Goal: Task Accomplishment & Management: Manage account settings

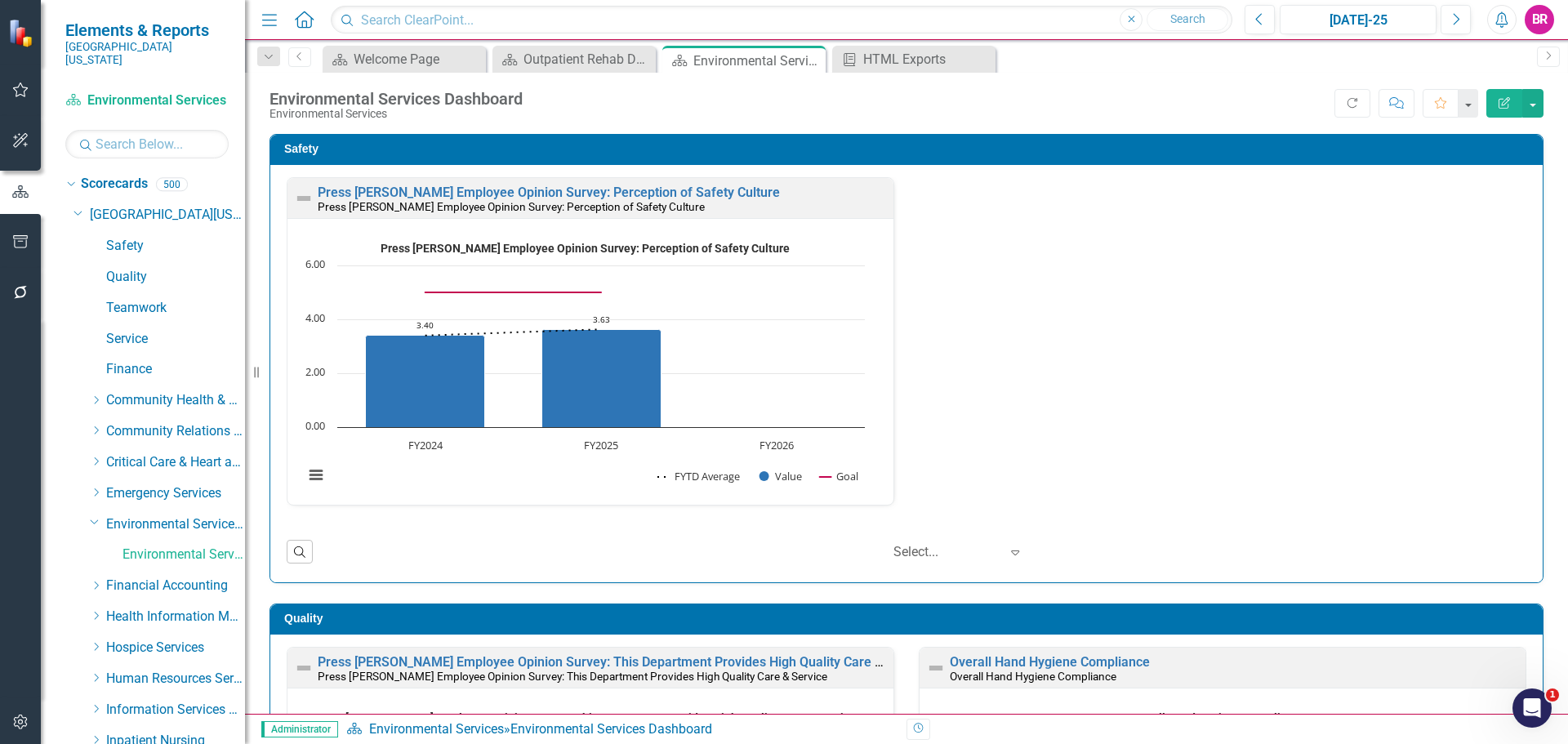
scroll to position [1, 0]
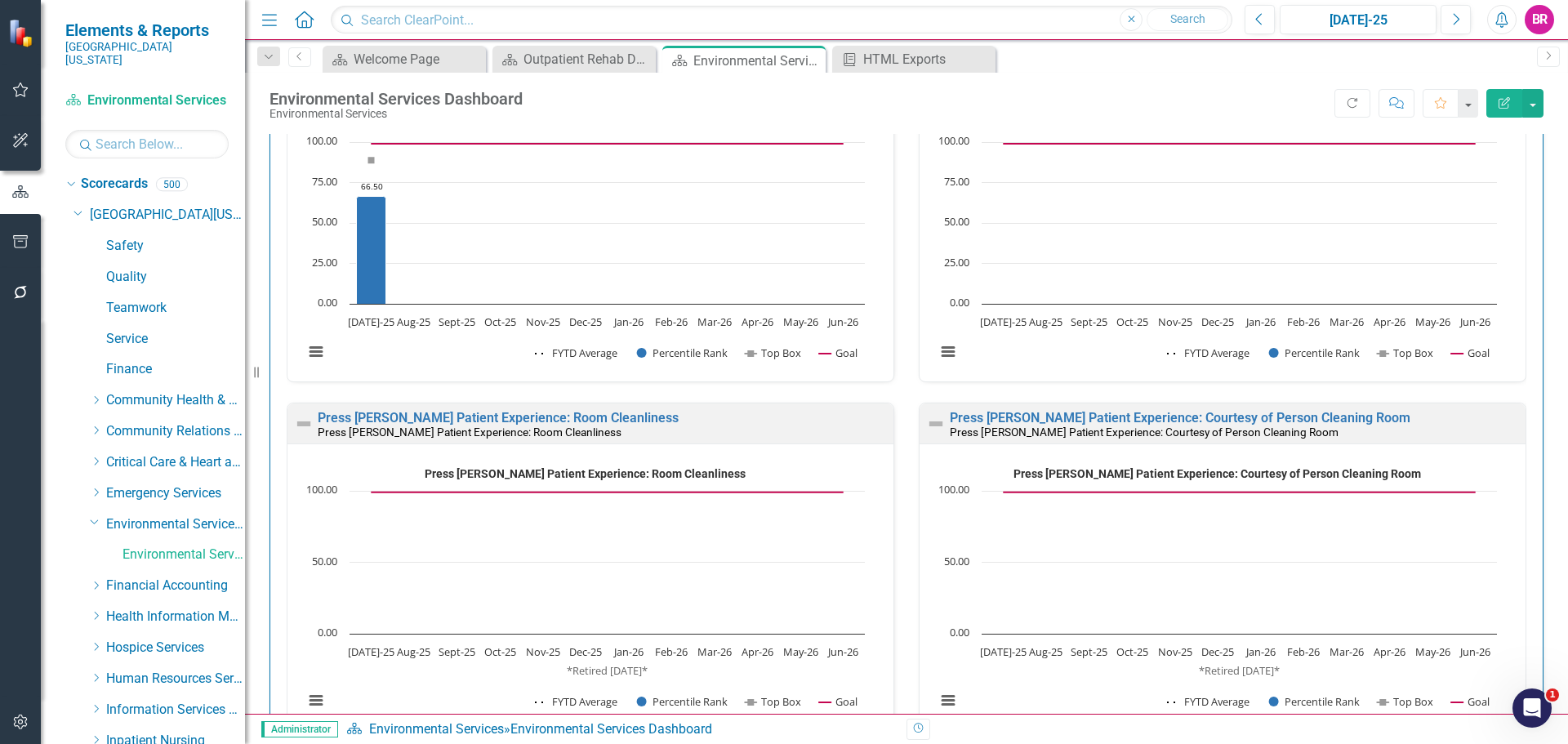
click at [1551, 354] on div "Safety Press [PERSON_NAME] Employee Opinion Survey: Perception of Safety Cultur…" at bounding box center [906, 408] width 1323 height 2714
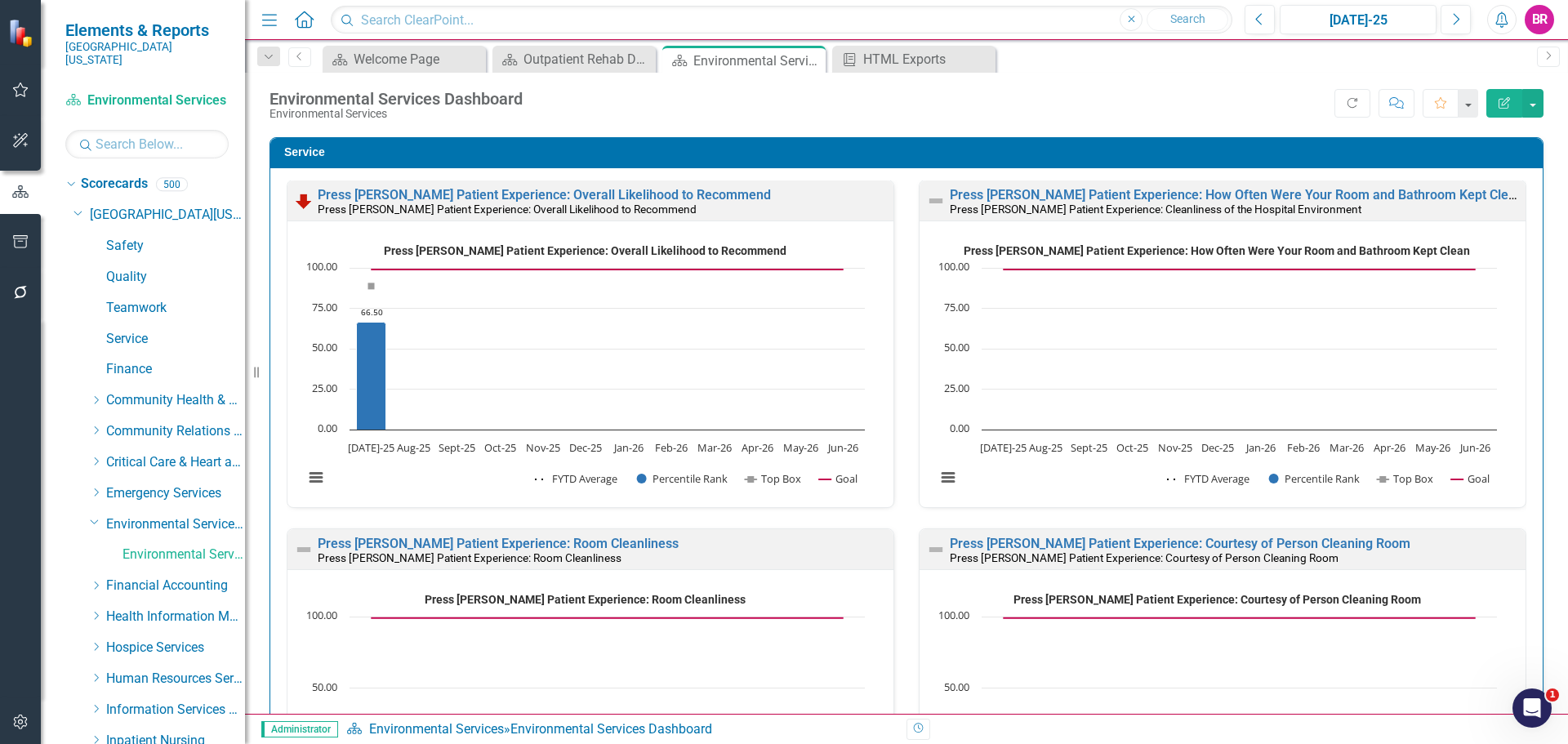
scroll to position [899, 0]
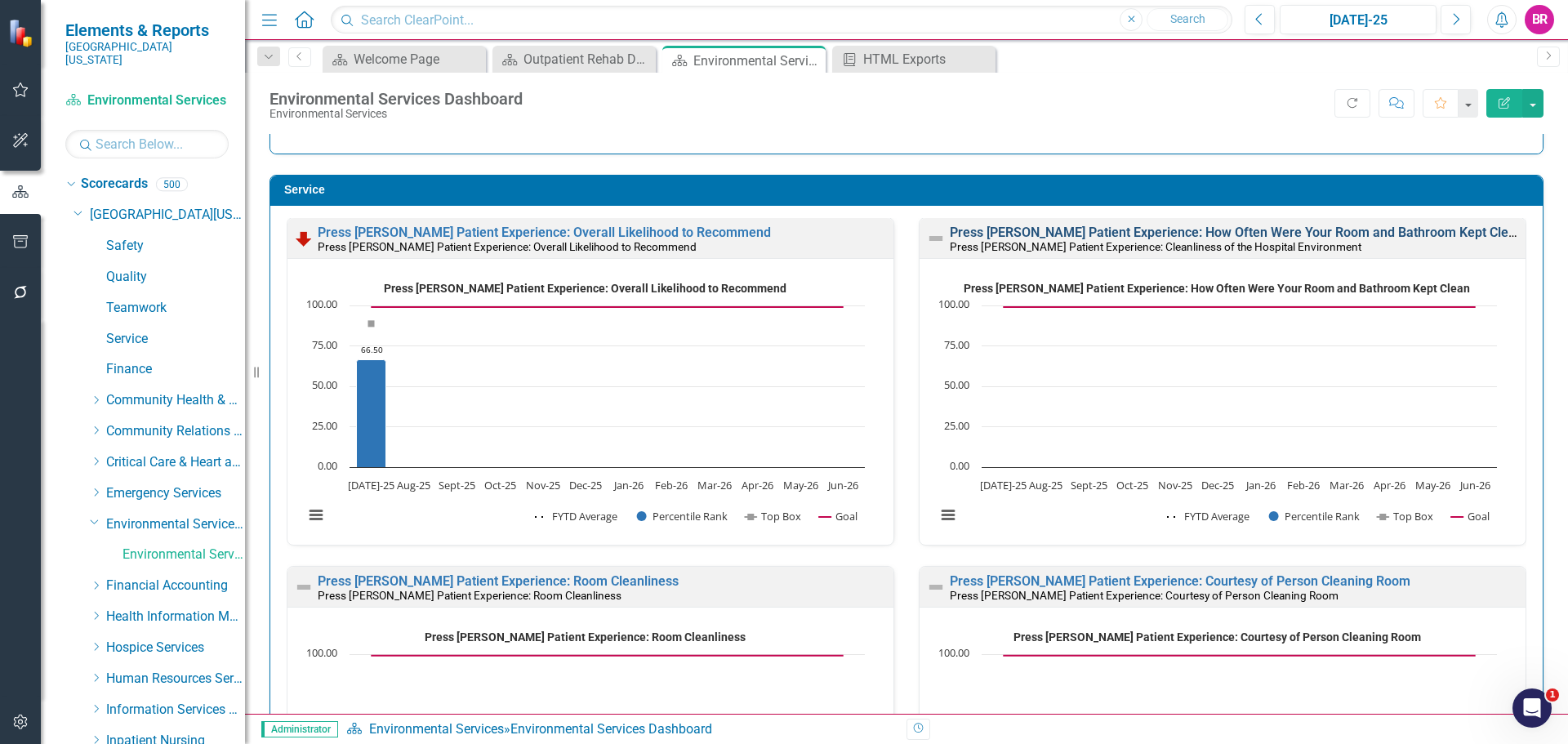
click at [1178, 231] on link "Press [PERSON_NAME] Patient Experience: How Often Were Your Room and Bathroom K…" at bounding box center [1237, 232] width 573 height 16
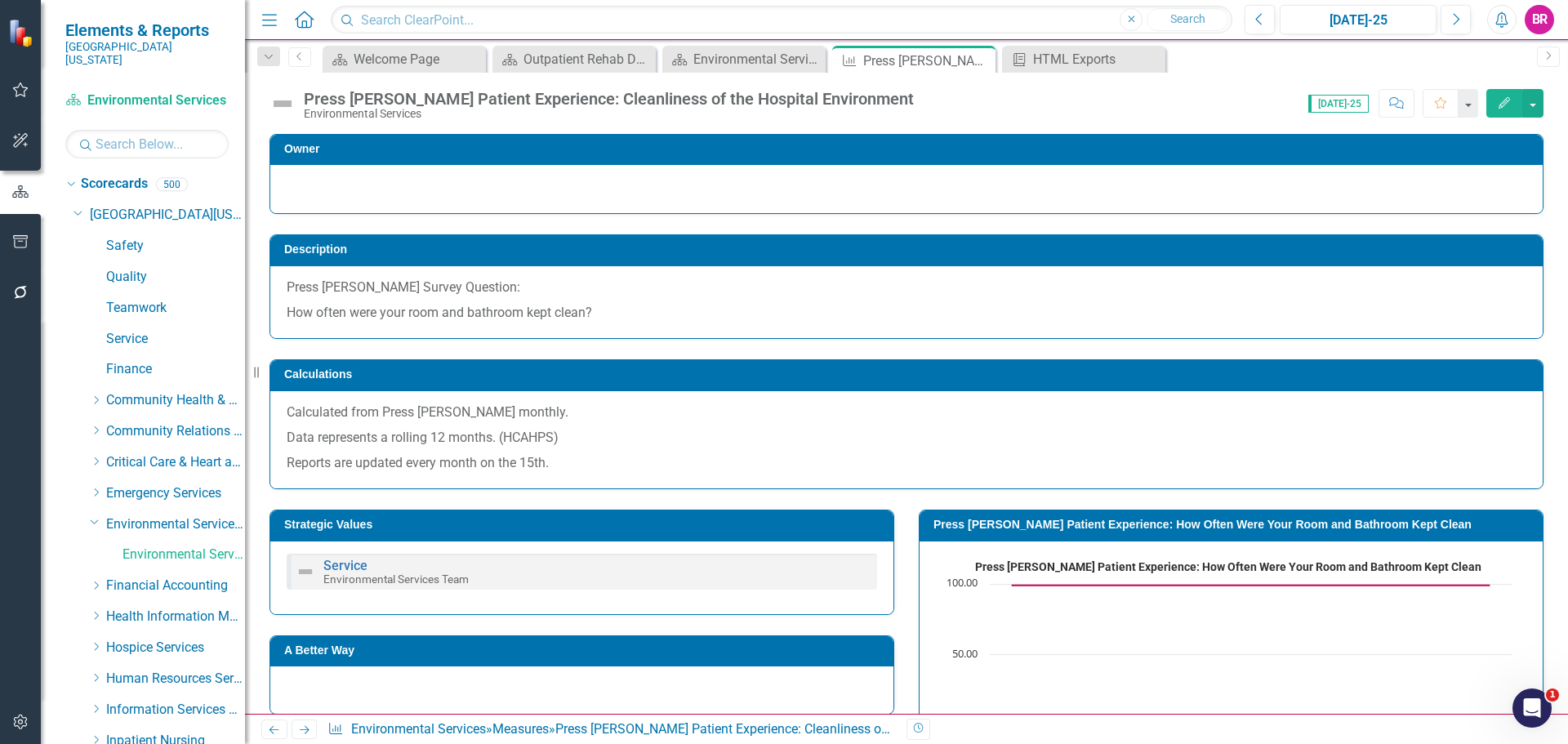
scroll to position [538, 0]
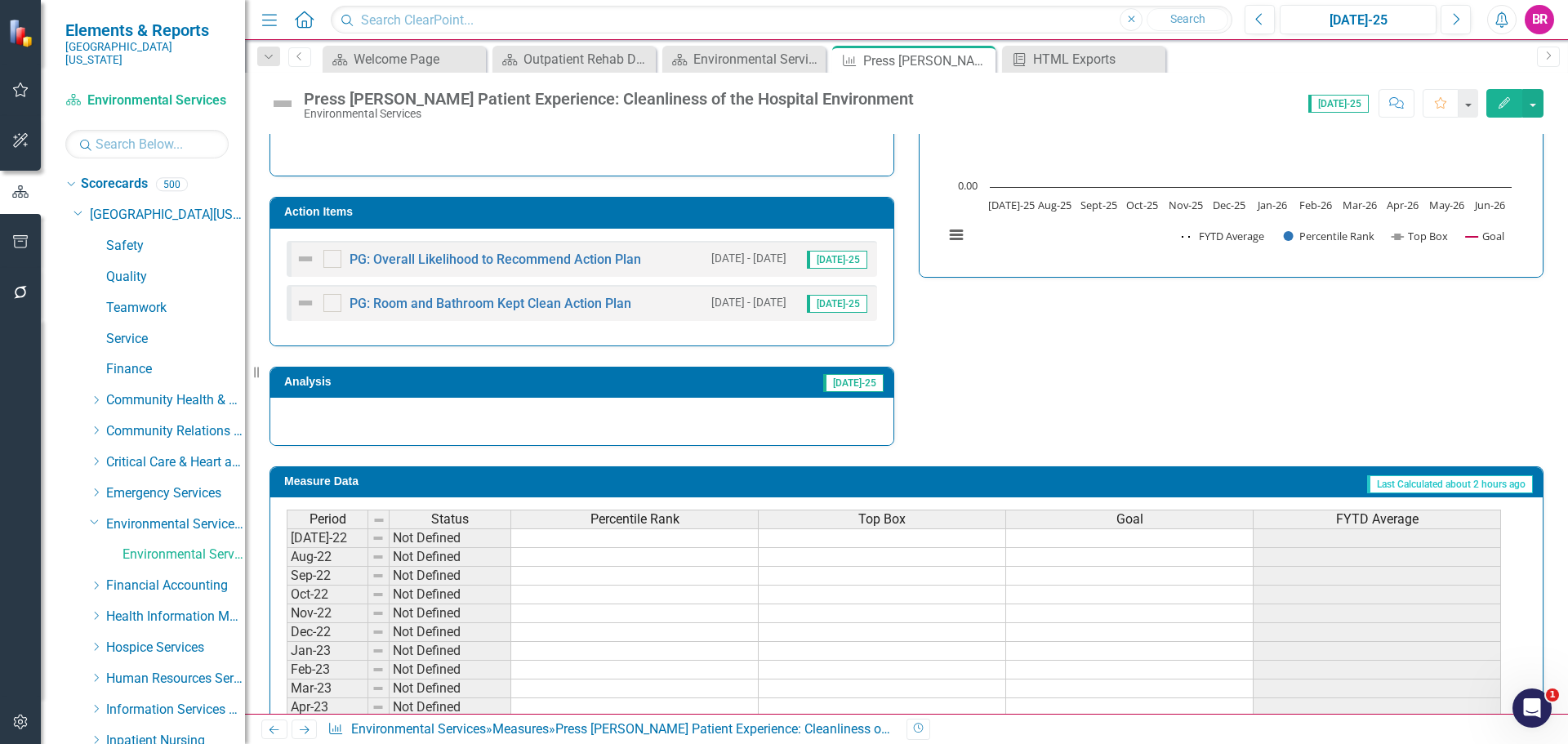
click at [800, 211] on h3 "Action Items" at bounding box center [584, 211] width 601 height 13
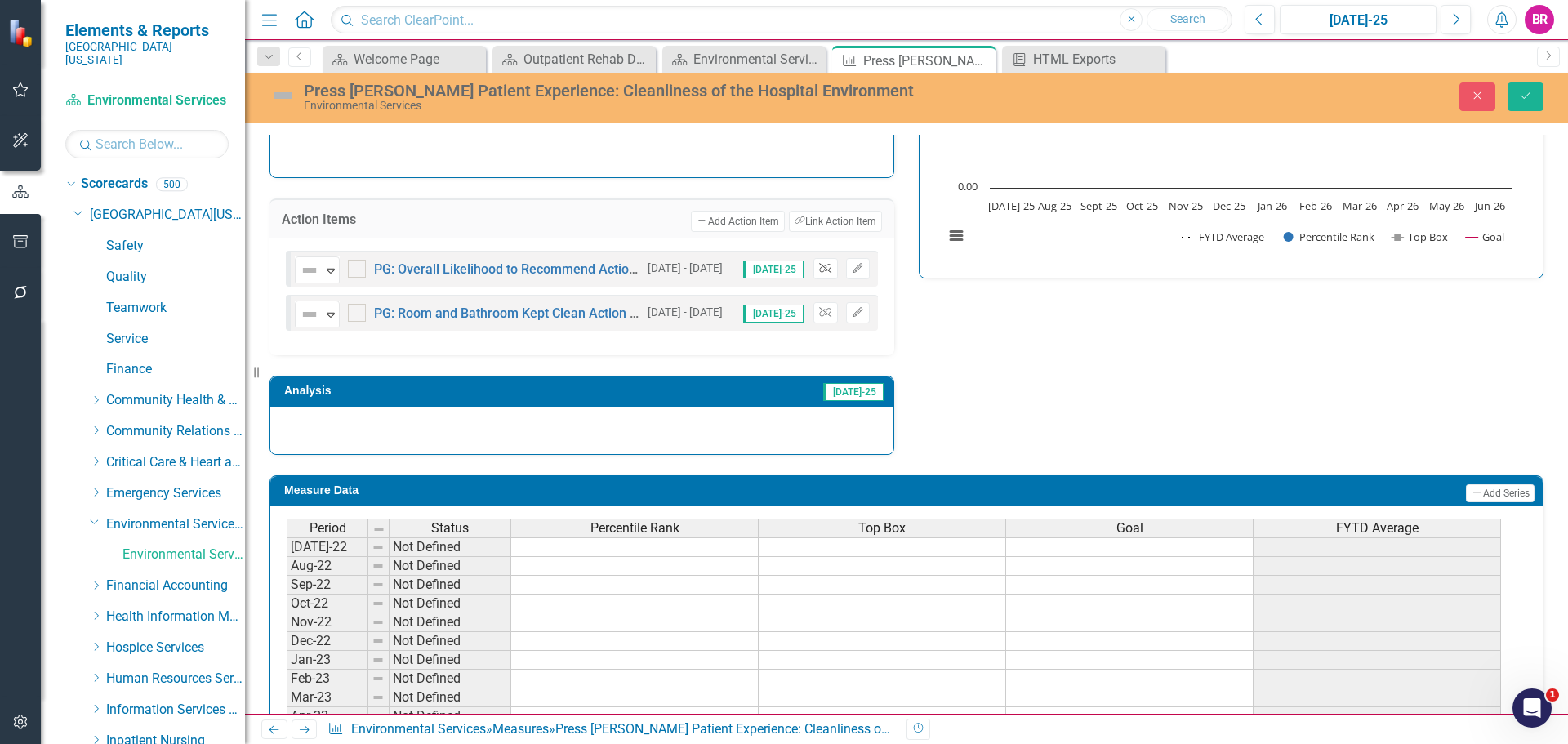
click at [824, 278] on button "Unlink" at bounding box center [825, 268] width 23 height 21
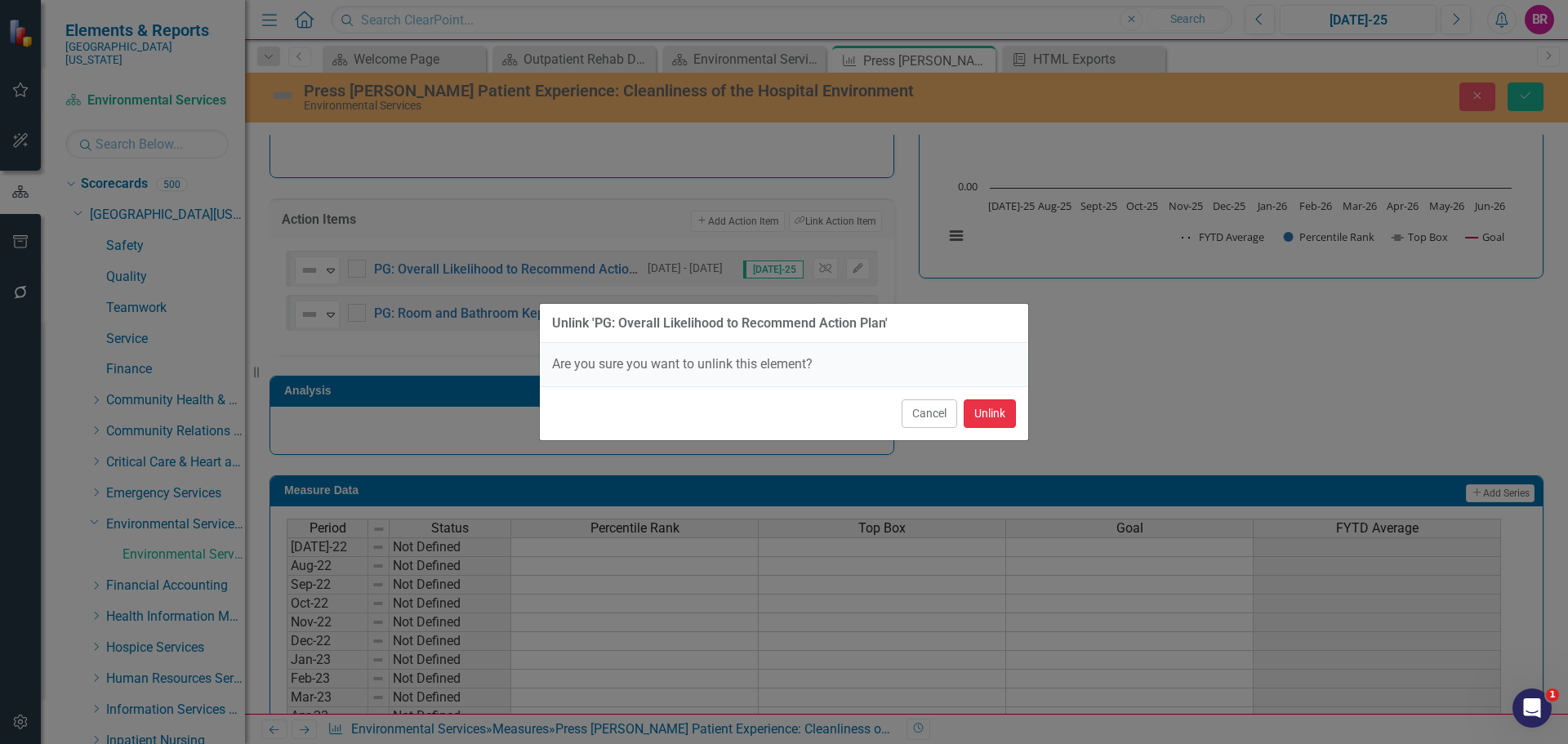
click at [1000, 414] on button "Unlink" at bounding box center [990, 414] width 53 height 28
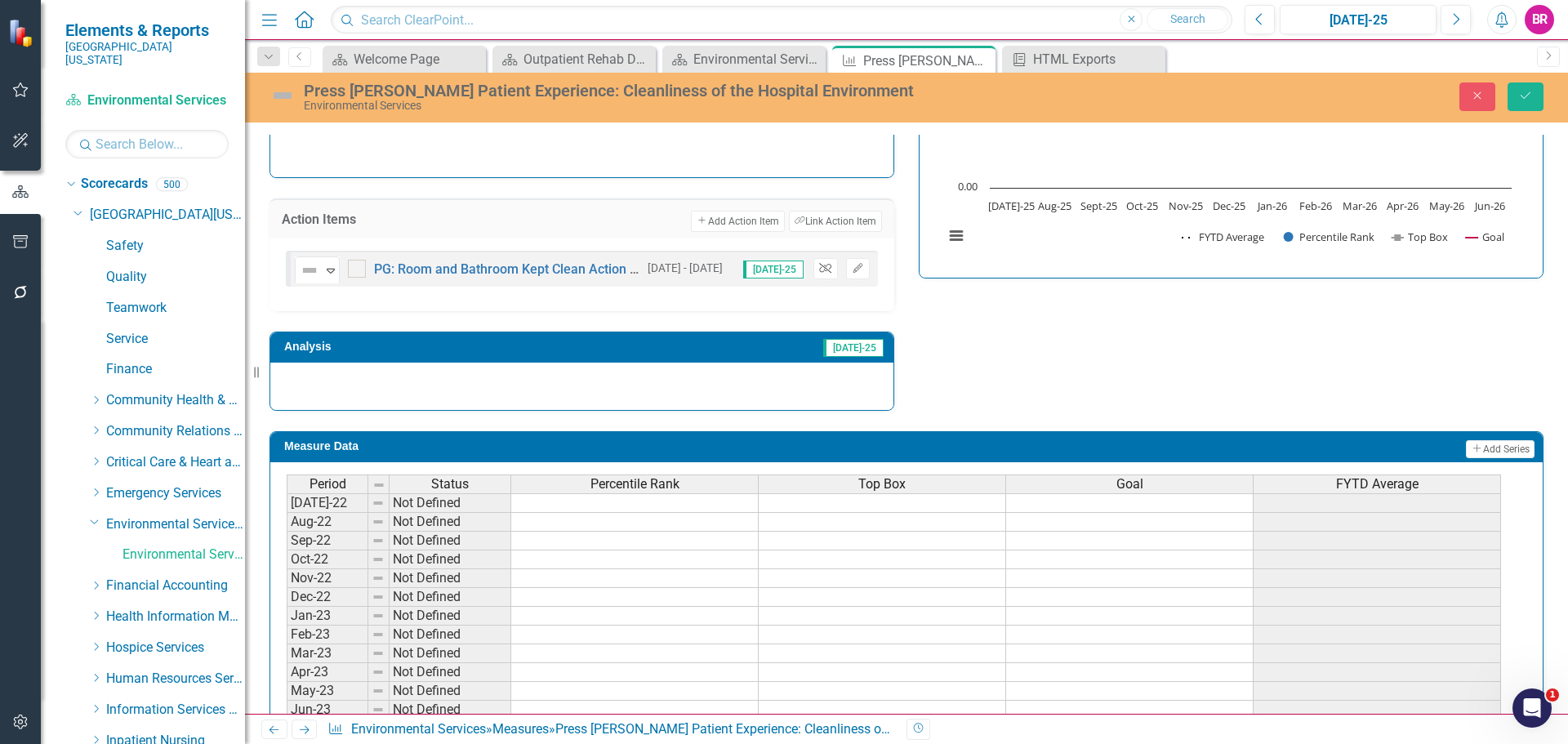
click at [822, 266] on icon "Unlink" at bounding box center [825, 269] width 13 height 10
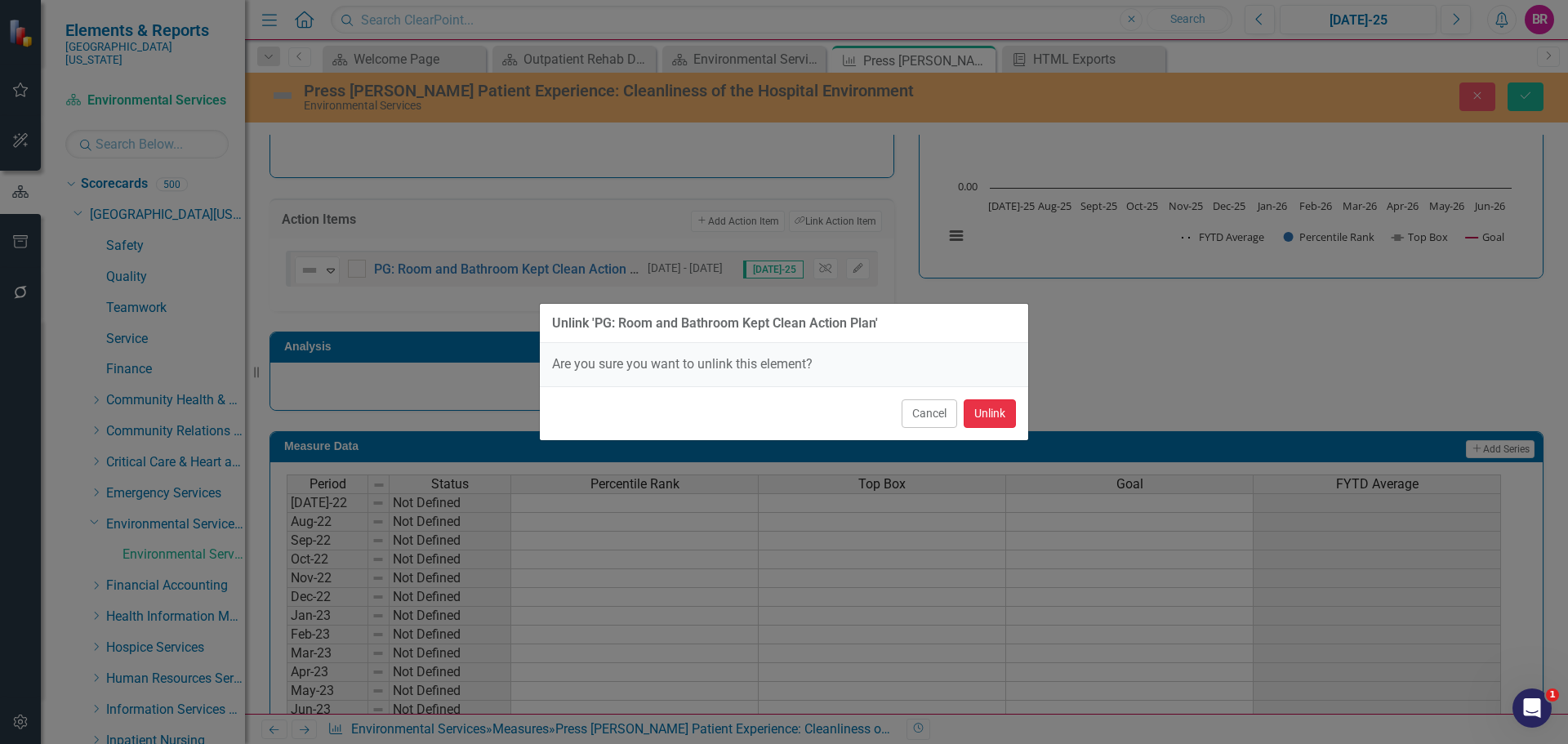
click at [1002, 414] on button "Unlink" at bounding box center [990, 414] width 53 height 28
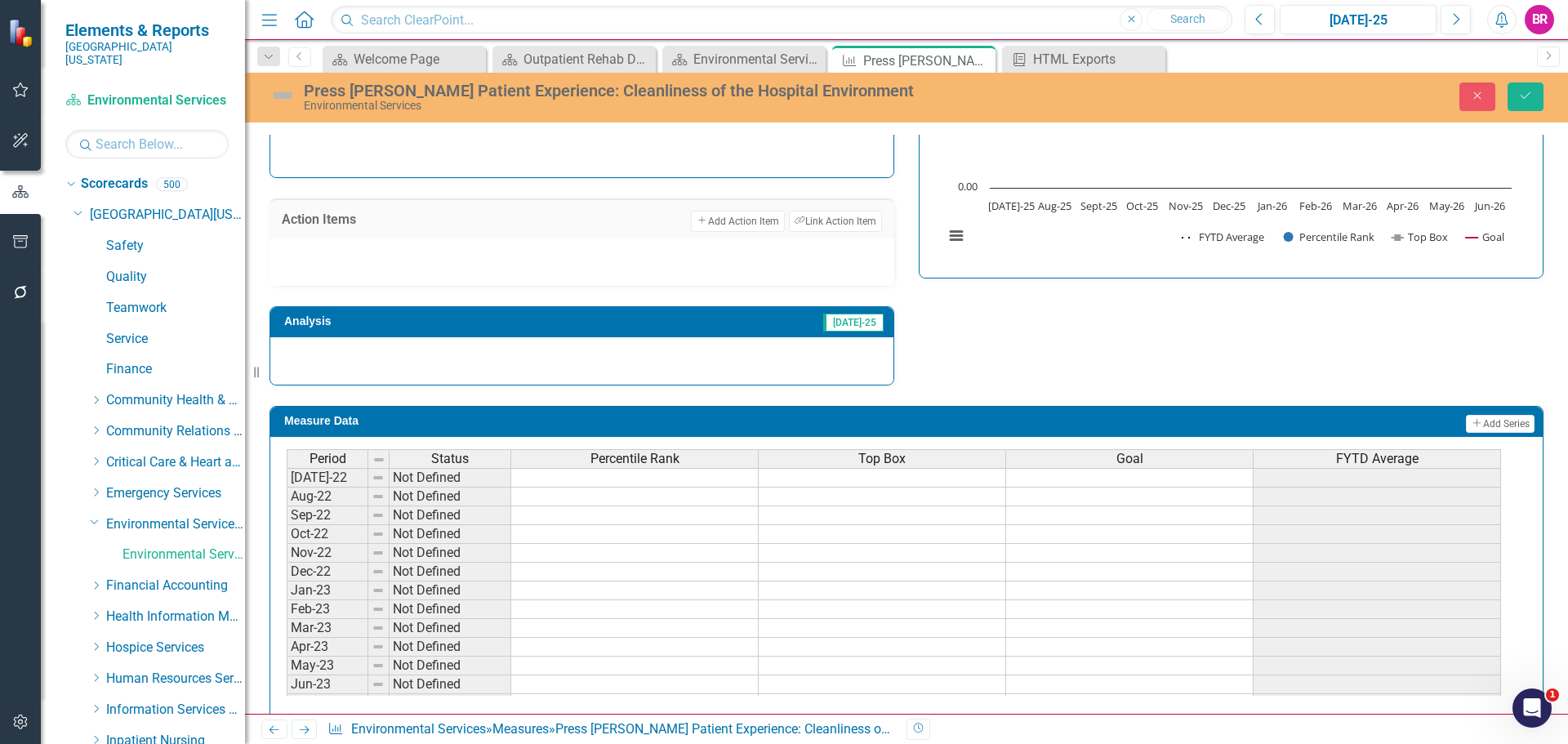
click at [1549, 104] on div "Close Save" at bounding box center [1292, 97] width 527 height 28
click at [1530, 105] on button "Save" at bounding box center [1525, 97] width 36 height 28
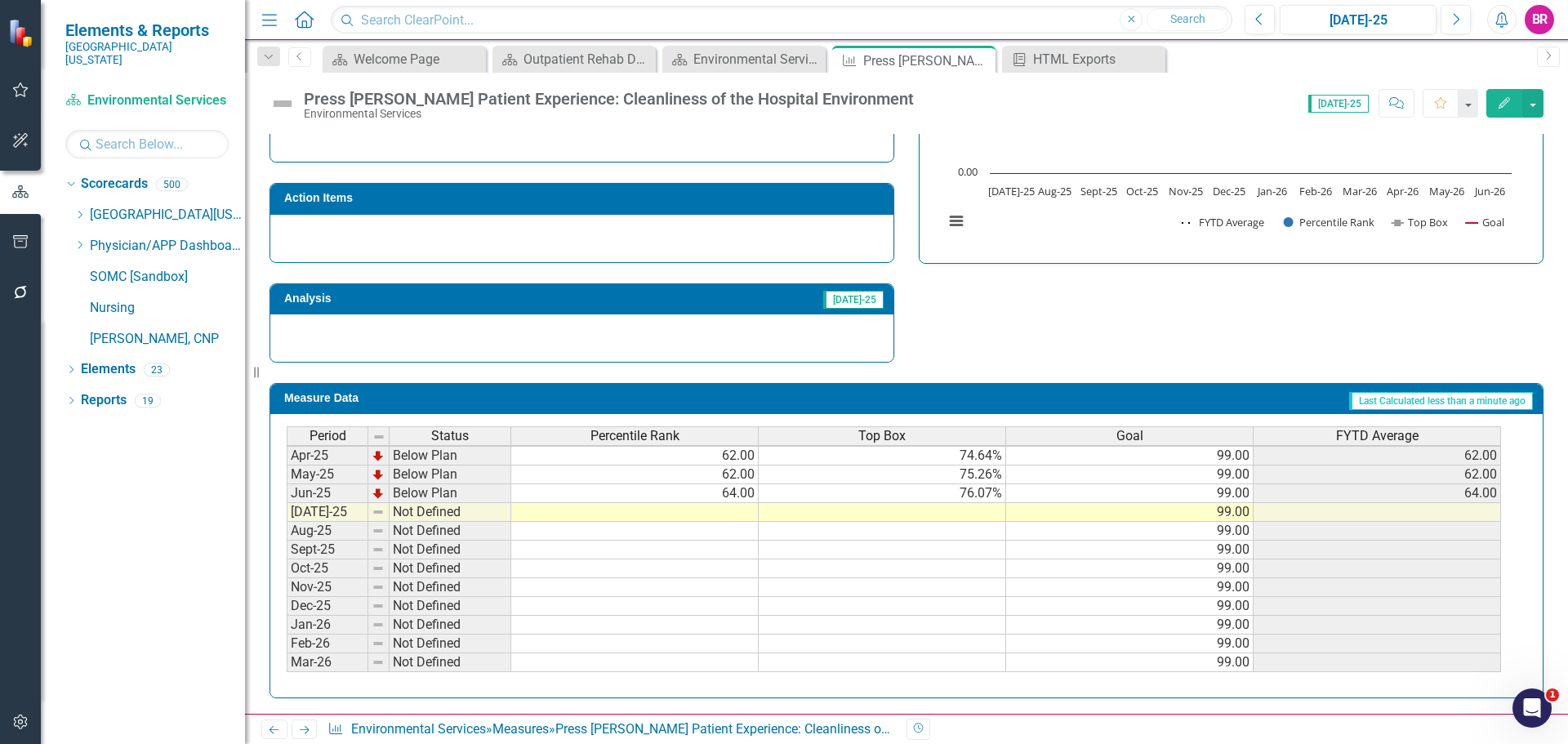
scroll to position [654, 0]
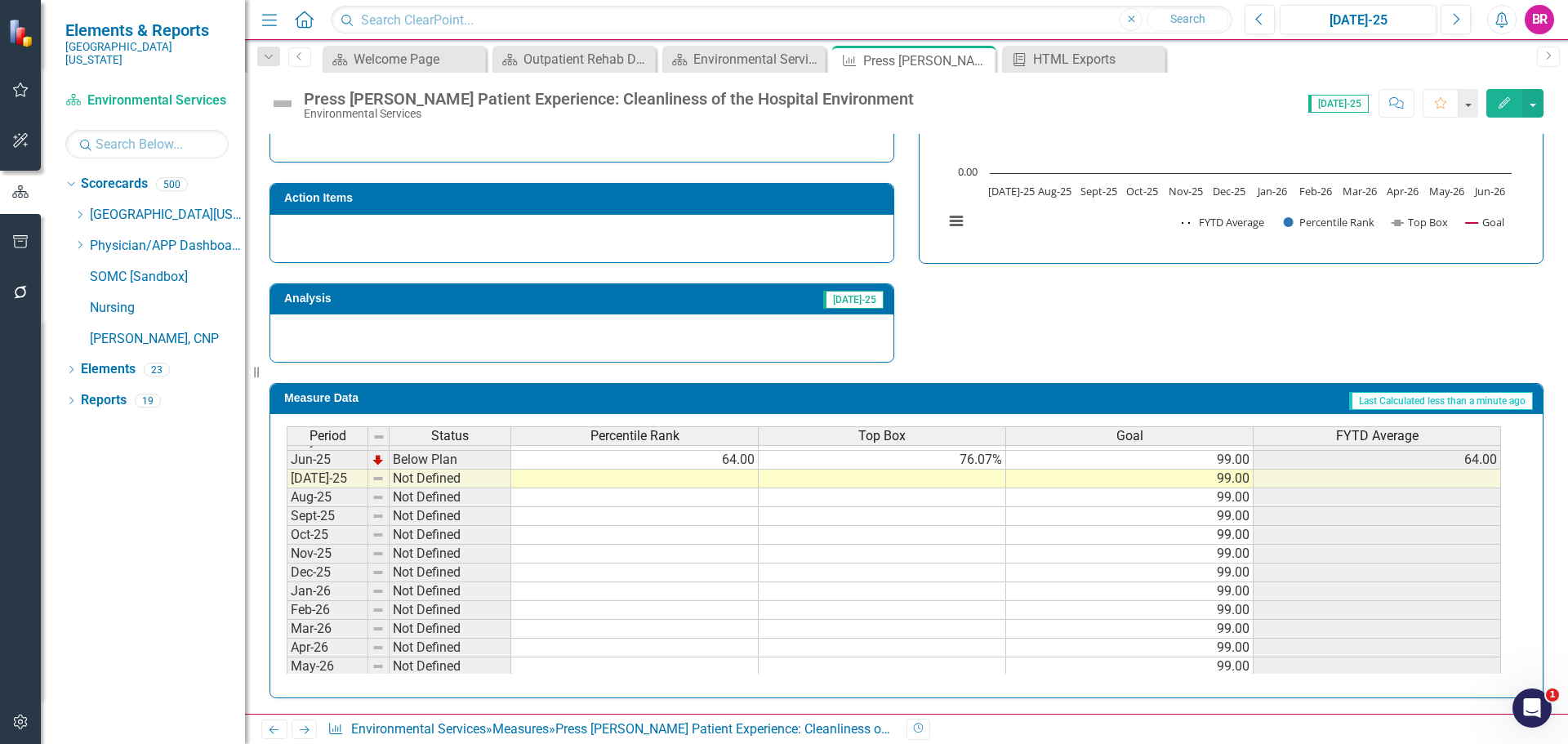
click at [748, 484] on tbody "Apr-24 Not Defined May-24 Not Defined Jun-24 Not Defined [DATE]-24 Not Defined …" at bounding box center [893, 441] width 1214 height 508
click at [733, 480] on td at bounding box center [635, 479] width 247 height 18
type textarea "67"
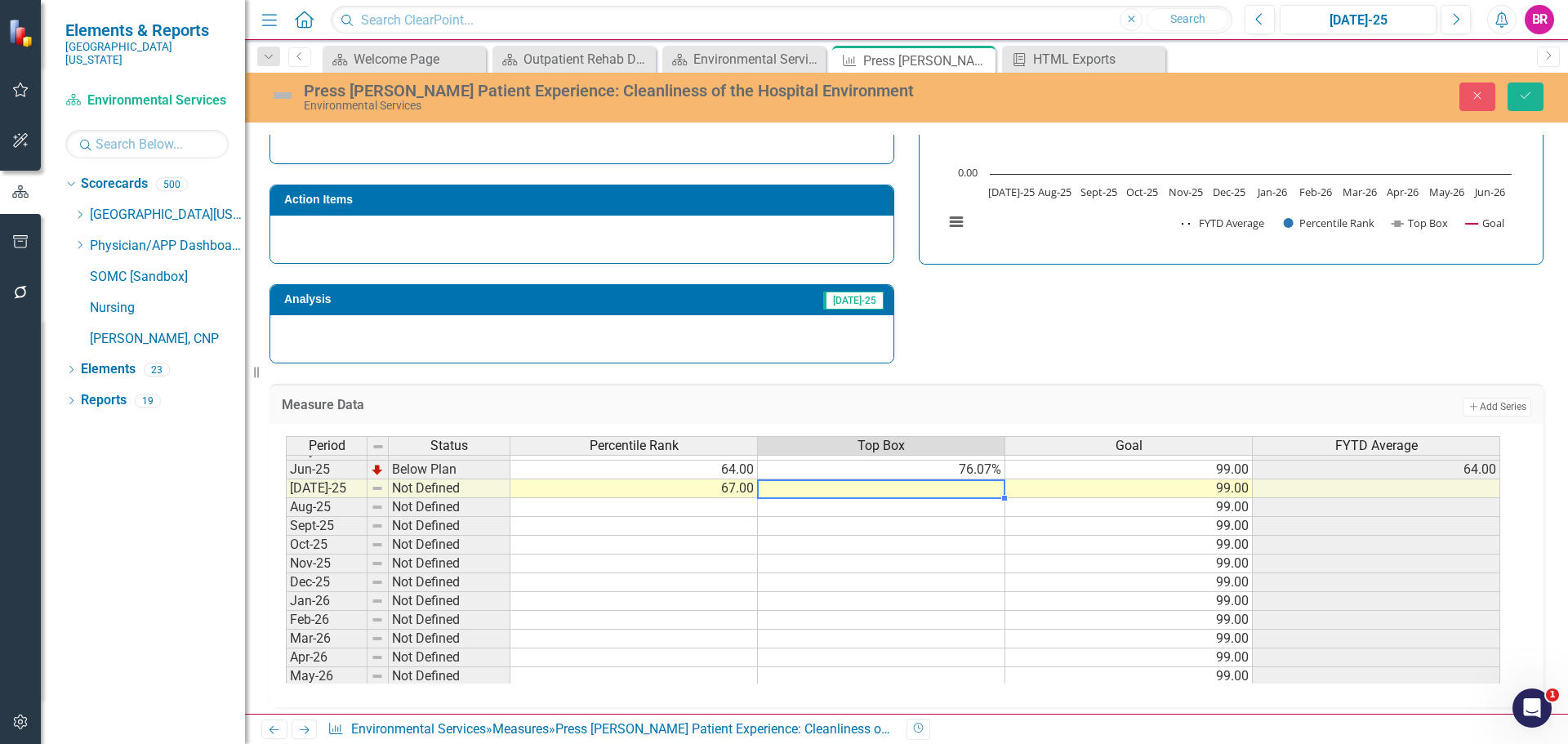
click at [953, 486] on td at bounding box center [882, 489] width 247 height 18
type textarea "76.8"
click at [1520, 87] on button "Save" at bounding box center [1525, 97] width 36 height 28
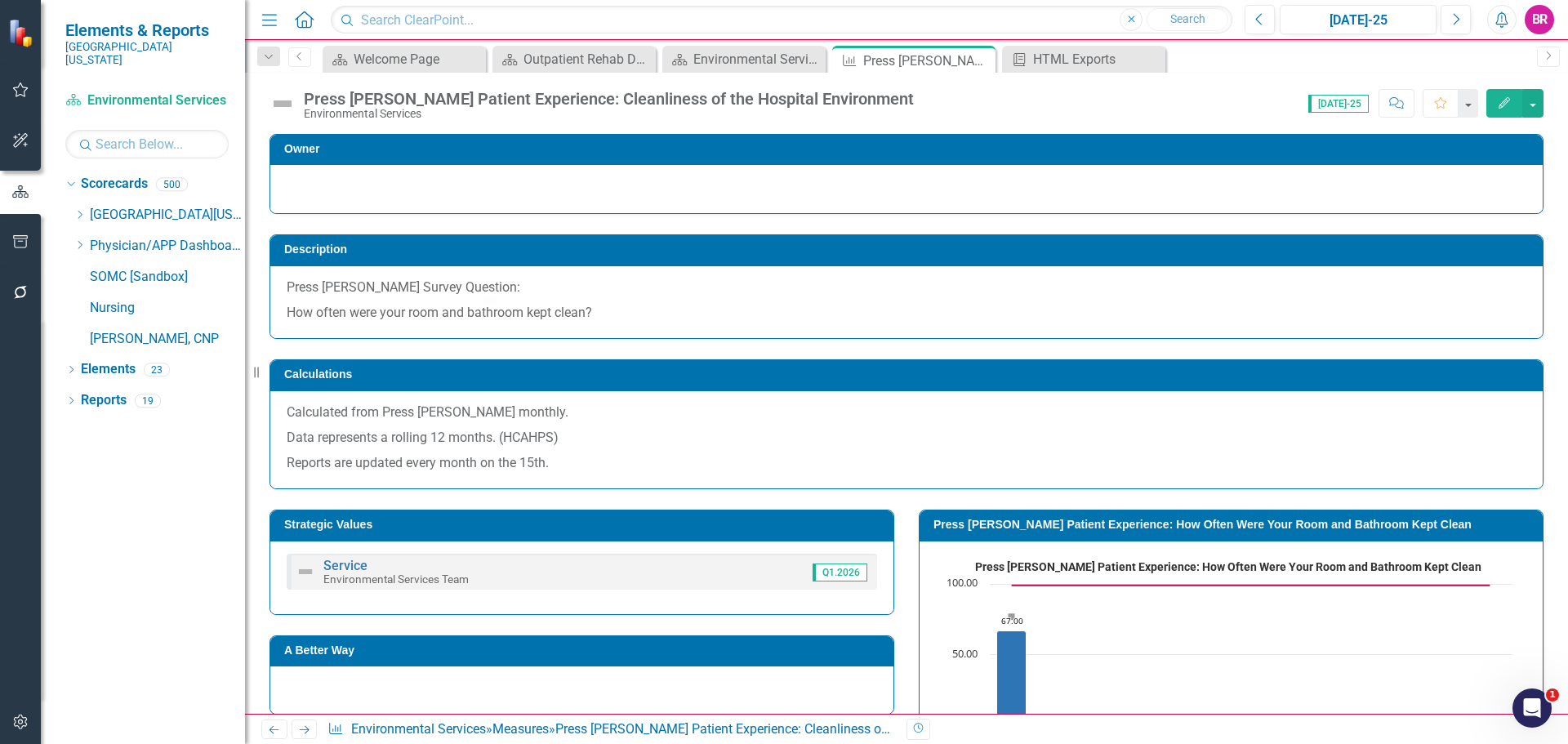
click at [305, 727] on icon "Next" at bounding box center [304, 730] width 14 height 11
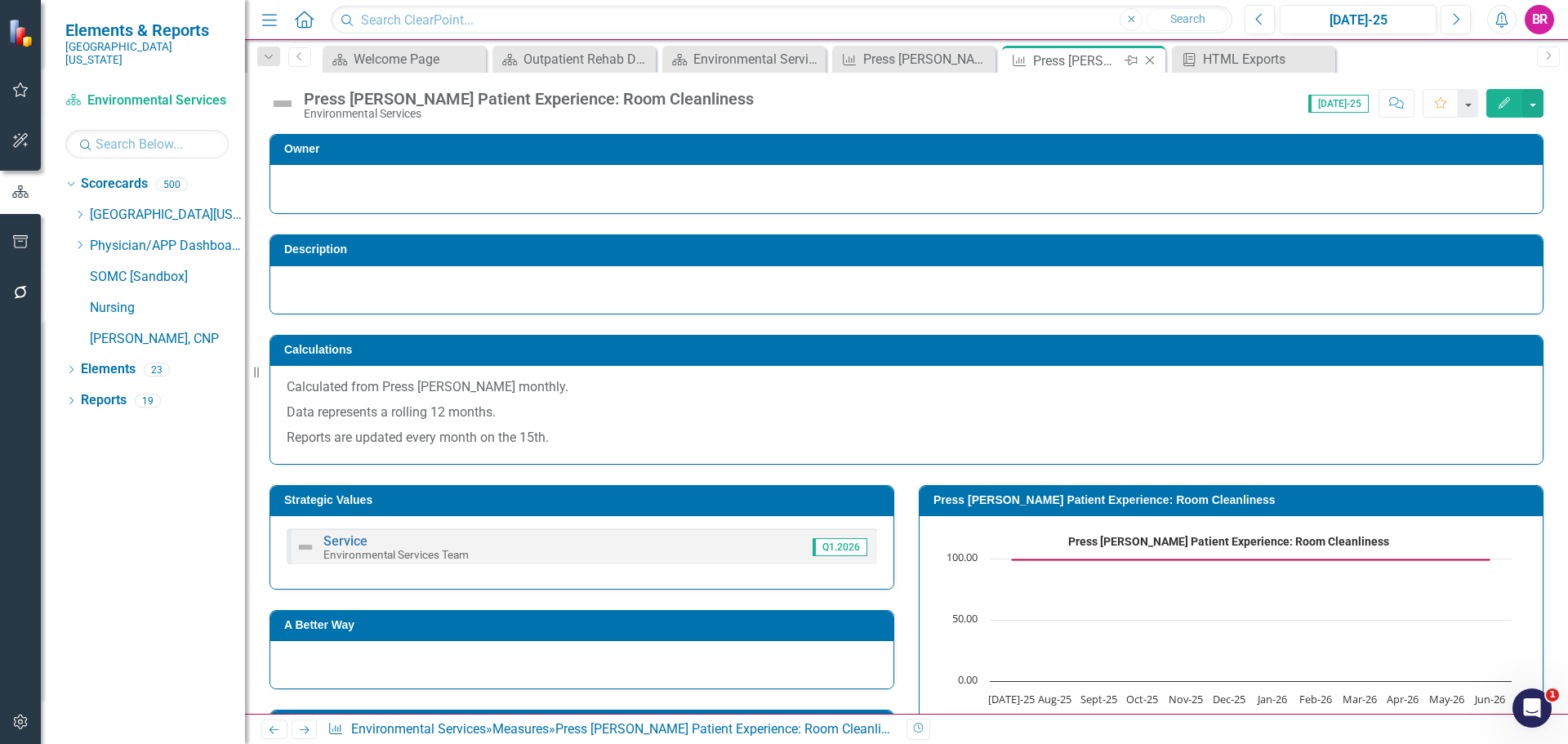
click at [1147, 58] on icon "Close" at bounding box center [1150, 61] width 17 height 13
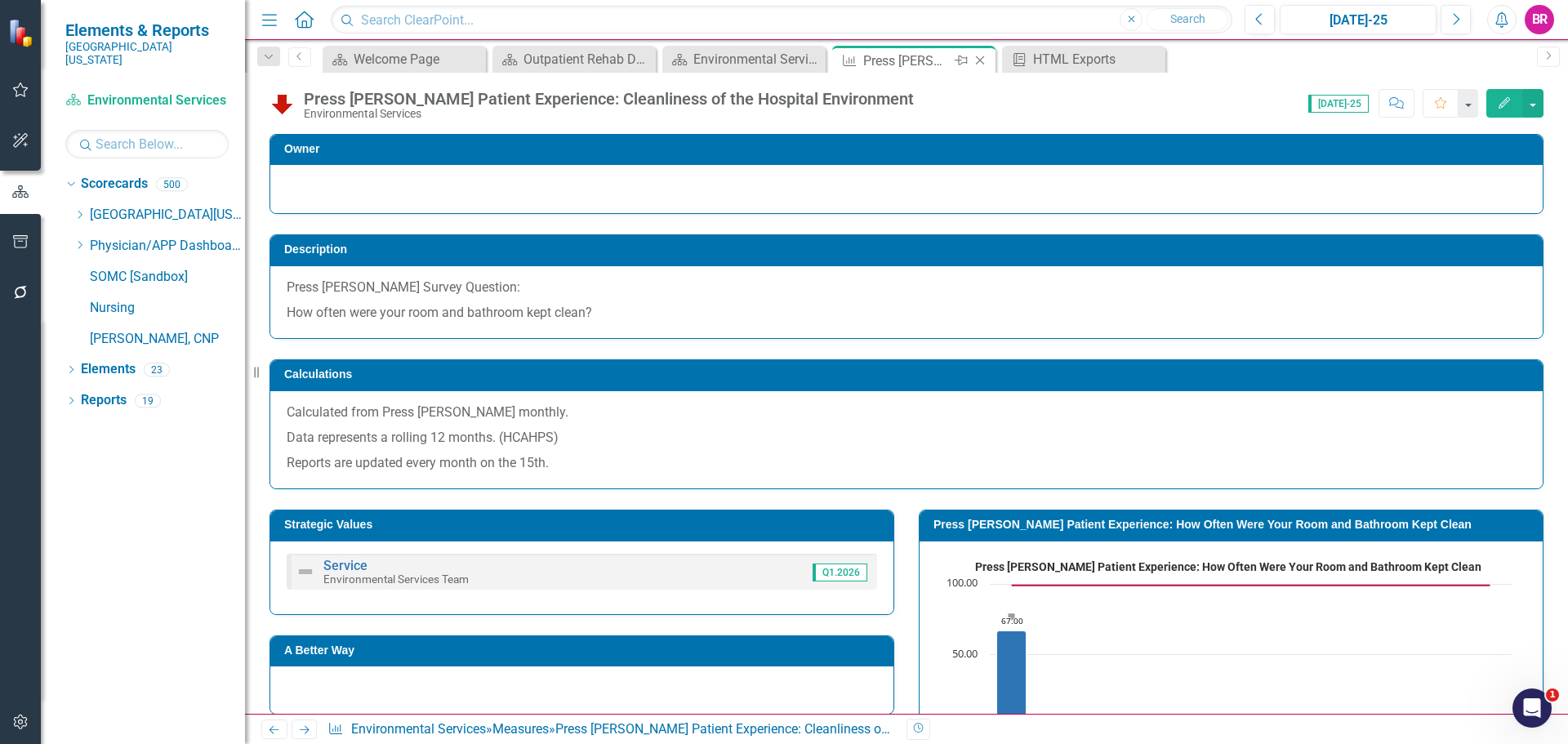
click at [982, 56] on icon "Close" at bounding box center [980, 61] width 17 height 13
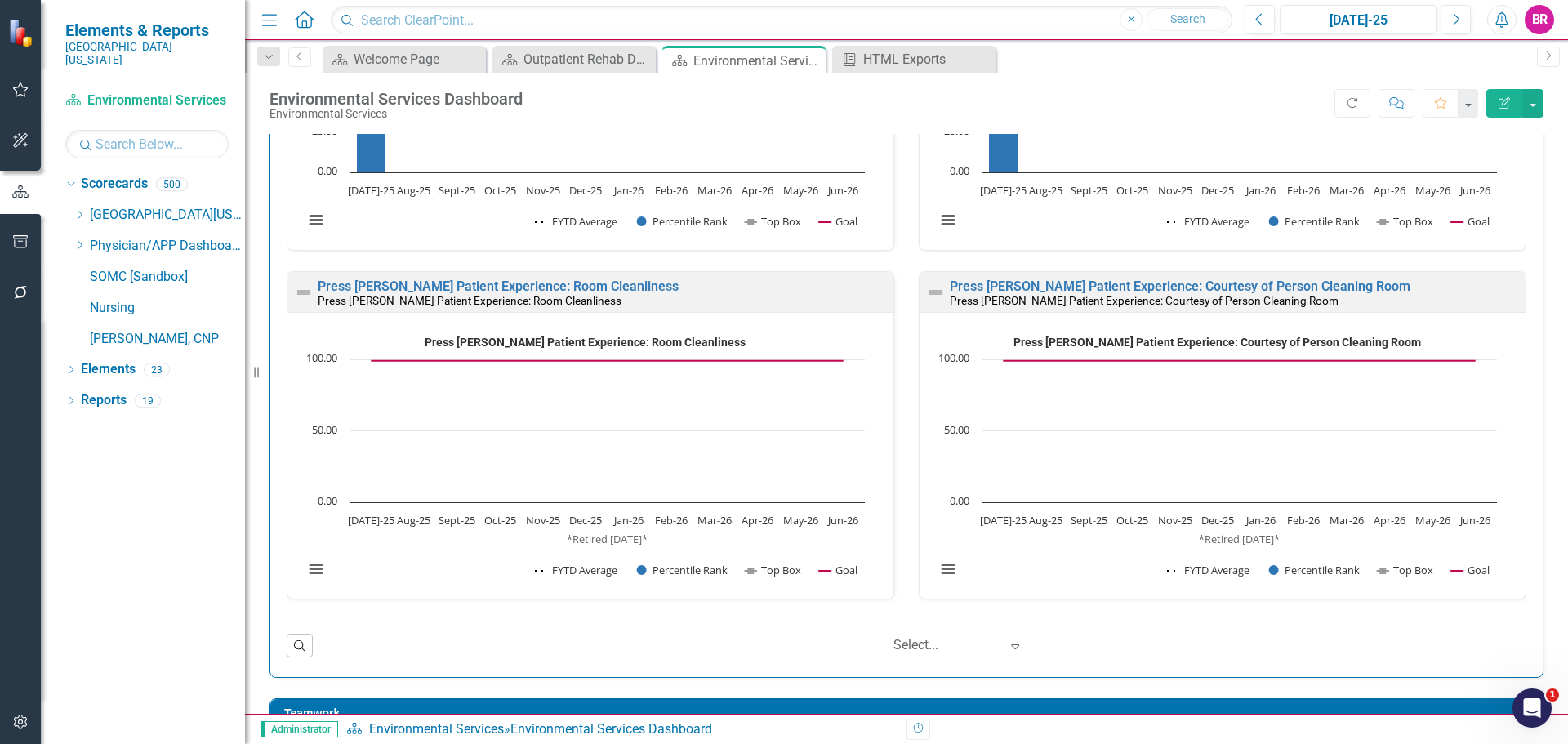
scroll to position [1226, 0]
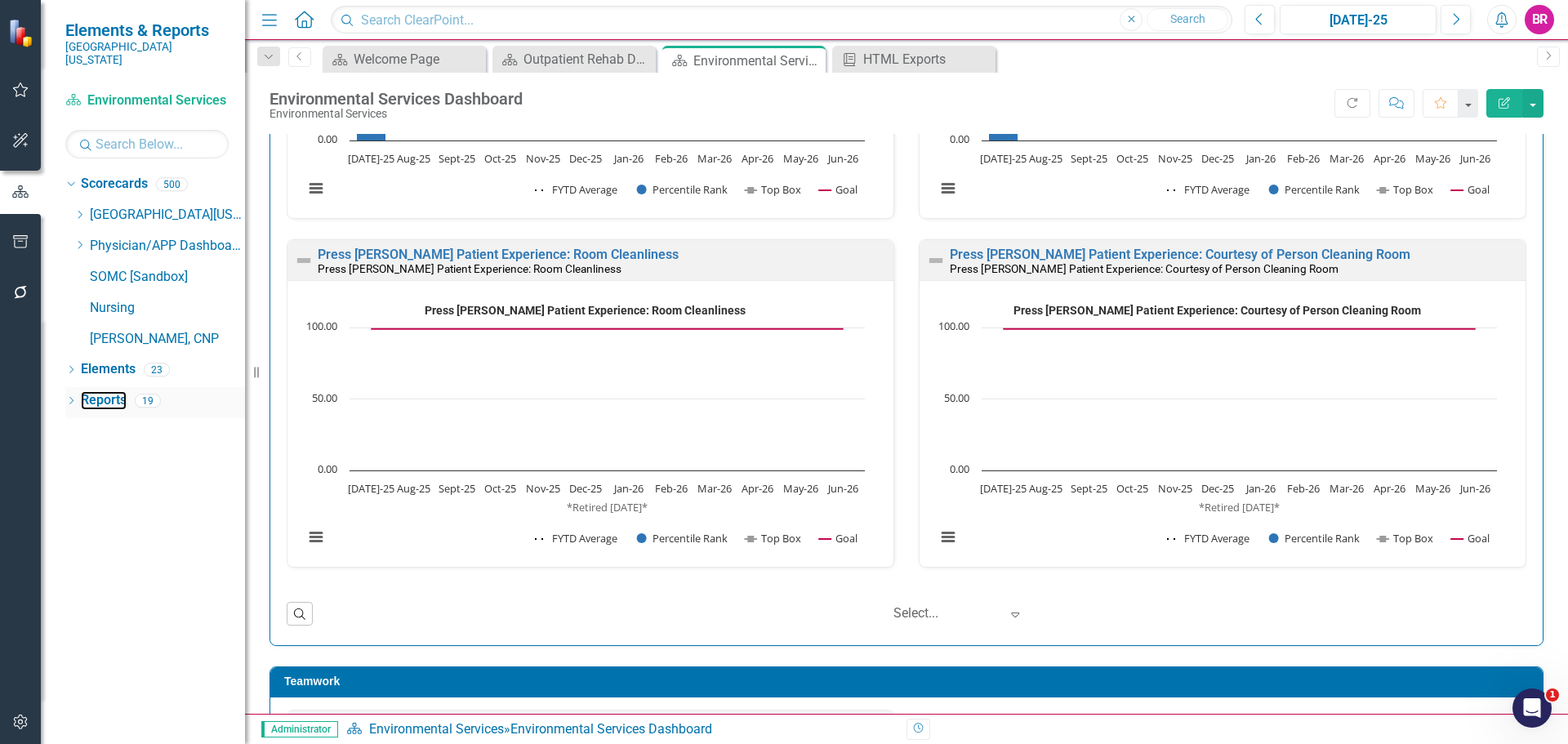
drag, startPoint x: 95, startPoint y: 384, endPoint x: 244, endPoint y: 403, distance: 150.2
click at [95, 391] on link "Reports" at bounding box center [104, 400] width 46 height 18
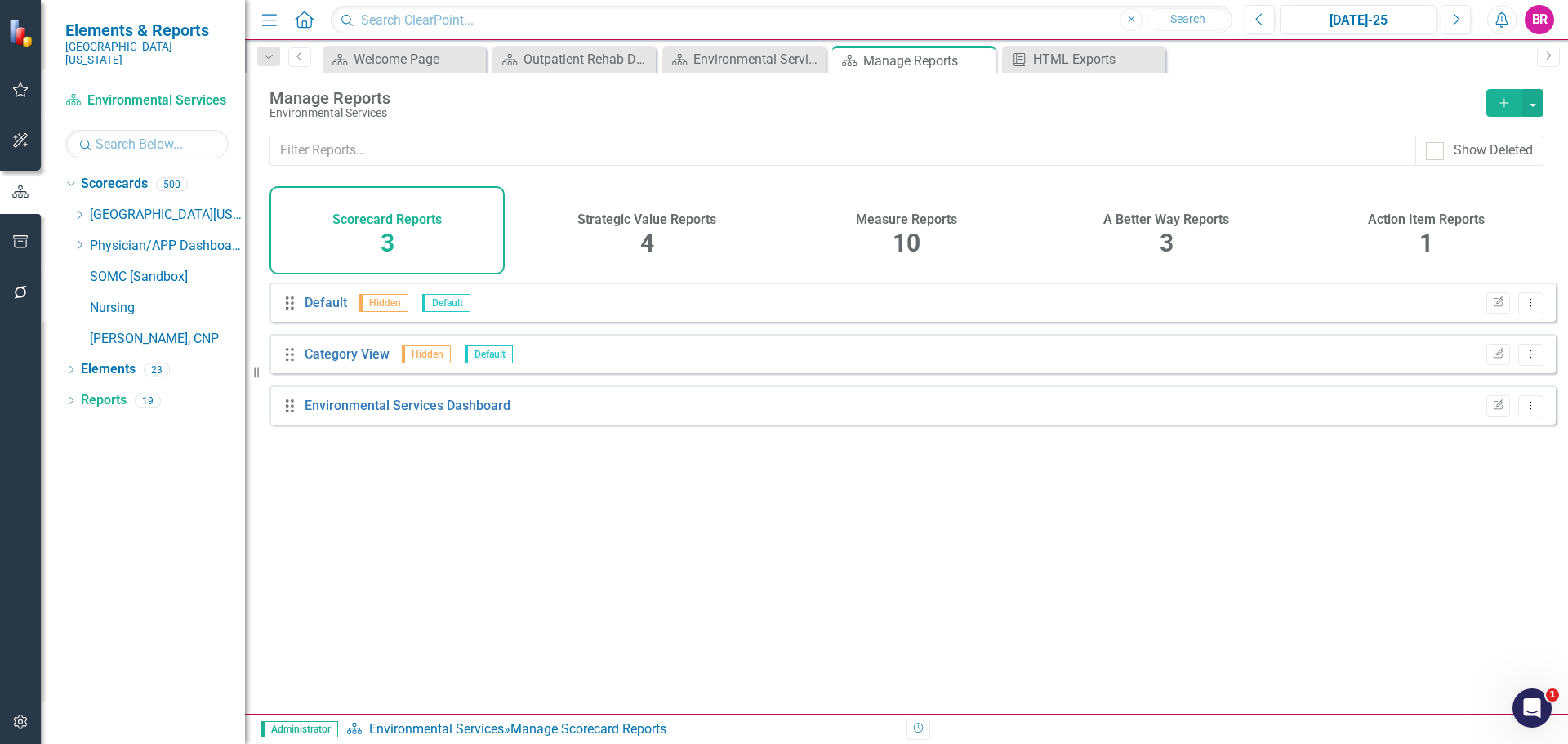
click at [863, 198] on div "Measure Reports 10" at bounding box center [906, 231] width 235 height 89
click at [901, 220] on h4 "Measure Reports" at bounding box center [906, 220] width 101 height 15
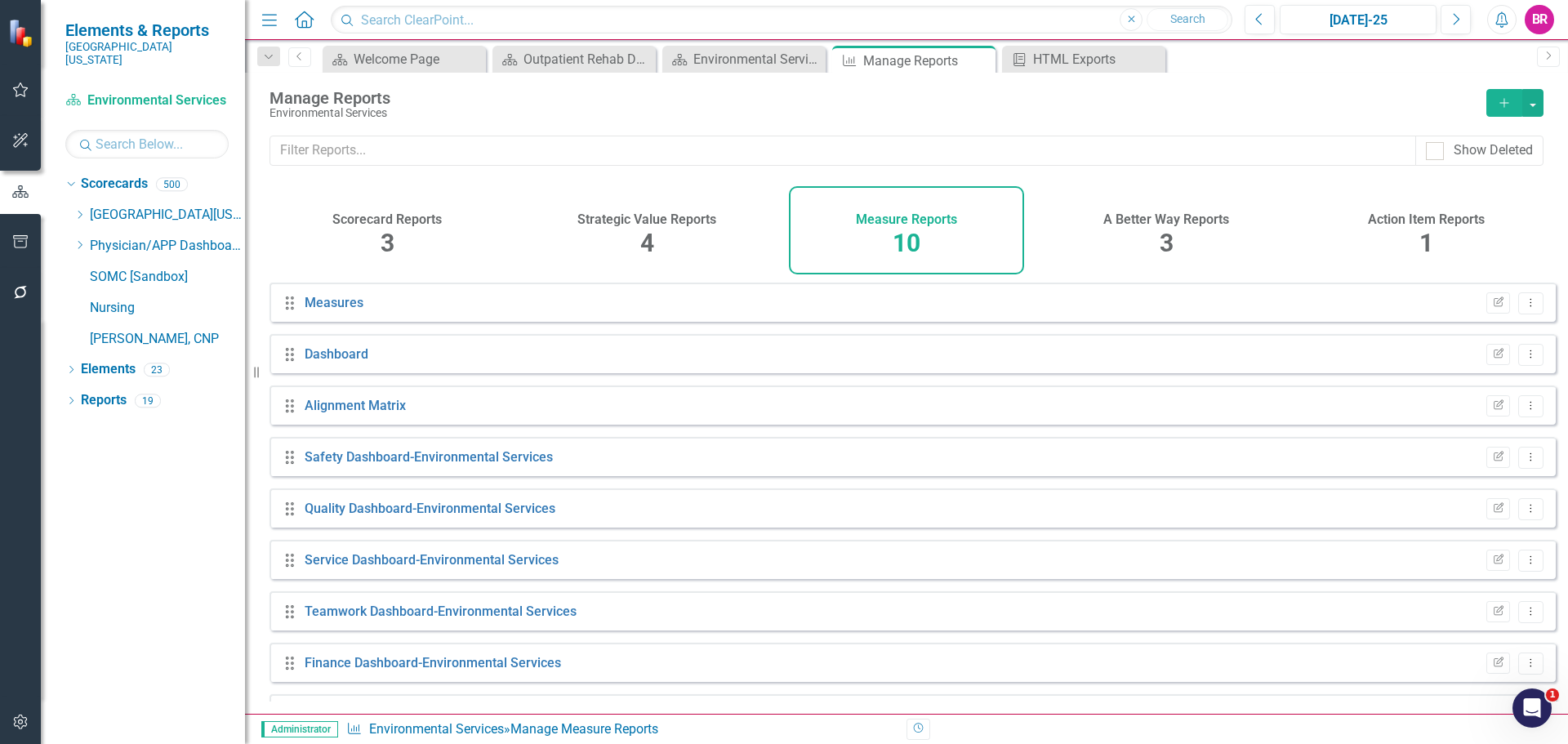
scroll to position [82, 0]
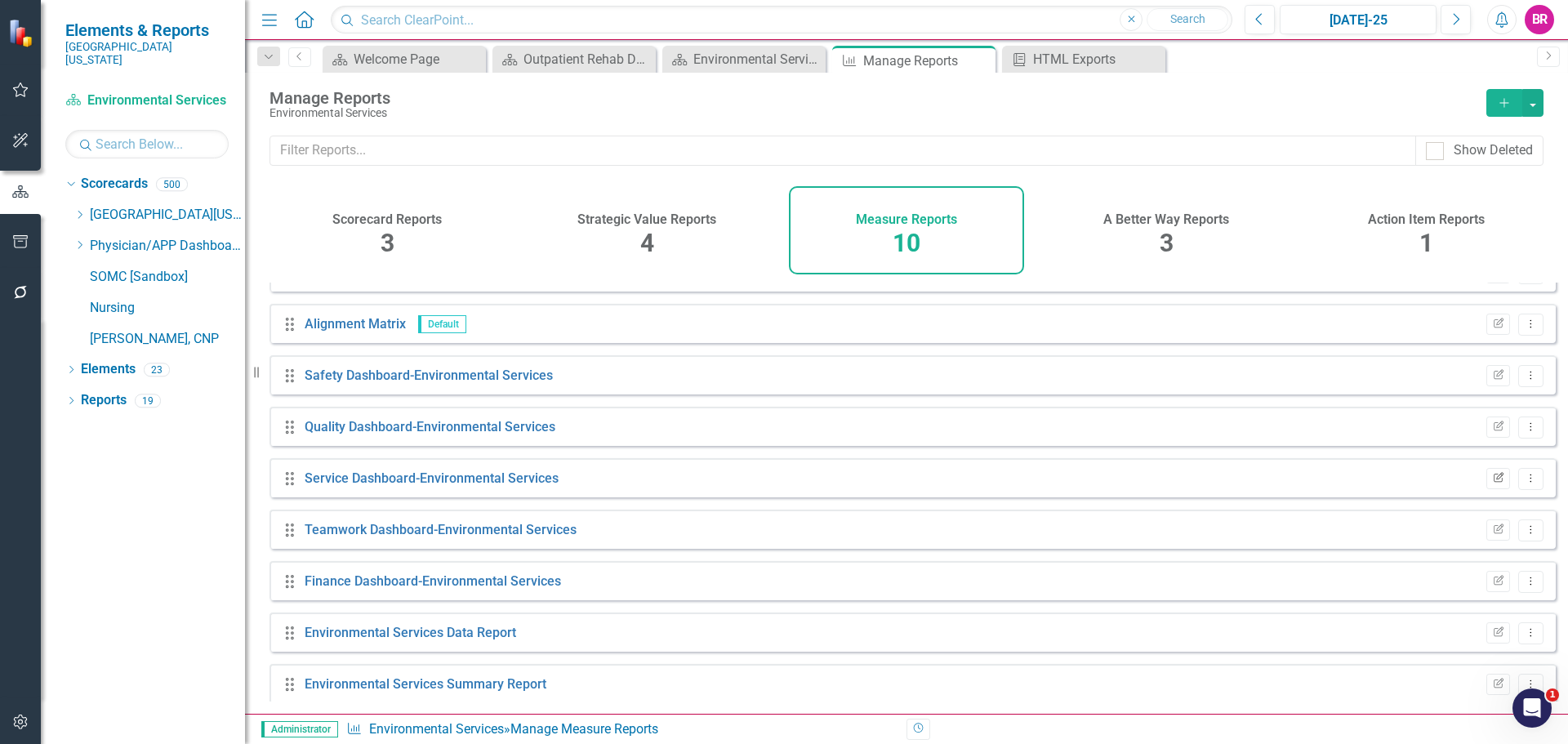
click at [1487, 484] on button "Edit Report" at bounding box center [1499, 478] width 23 height 21
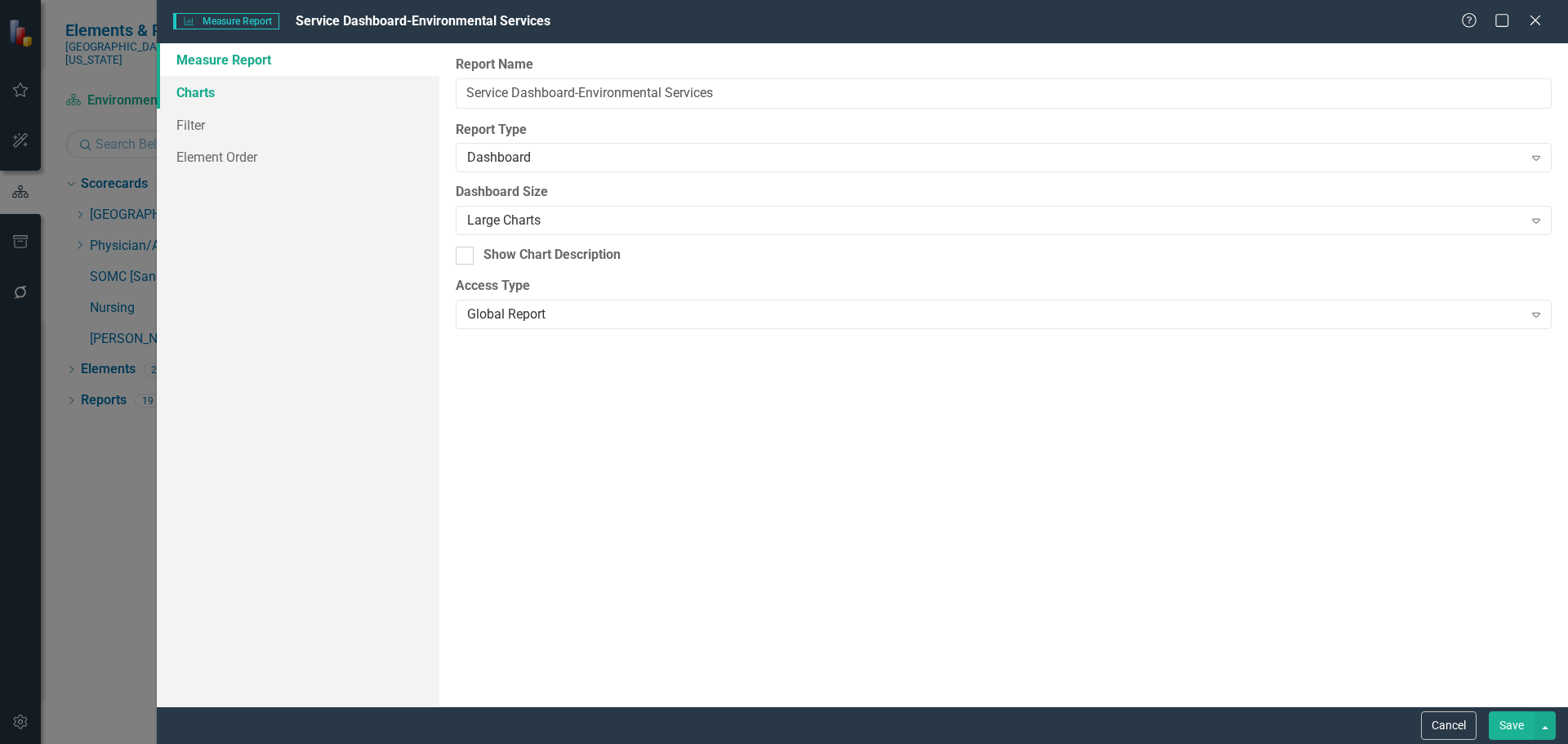
click at [214, 90] on link "Charts" at bounding box center [298, 92] width 283 height 33
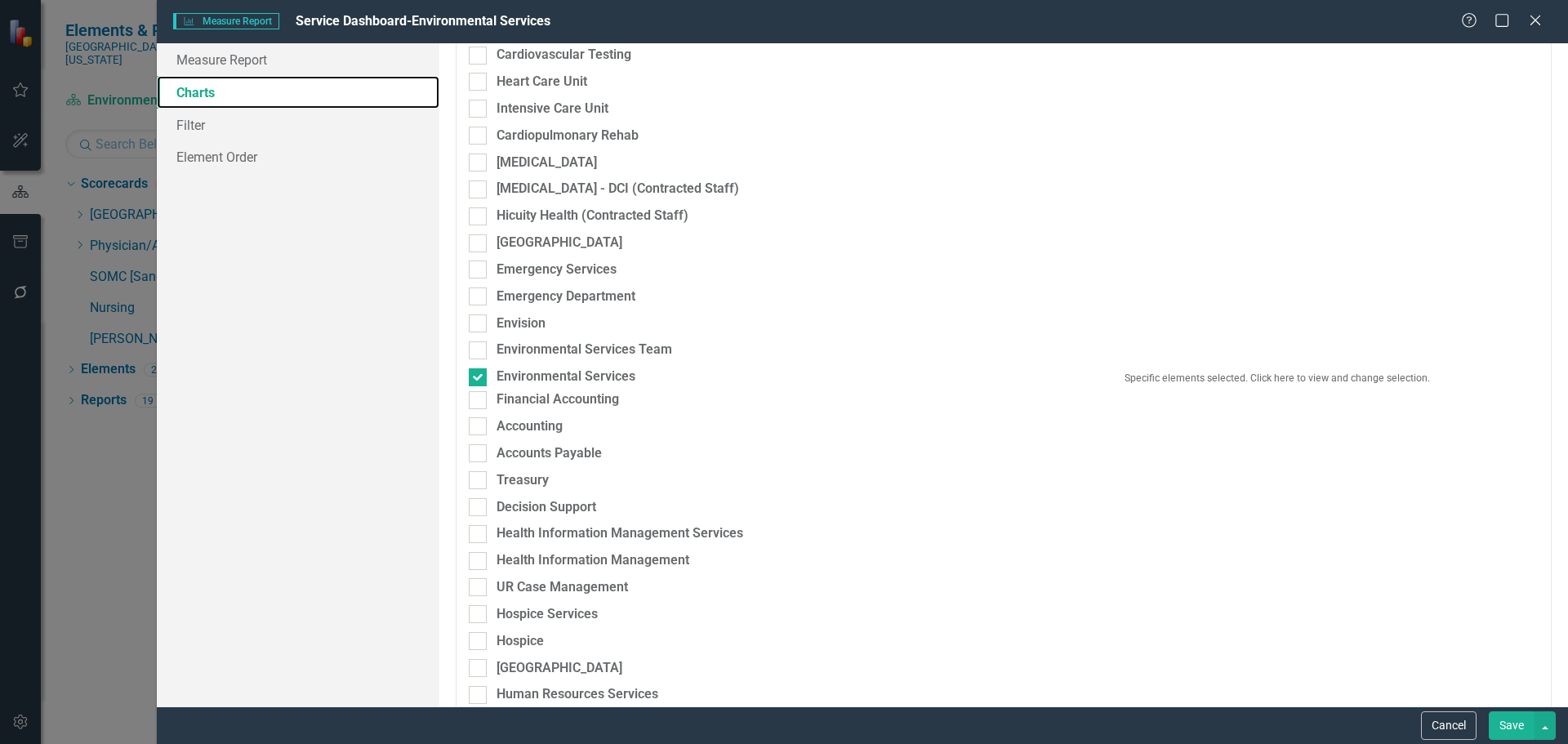
scroll to position [490, 0]
click at [1260, 392] on div "Specific elements selected. Click here to view and change selection." at bounding box center [1277, 381] width 547 height 21
click at [1258, 389] on button "Specific elements selected. Click here to view and change selection." at bounding box center [1277, 382] width 522 height 23
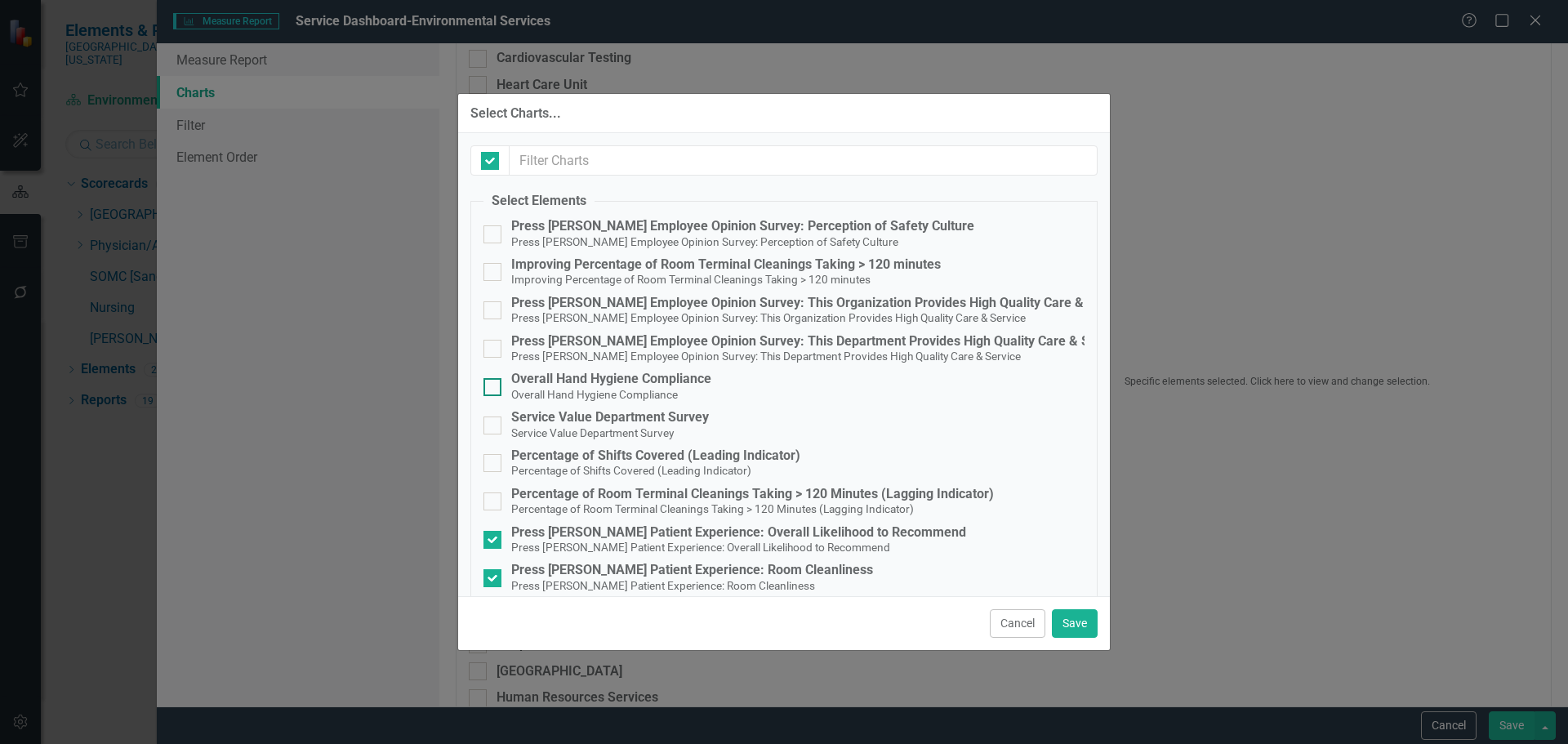
checkbox input "false"
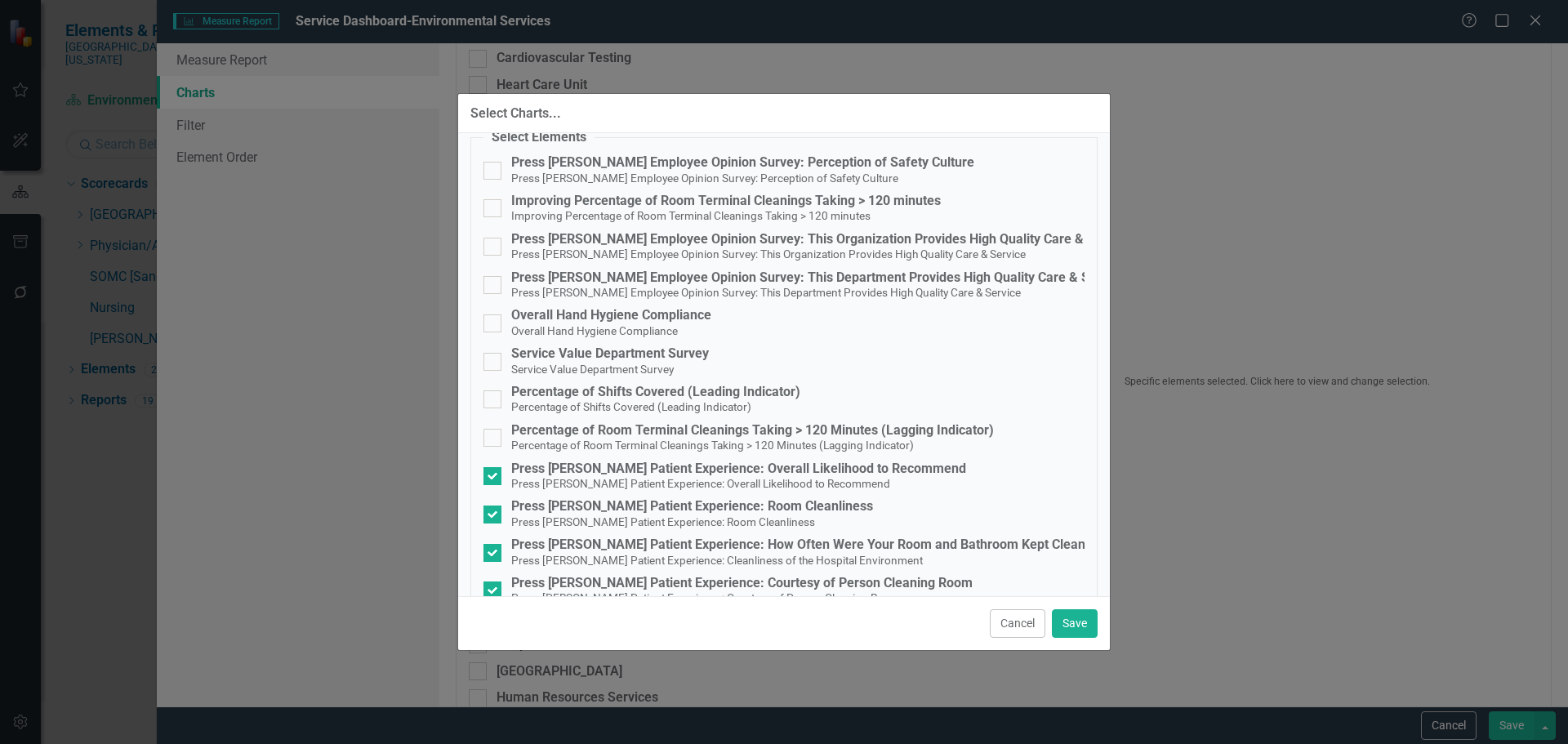
scroll to position [163, 0]
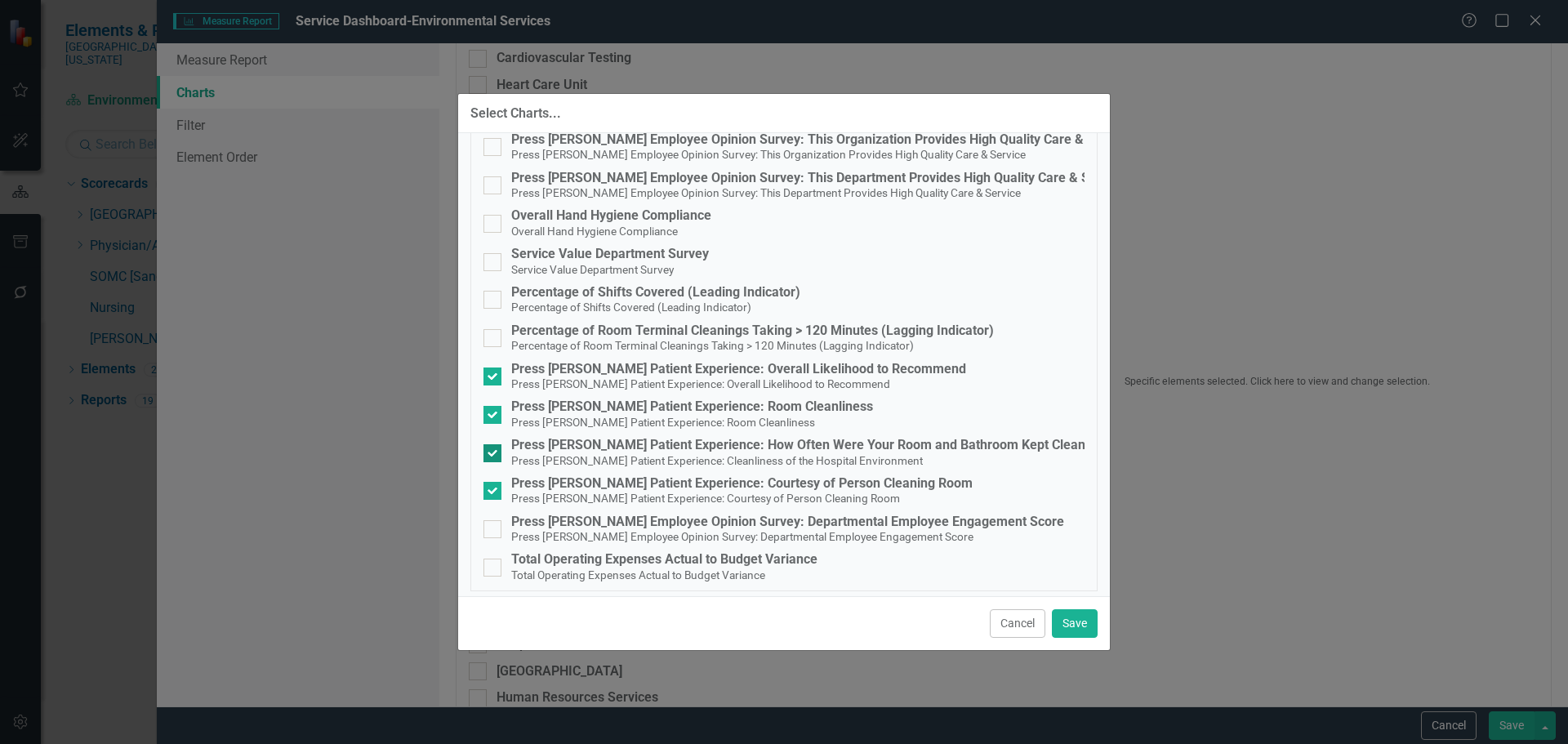
click at [691, 450] on div "Press [PERSON_NAME] Patient Experience: How Often Were Your Room and Bathroom K…" at bounding box center [798, 446] width 574 height 15
click at [494, 450] on input "Press [PERSON_NAME] Patient Experience: How Often Were Your Room and Bathroom K…" at bounding box center [489, 450] width 11 height 11
checkbox input "false"
click at [676, 422] on small "Press [PERSON_NAME] Patient Experience: Room Cleanliness" at bounding box center [664, 422] width 304 height 13
click at [494, 416] on input "Press [PERSON_NAME] Patient Experience: Room Cleanliness Press [PERSON_NAME] Pa…" at bounding box center [489, 411] width 11 height 11
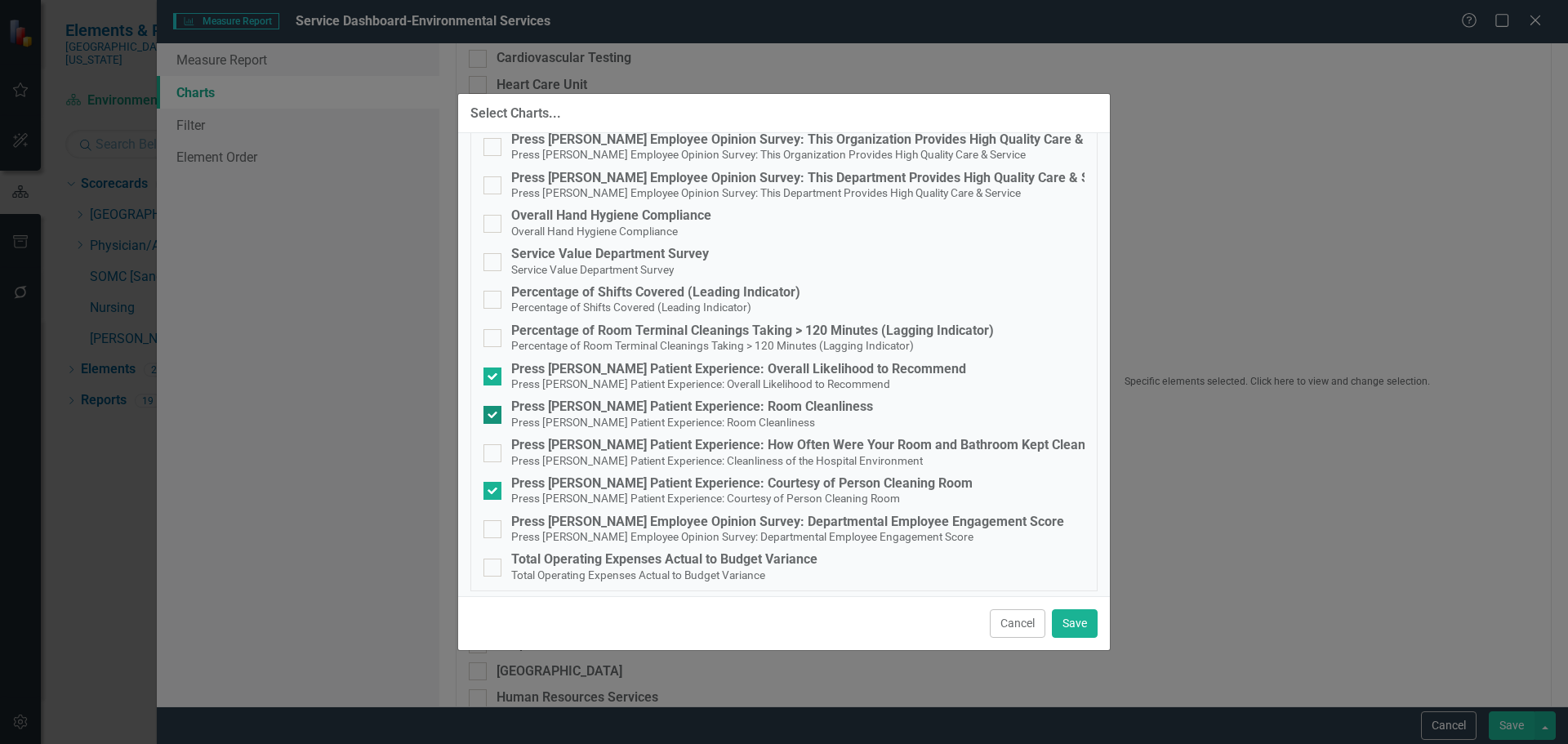
checkbox input "false"
click at [687, 457] on small "Press [PERSON_NAME] Patient Experience: Cleanliness of the Hospital Environment" at bounding box center [717, 461] width 412 height 13
click at [494, 455] on input "Press [PERSON_NAME] Patient Experience: How Often Were Your Room and Bathroom K…" at bounding box center [489, 450] width 11 height 11
checkbox input "true"
click at [570, 497] on small "Press [PERSON_NAME] Patient Experience: Courtesy of Person Cleaning Room" at bounding box center [705, 498] width 389 height 13
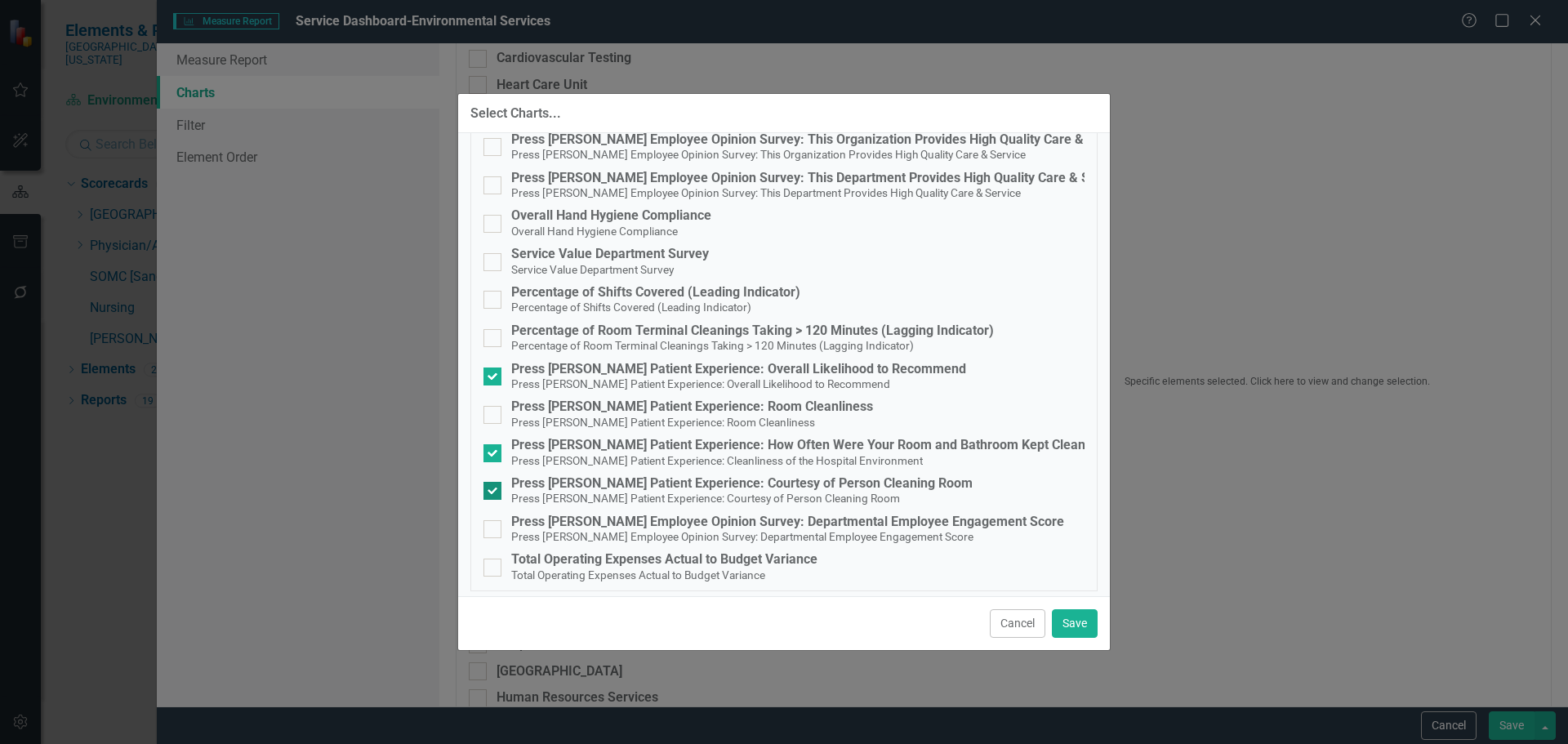
click at [494, 492] on input "Press [PERSON_NAME] Patient Experience: Courtesy of Person Cleaning Room Press …" at bounding box center [489, 487] width 11 height 11
checkbox input "false"
click at [1072, 623] on button "Save" at bounding box center [1075, 624] width 46 height 28
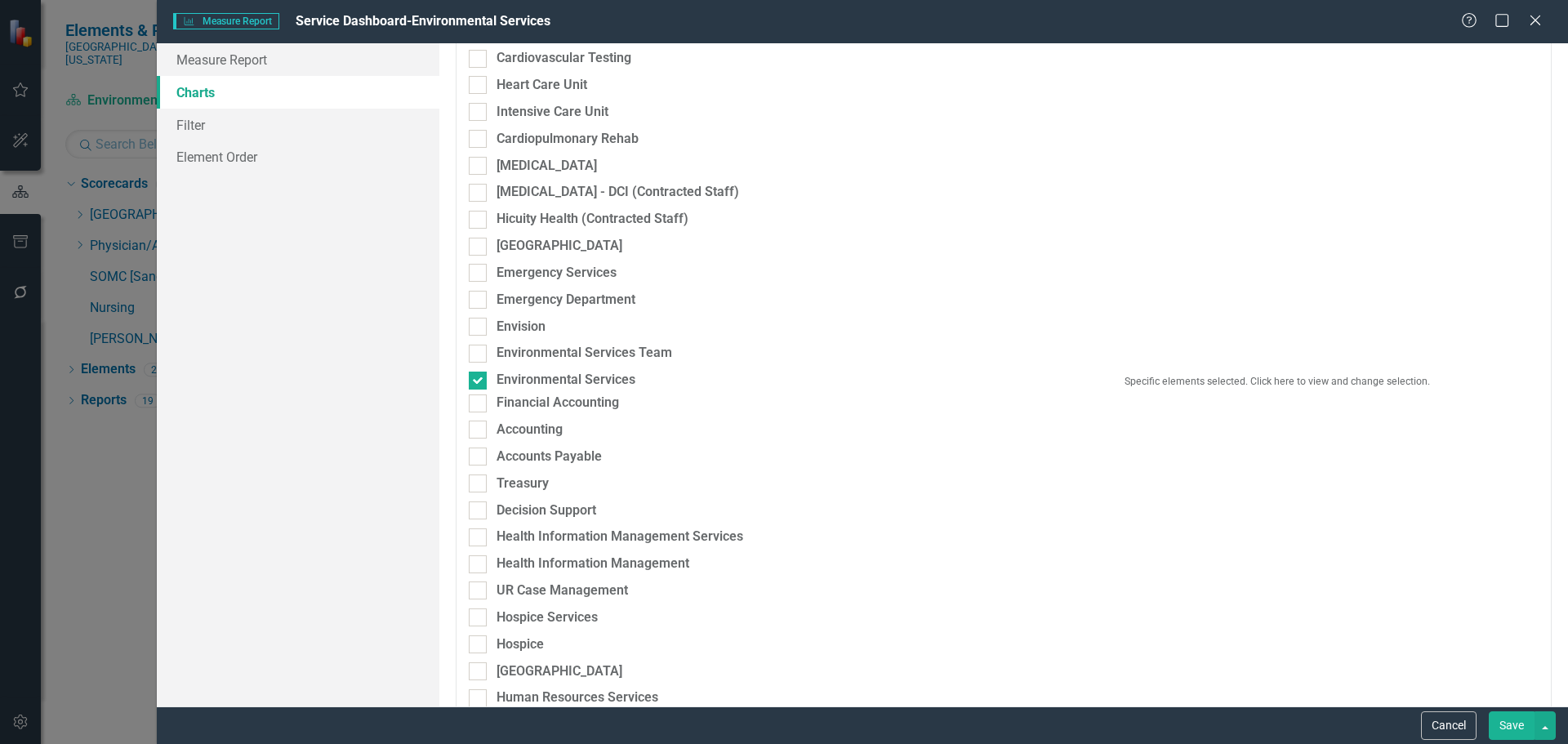
click at [1510, 728] on button "Save" at bounding box center [1512, 726] width 46 height 28
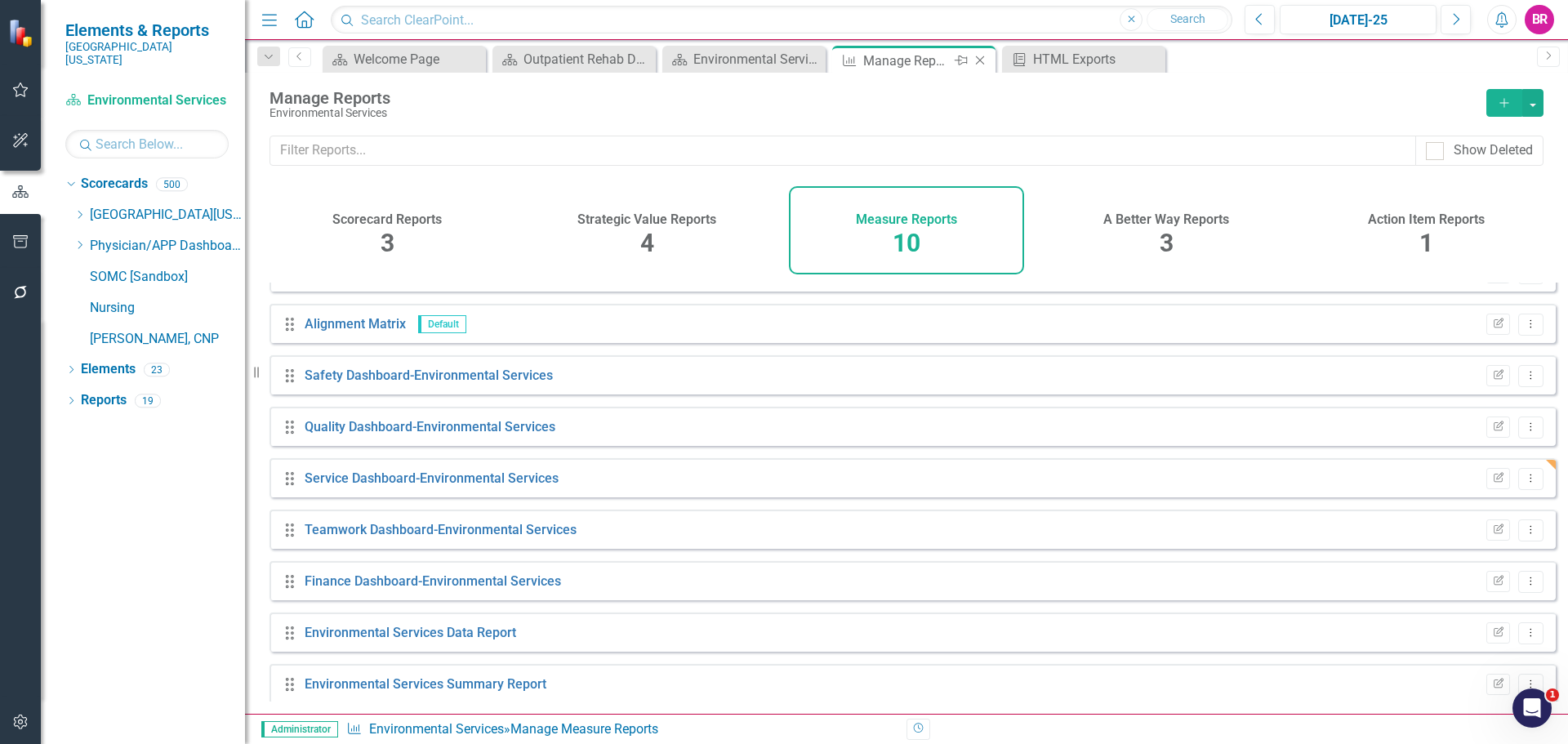
click at [980, 62] on icon "Close" at bounding box center [980, 61] width 17 height 13
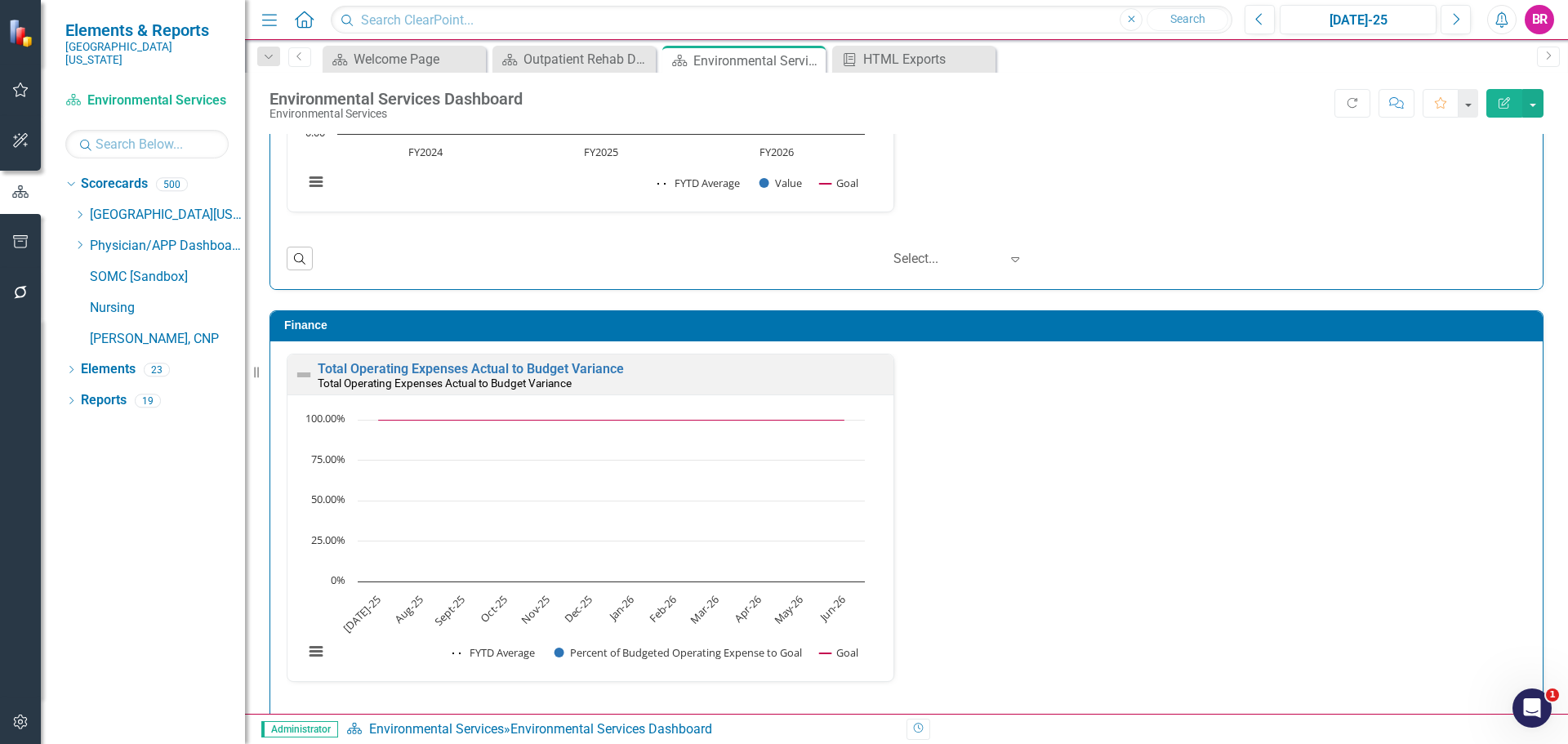
scroll to position [1765, 0]
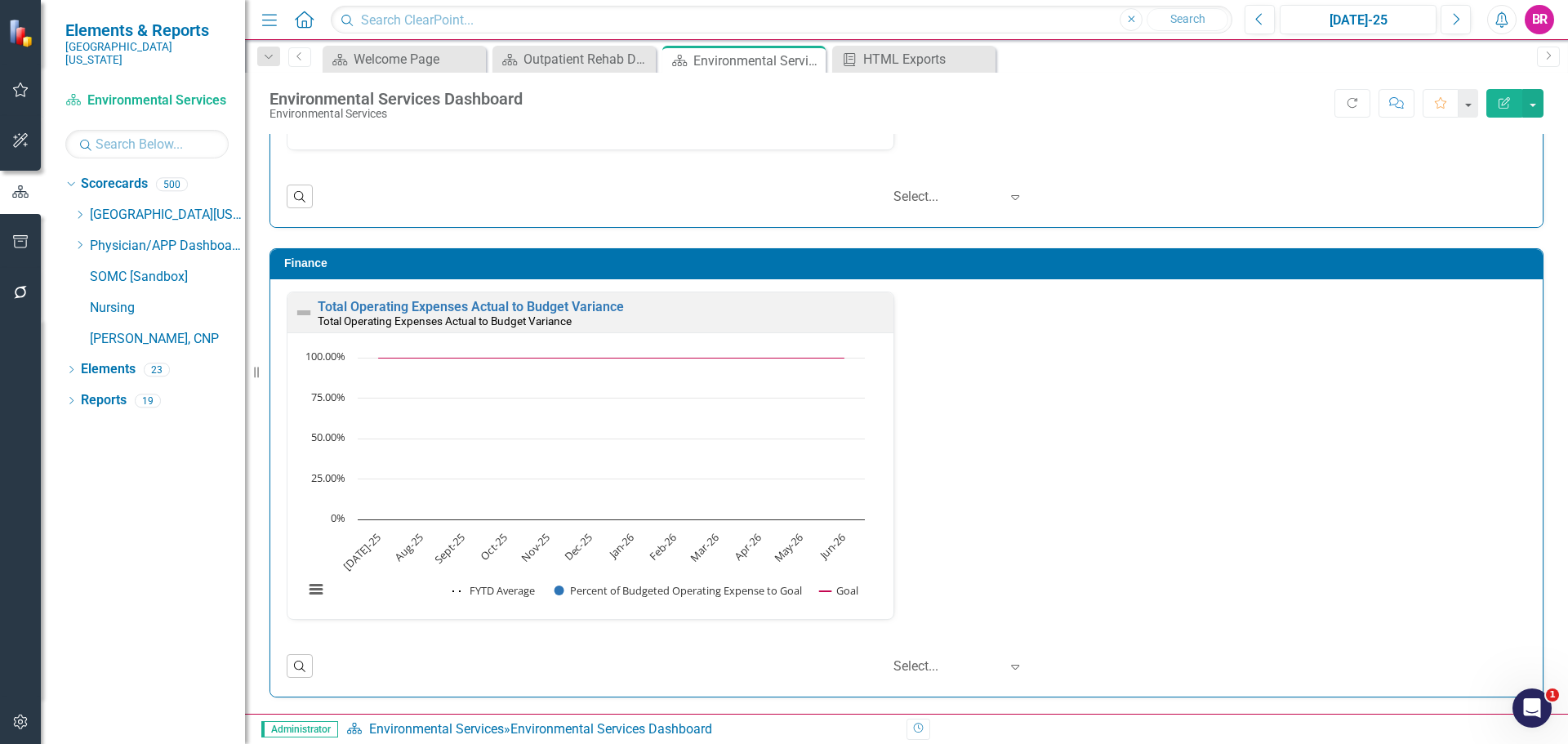
click at [16, 238] on icon "button" at bounding box center [21, 242] width 15 height 13
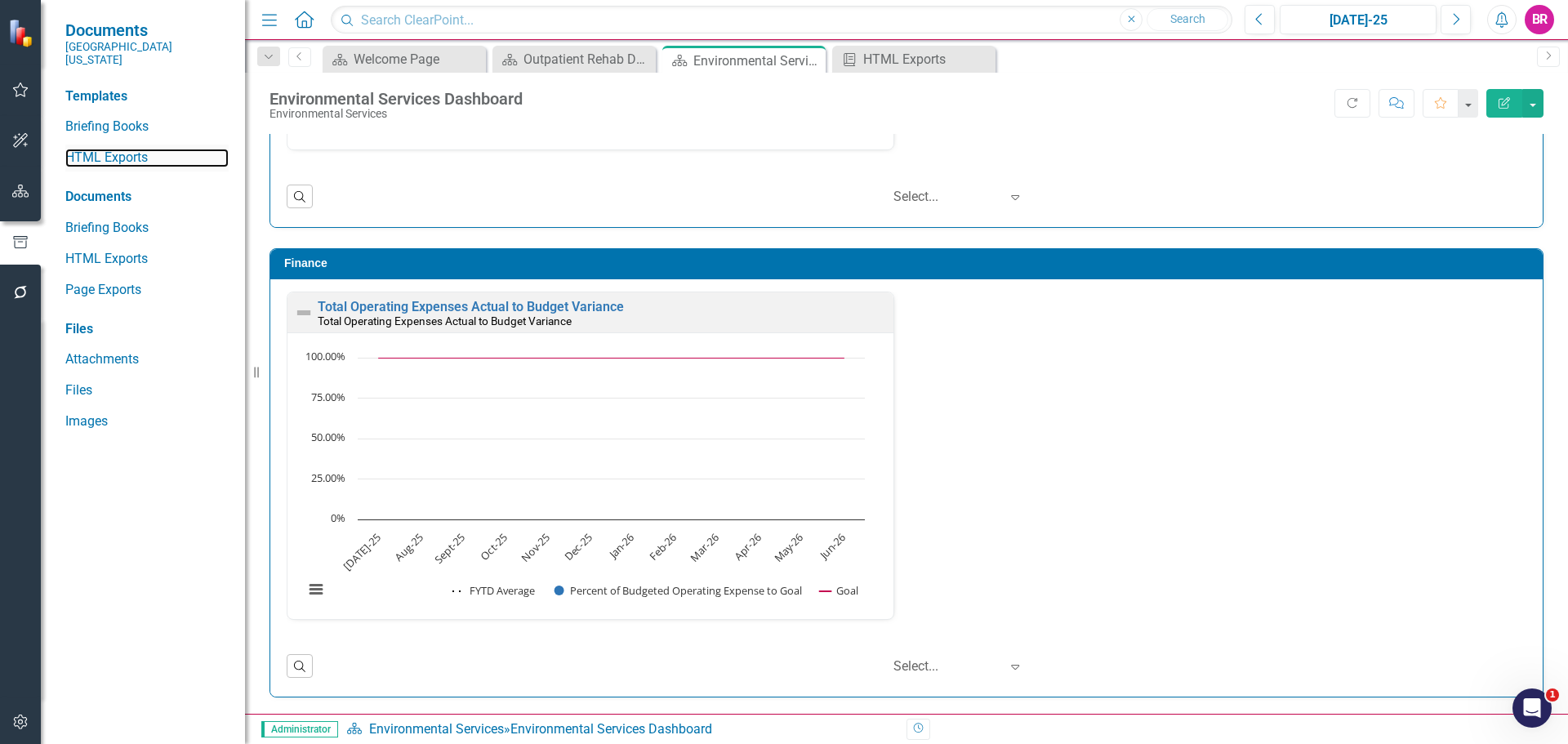
click at [117, 149] on link "HTML Exports" at bounding box center [146, 158] width 163 height 18
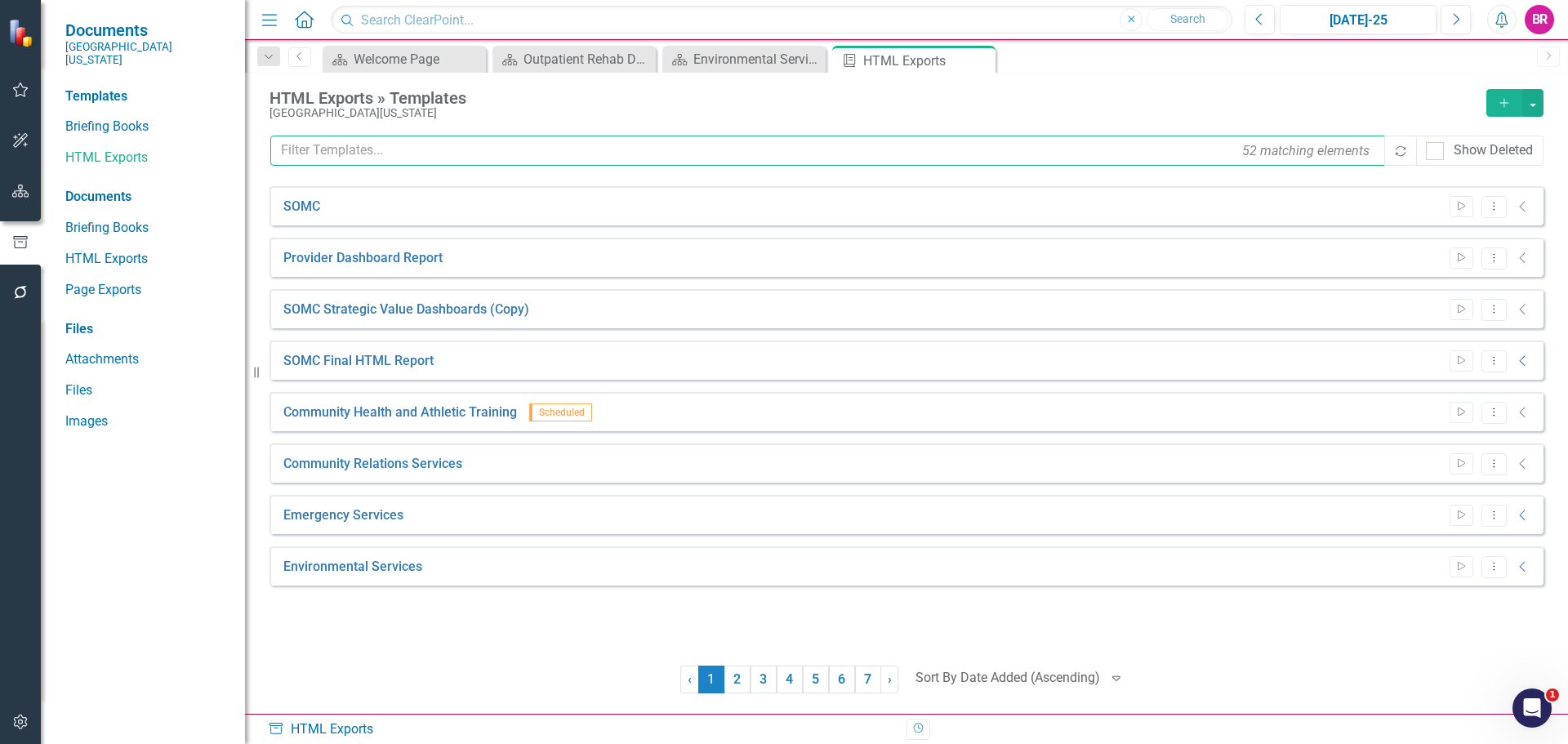
click at [434, 145] on input "text" at bounding box center [828, 150] width 1117 height 30
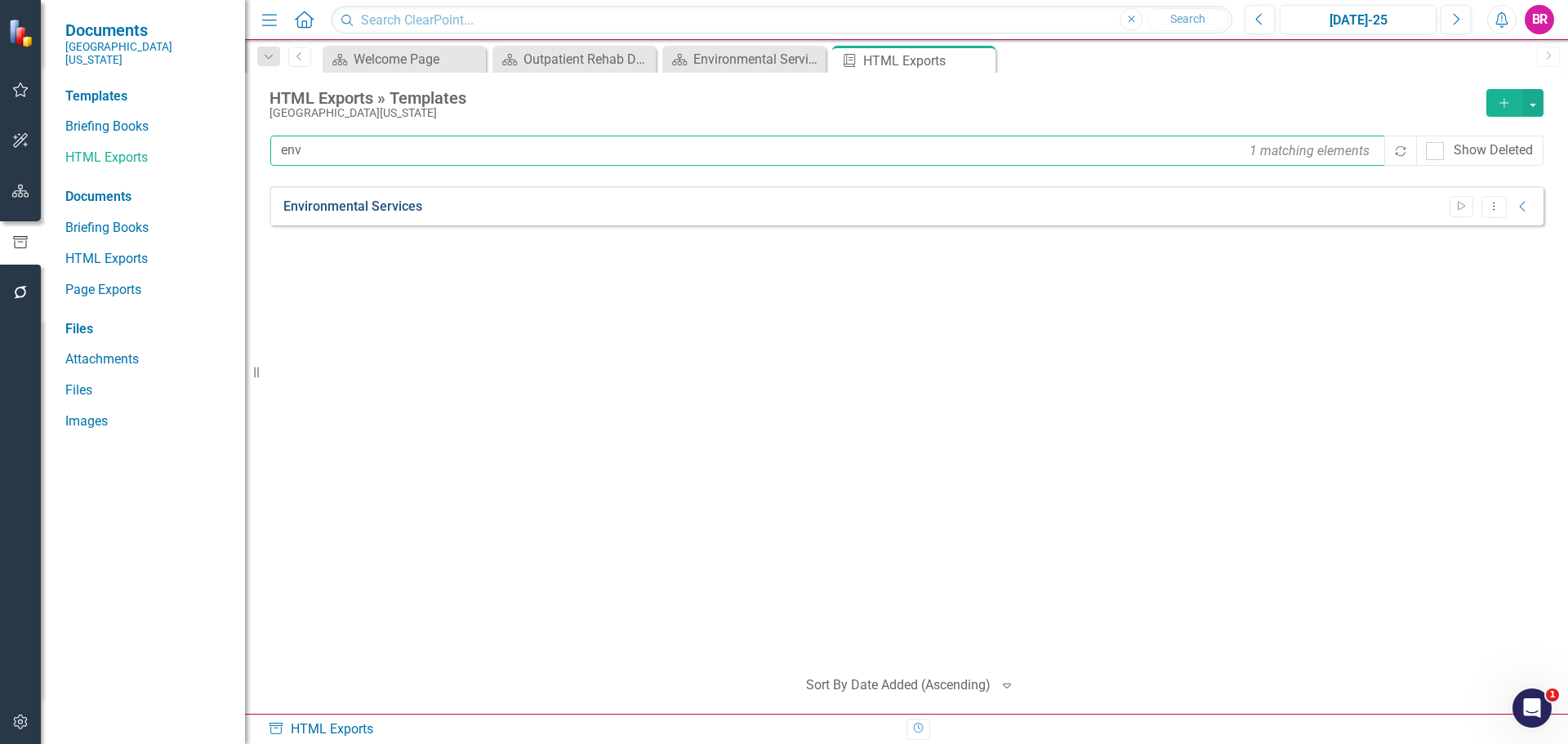
type input "env"
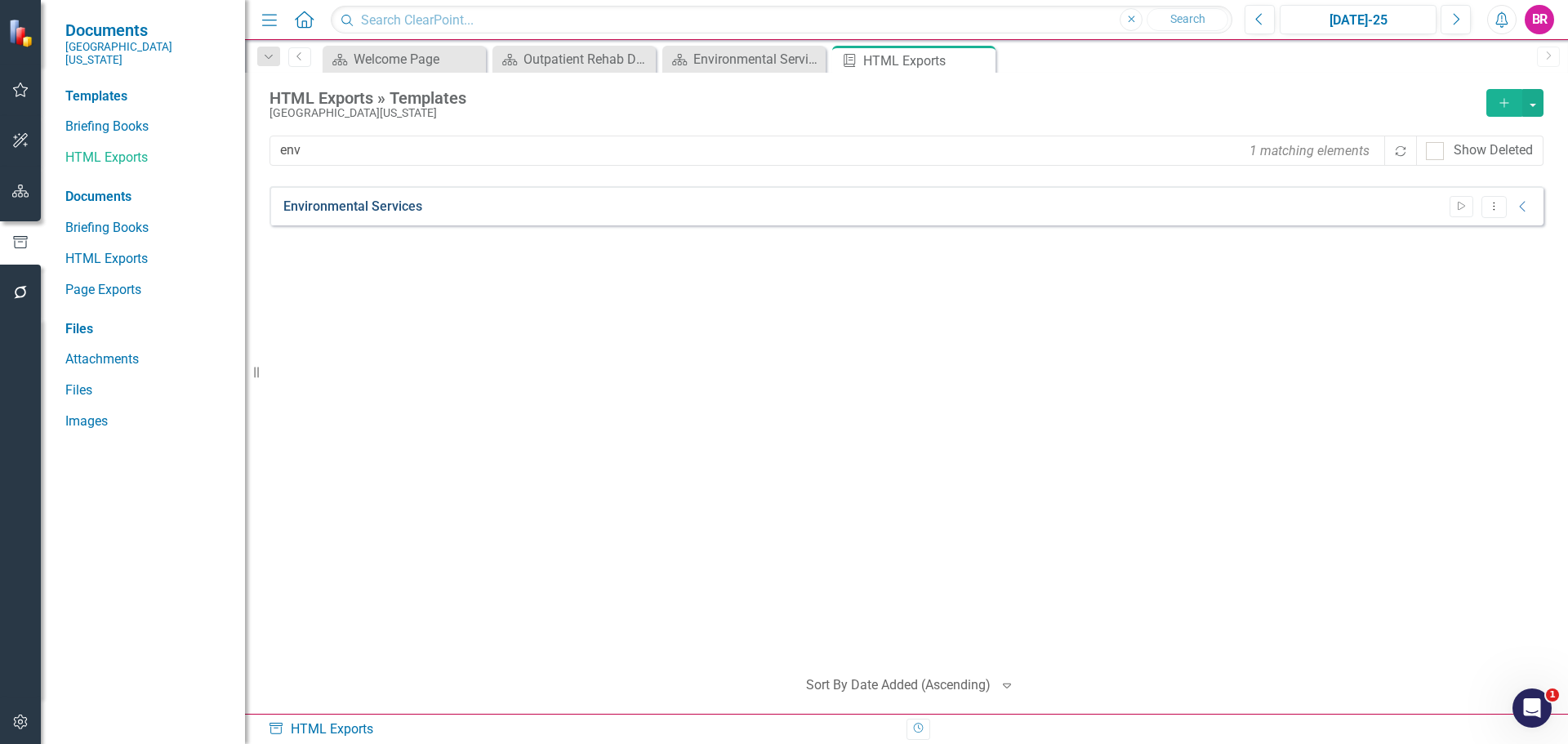
click at [343, 211] on link "Environmental Services" at bounding box center [353, 207] width 139 height 18
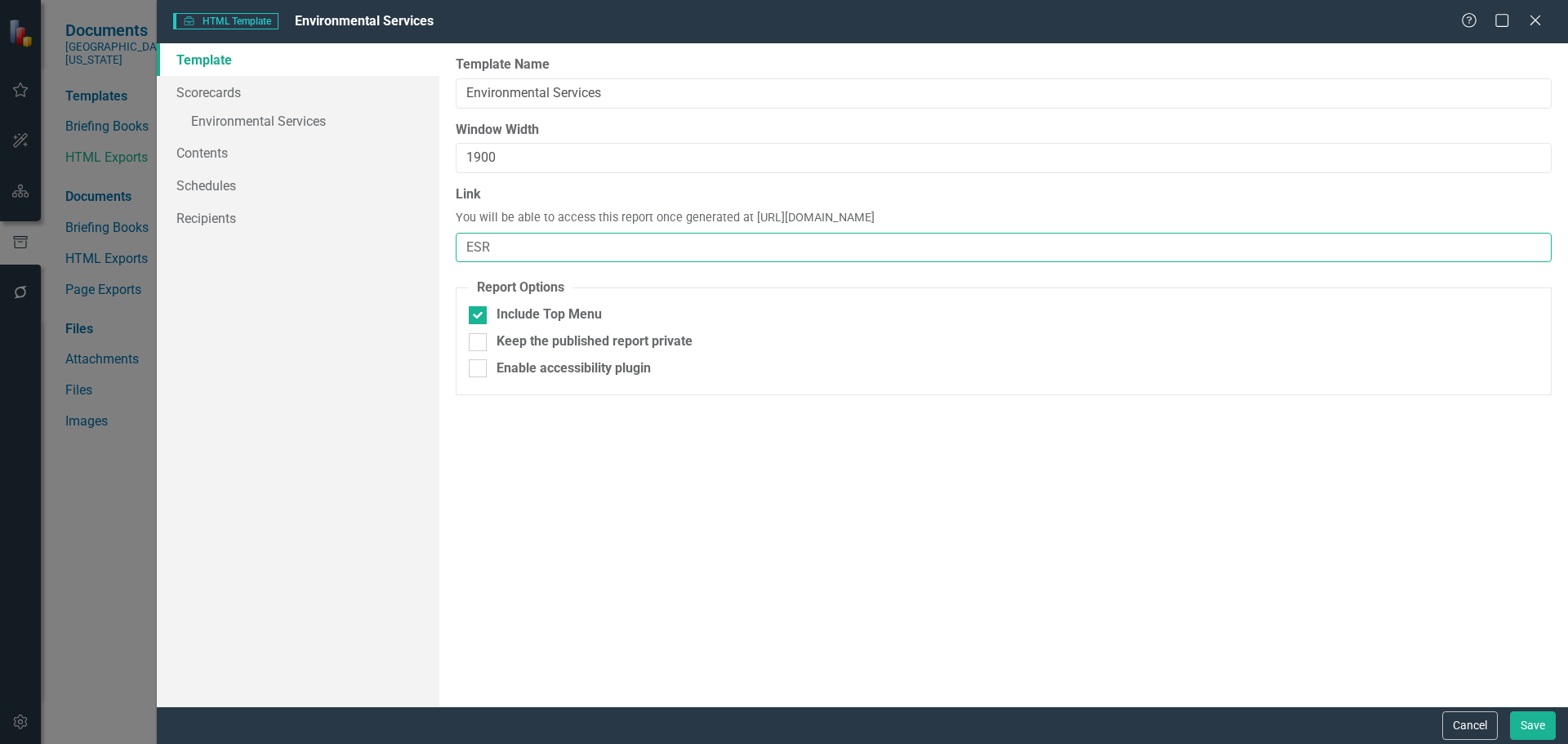
click at [522, 244] on input "ESR" at bounding box center [1004, 248] width 1097 height 30
click at [1458, 723] on button "Cancel" at bounding box center [1470, 726] width 55 height 28
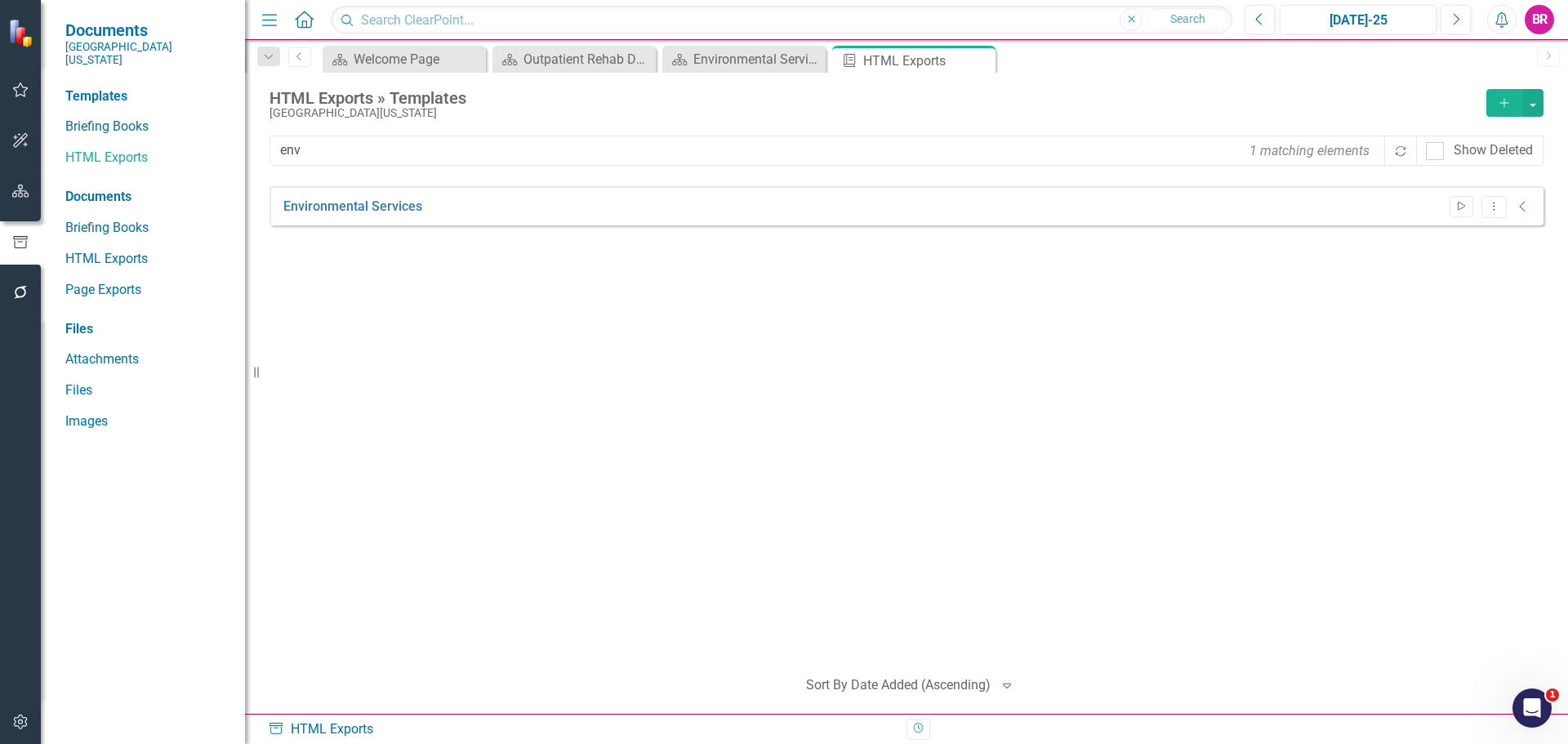
click at [1464, 209] on icon "Start" at bounding box center [1462, 206] width 13 height 10
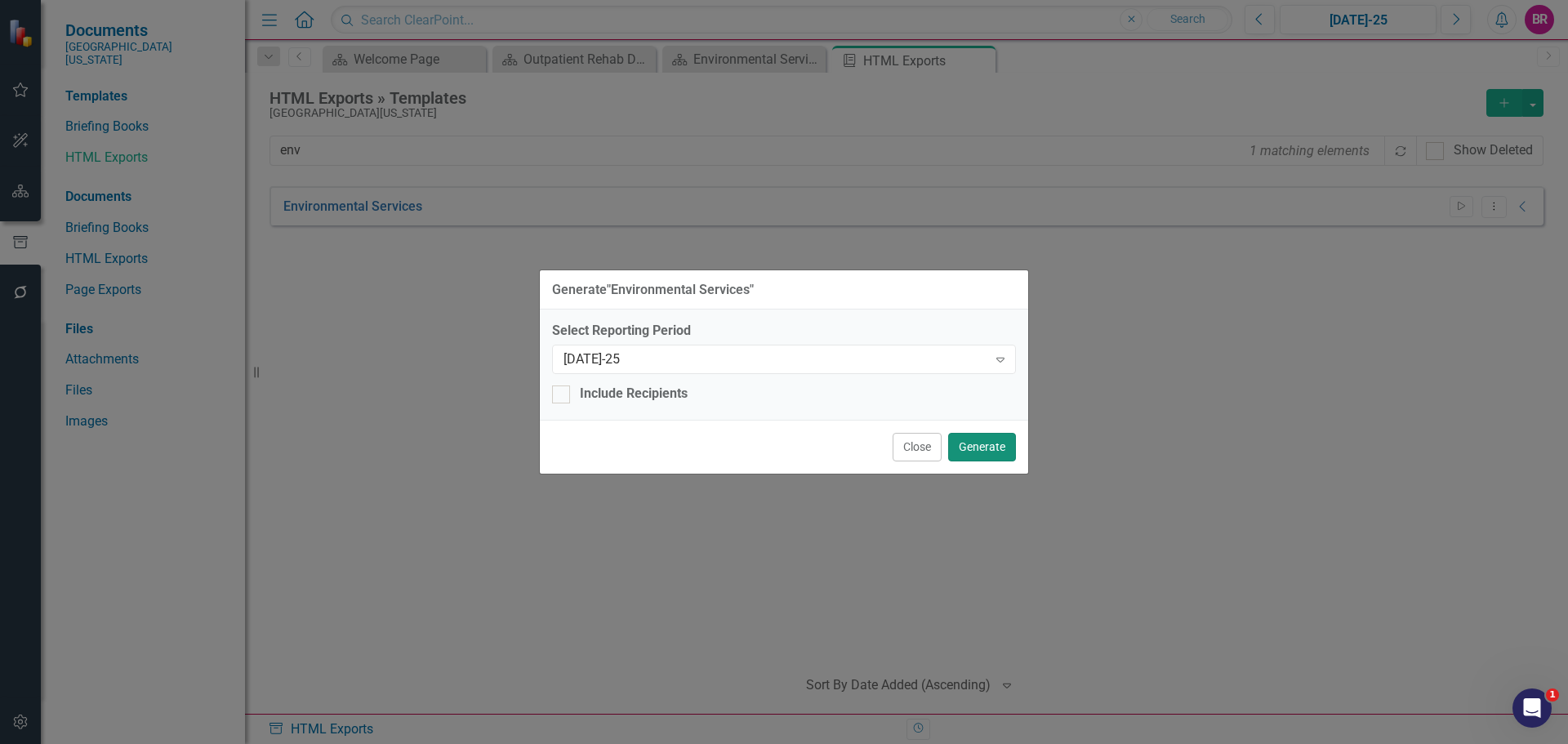
click at [997, 450] on button "Generate" at bounding box center [982, 447] width 68 height 28
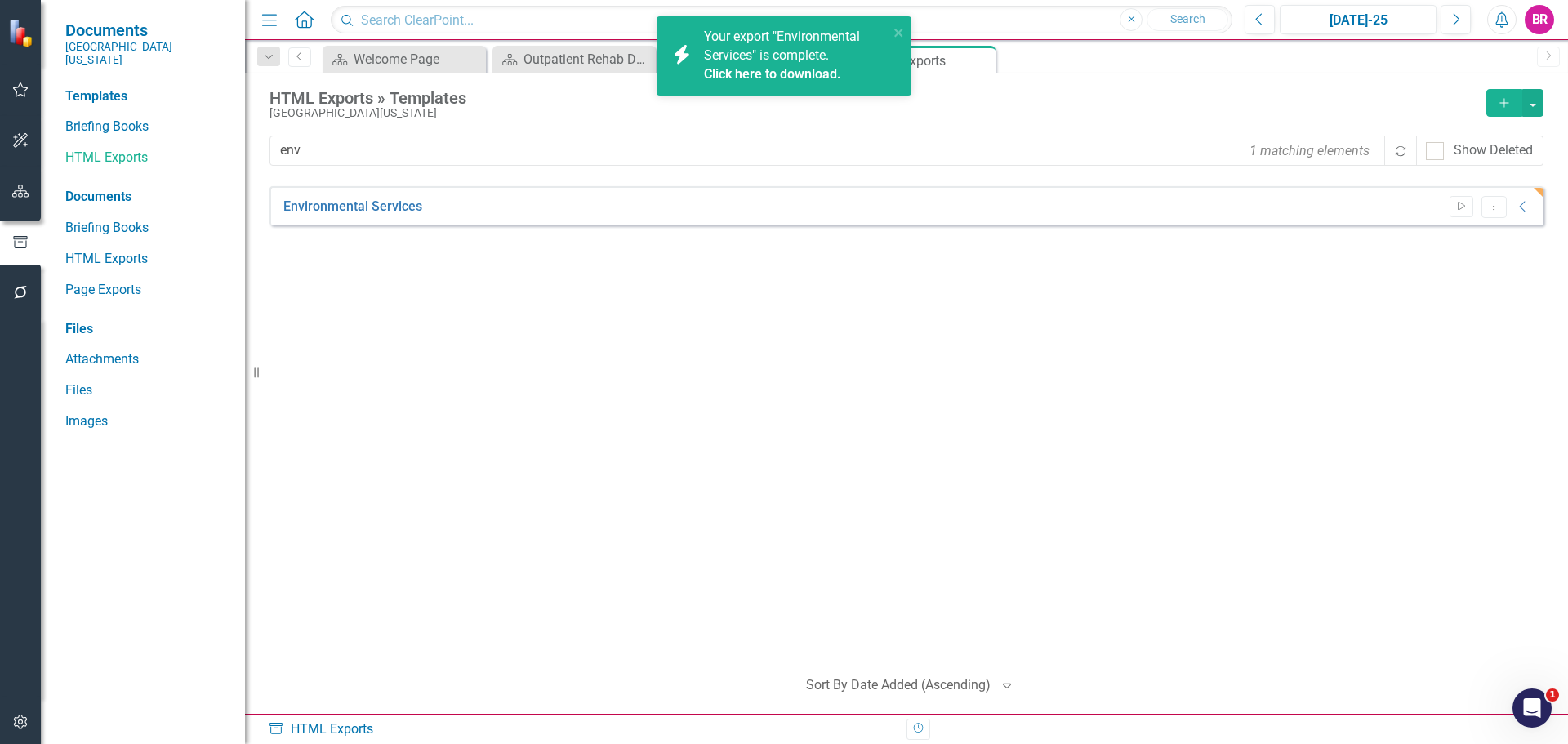
click at [617, 414] on div "Environmental Services Start Dropdown Menu Collapse HTML Environmental Services…" at bounding box center [907, 420] width 1275 height 466
click at [28, 196] on icon "button" at bounding box center [21, 191] width 18 height 13
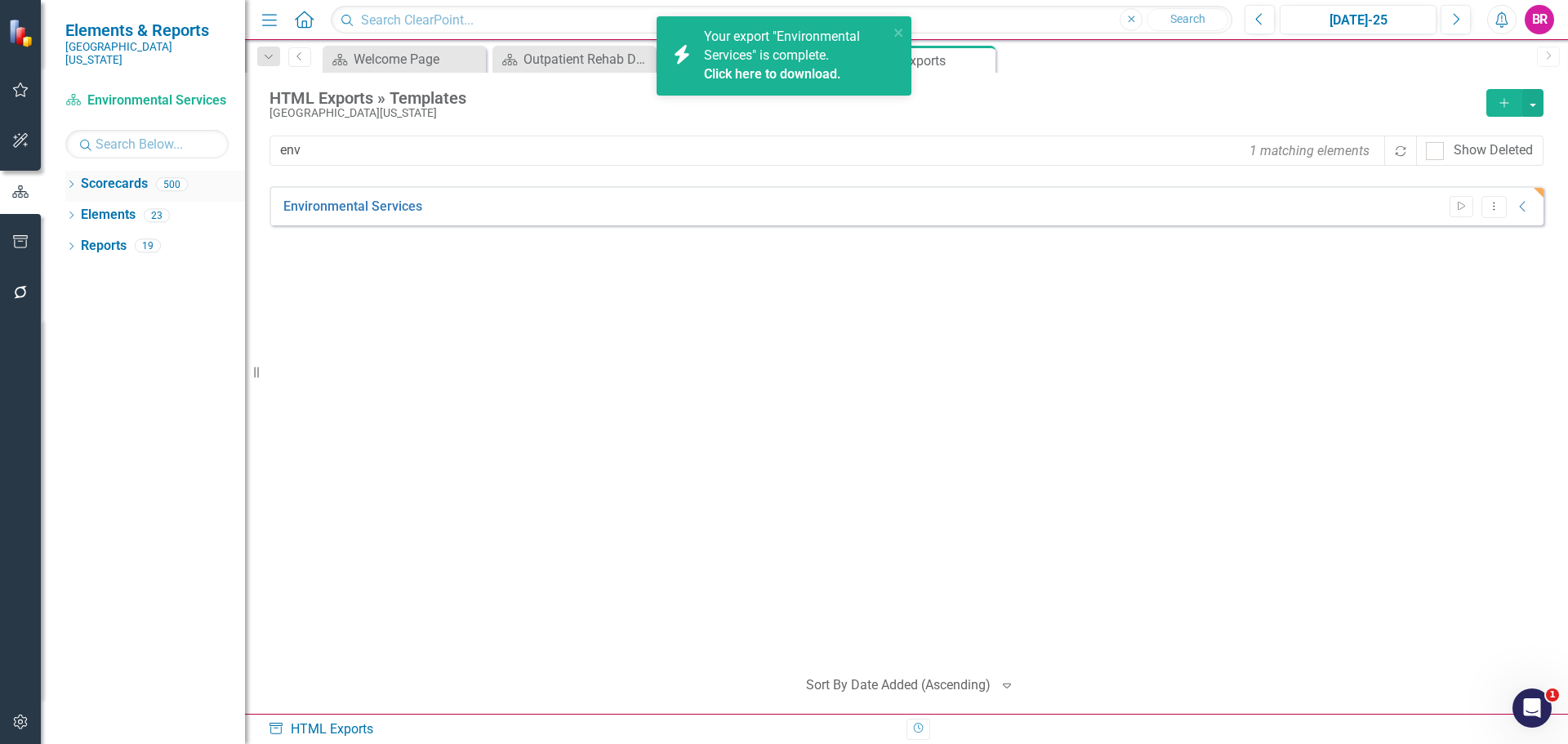
click at [71, 181] on icon "Dropdown" at bounding box center [71, 186] width 12 height 9
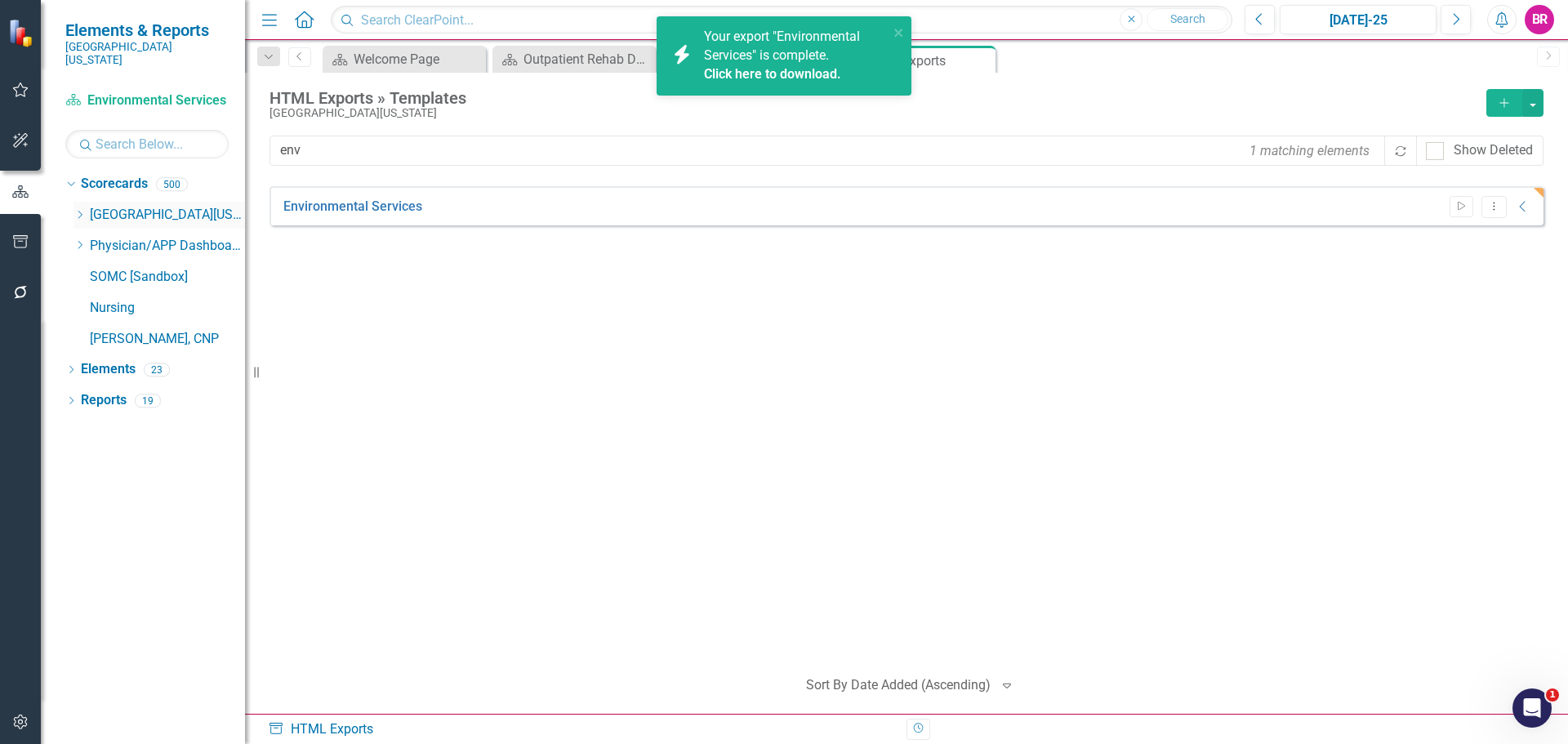
click at [79, 210] on icon "Dropdown" at bounding box center [79, 215] width 13 height 10
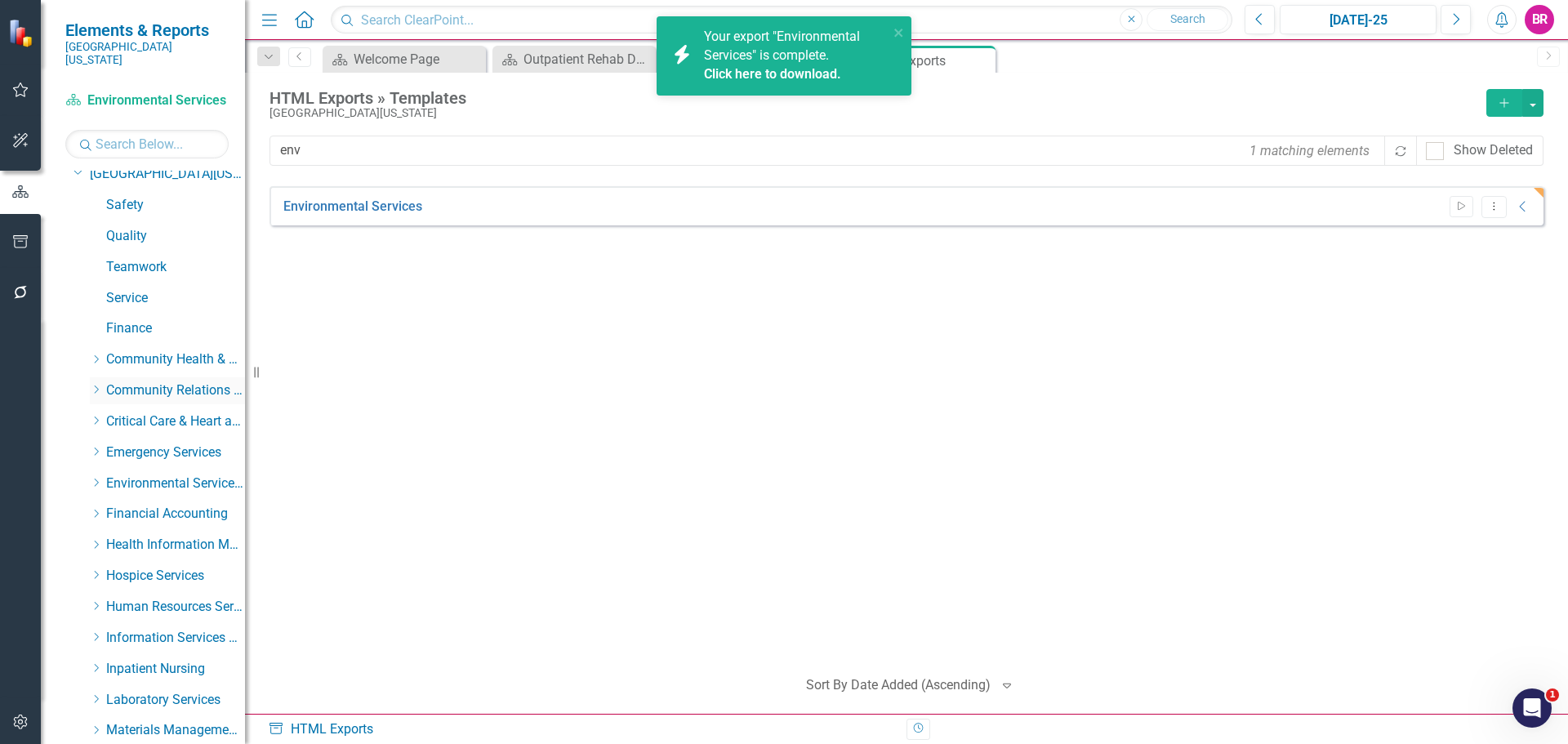
scroll to position [82, 0]
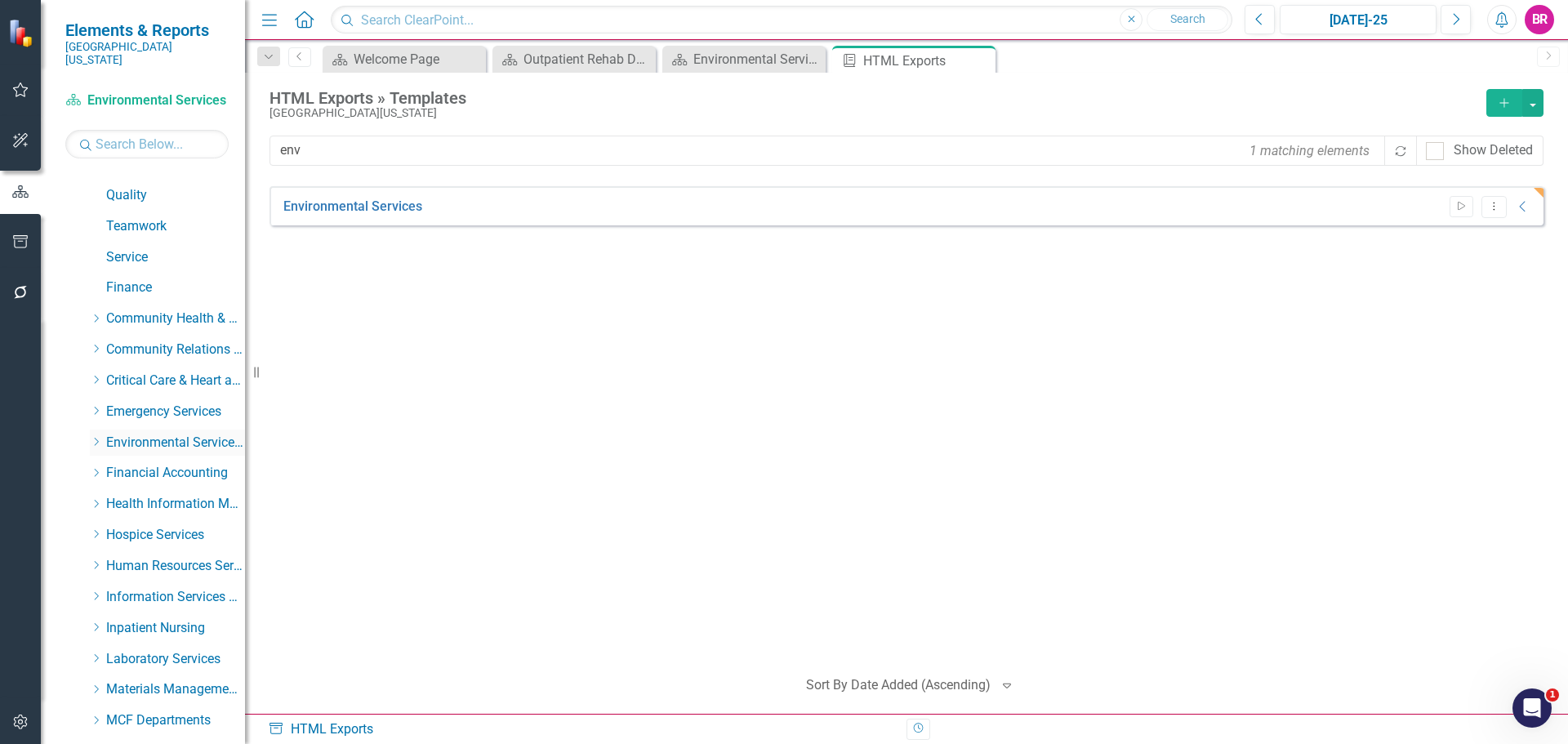
click at [179, 434] on link "Environmental Services Team" at bounding box center [176, 443] width 139 height 18
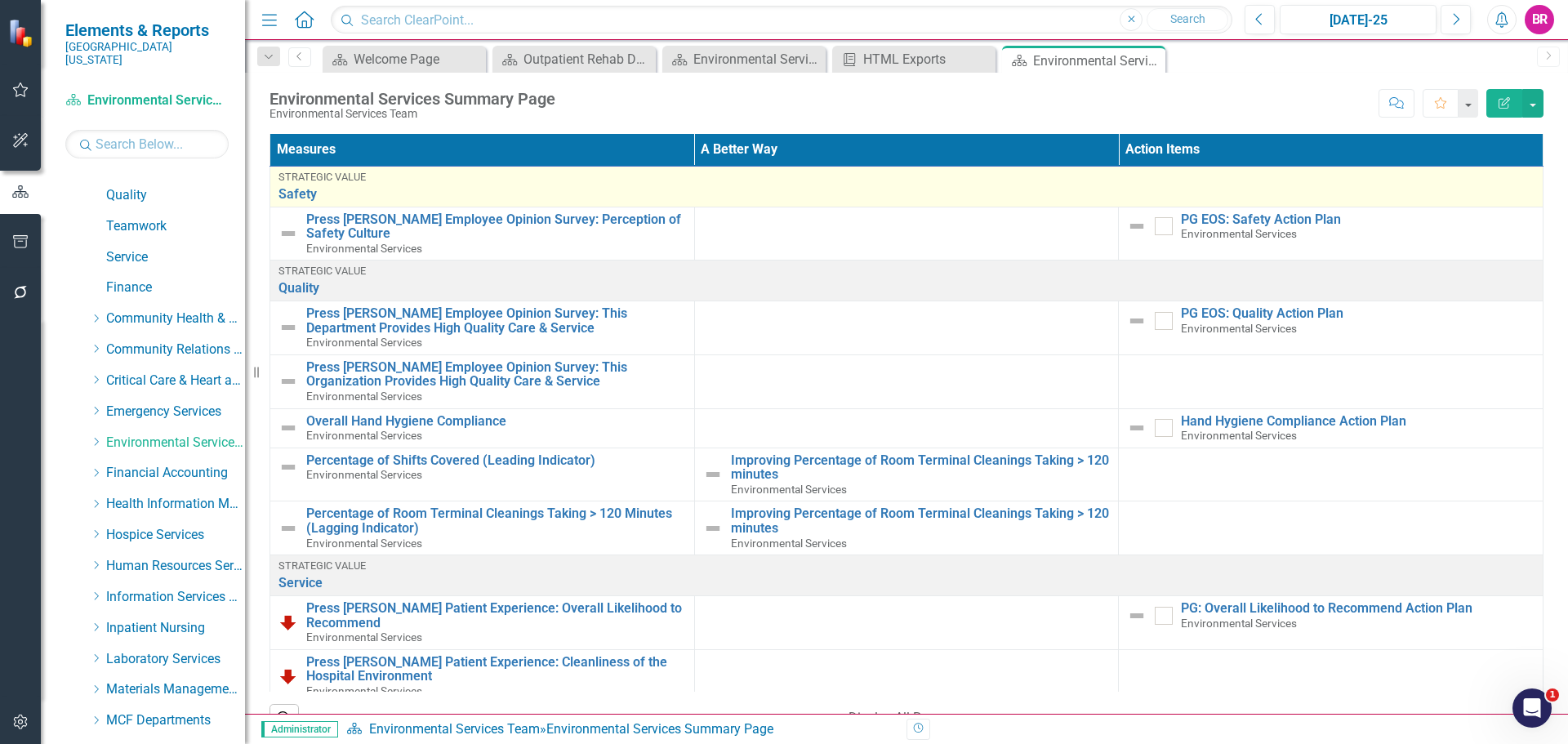
click at [330, 180] on div "Strategic Value" at bounding box center [906, 177] width 1256 height 12
click at [292, 195] on link "Safety" at bounding box center [906, 195] width 1256 height 15
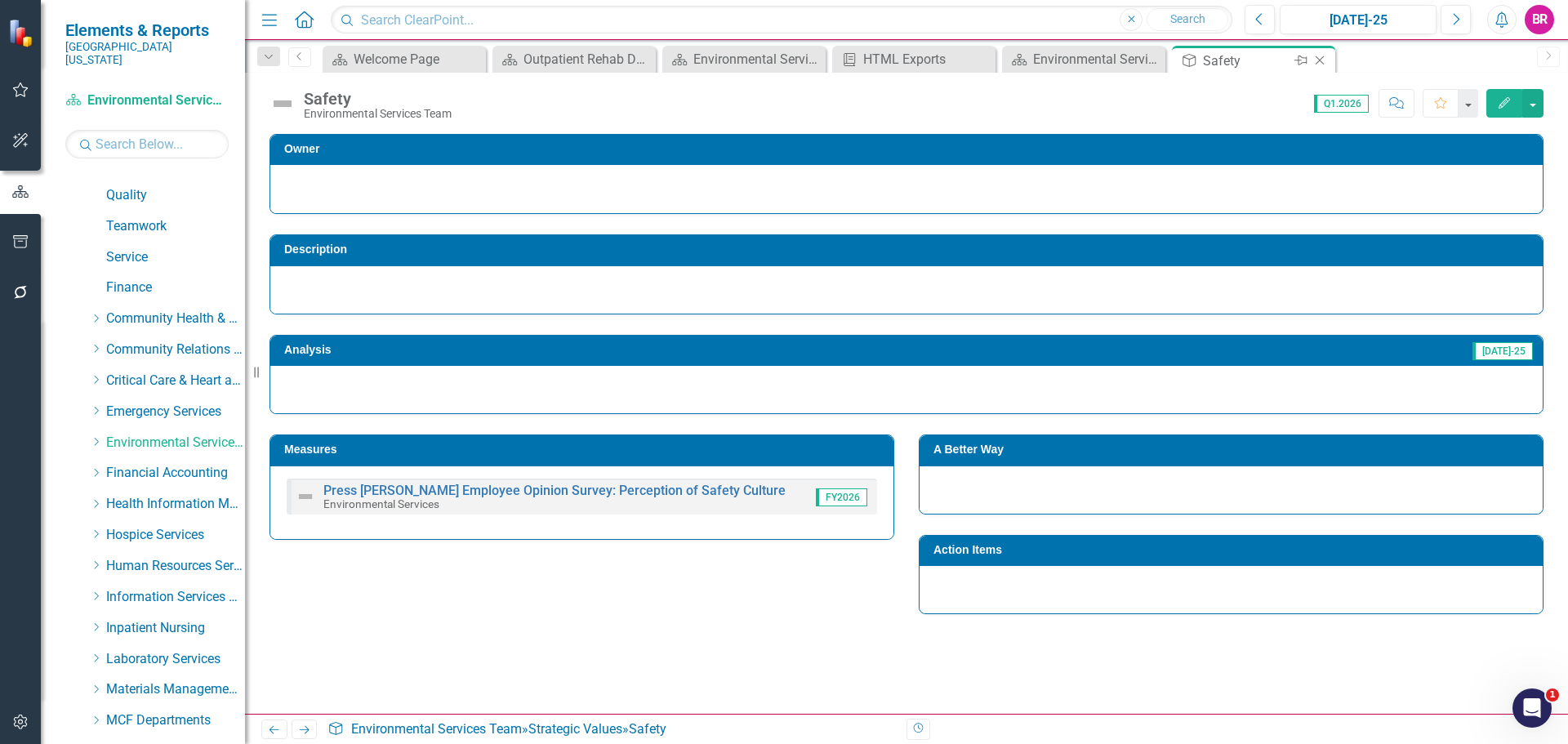
click at [1323, 63] on icon "Close" at bounding box center [1321, 61] width 17 height 13
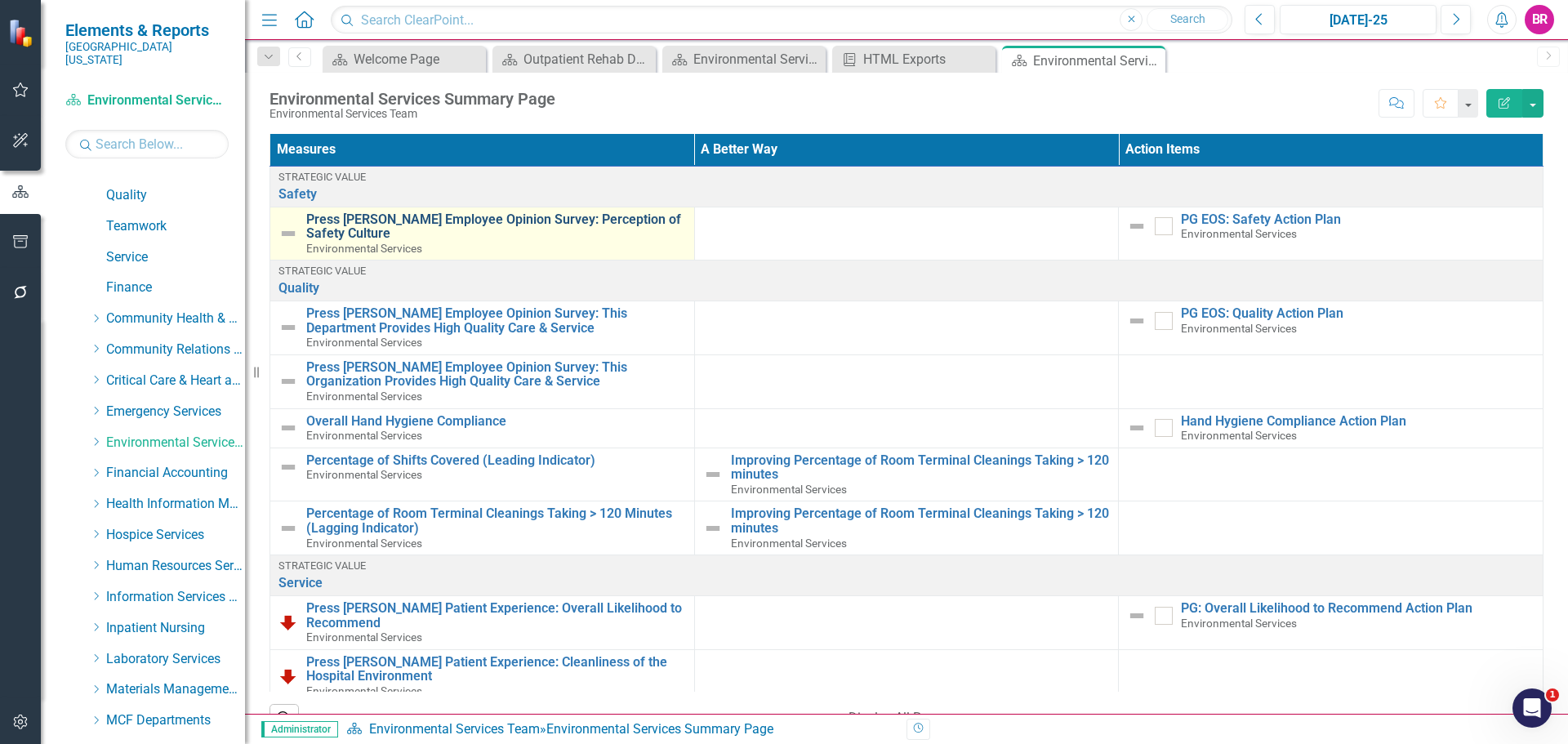
click at [405, 224] on link "Press [PERSON_NAME] Employee Opinion Survey: Perception of Safety Culture" at bounding box center [496, 227] width 379 height 28
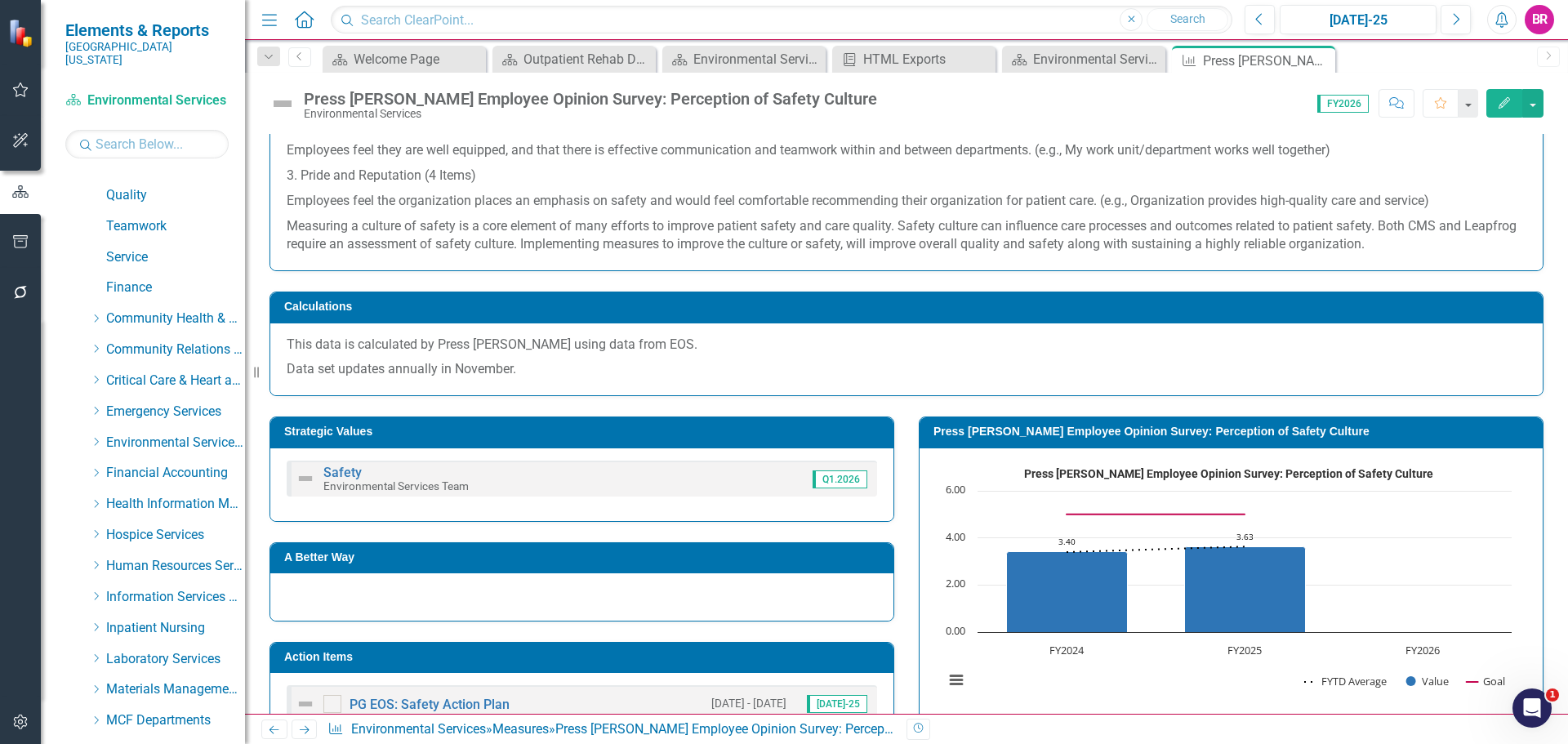
scroll to position [490, 0]
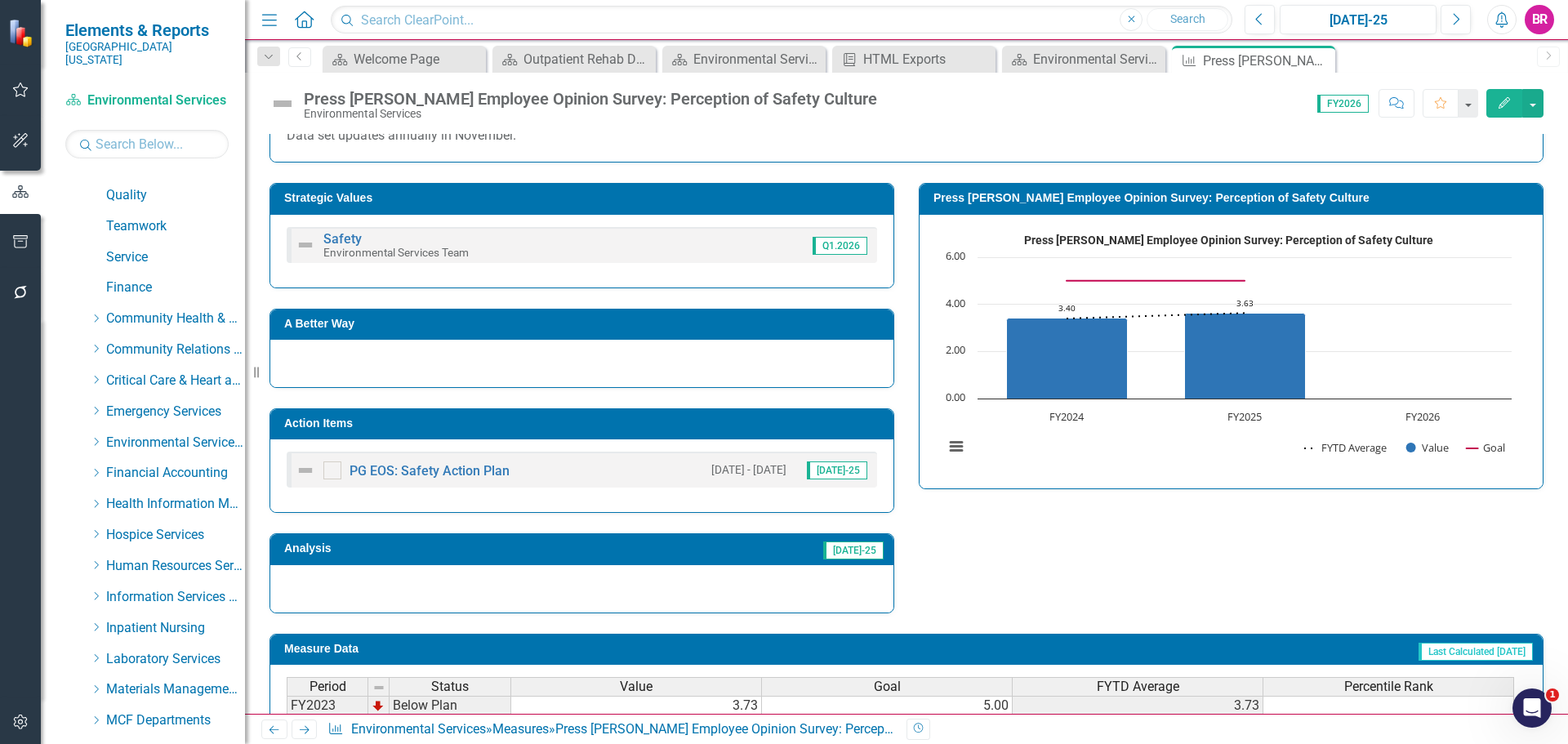
click at [767, 426] on h3 "Action Items" at bounding box center [584, 423] width 601 height 13
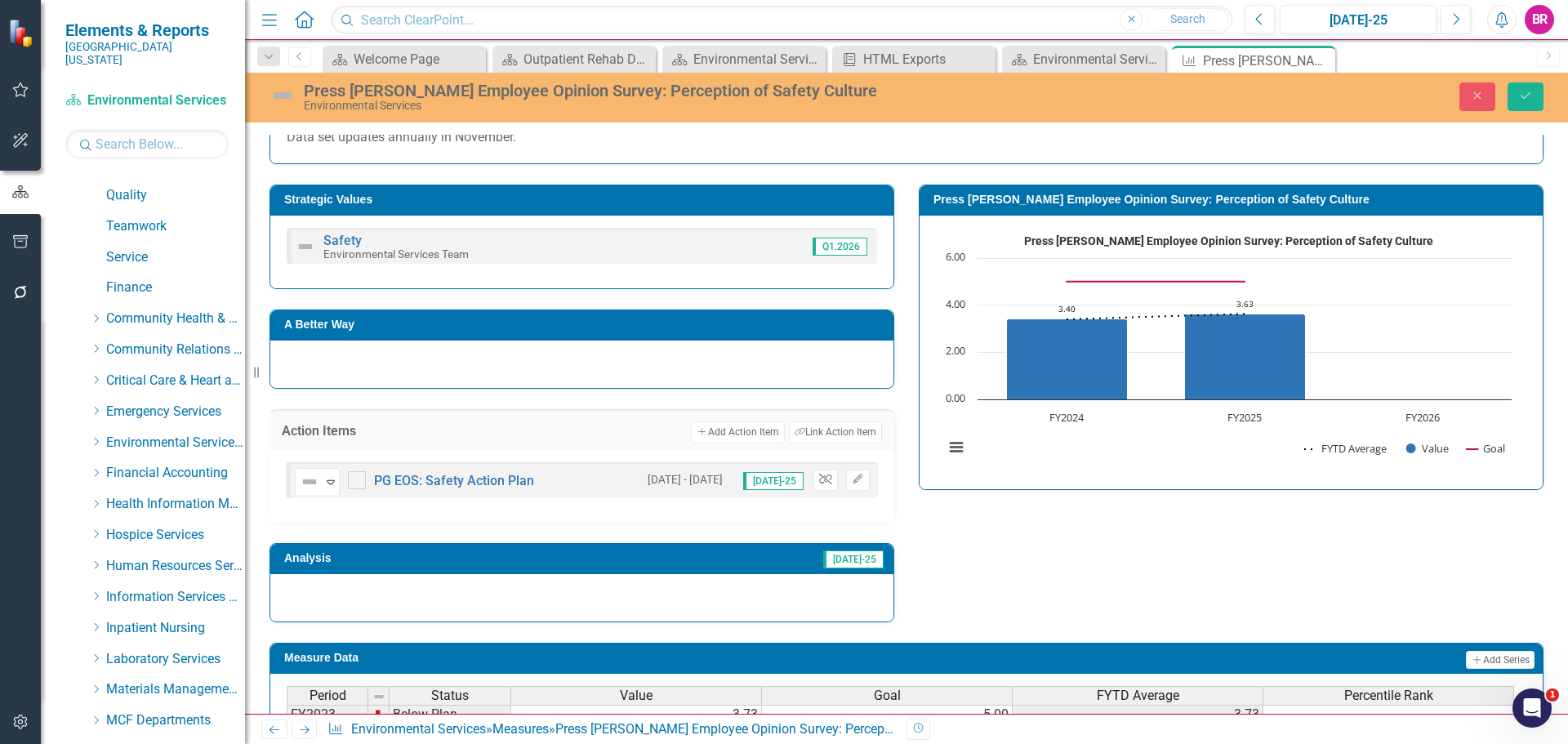
click at [822, 479] on icon "Unlink" at bounding box center [825, 480] width 13 height 10
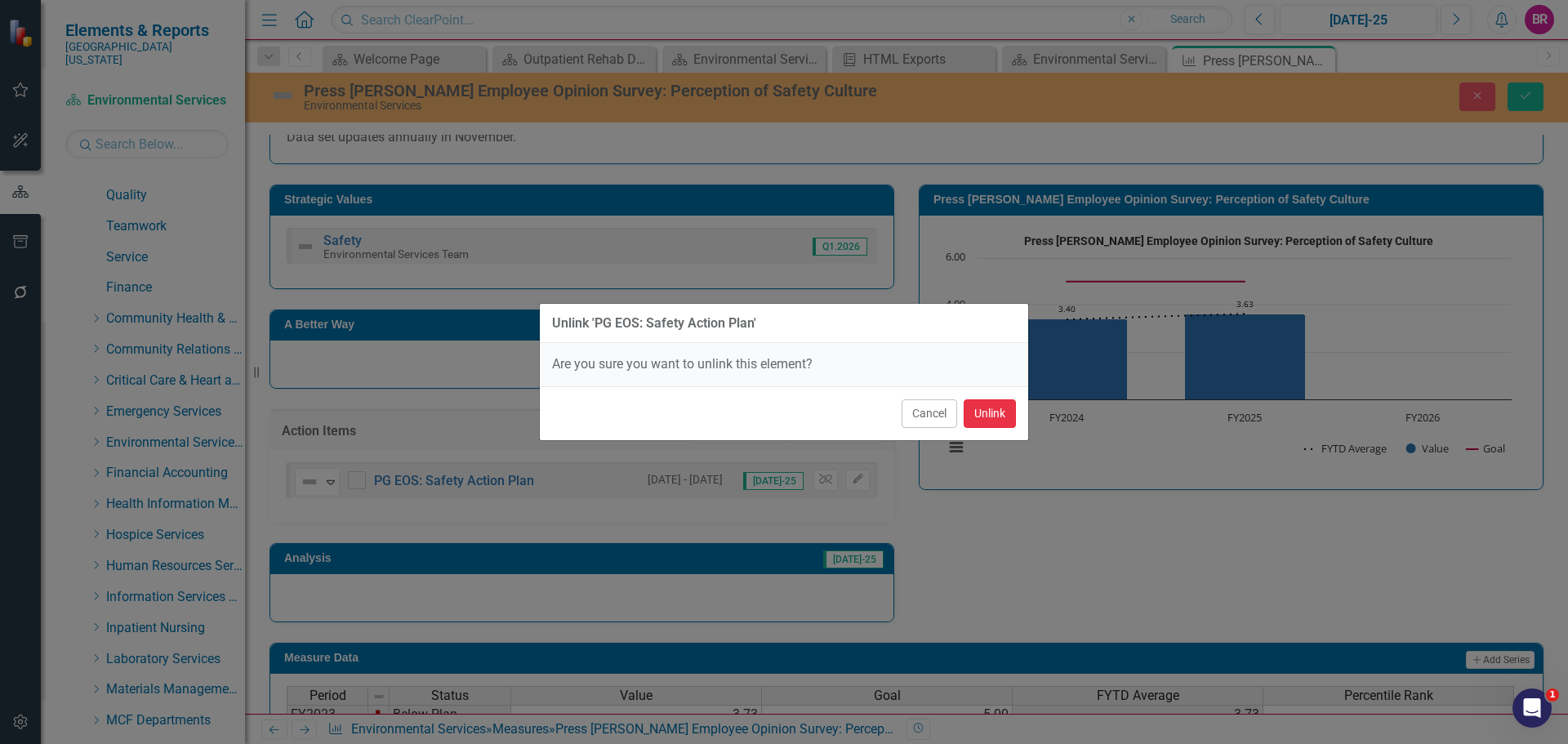
click at [993, 423] on button "Unlink" at bounding box center [990, 414] width 53 height 28
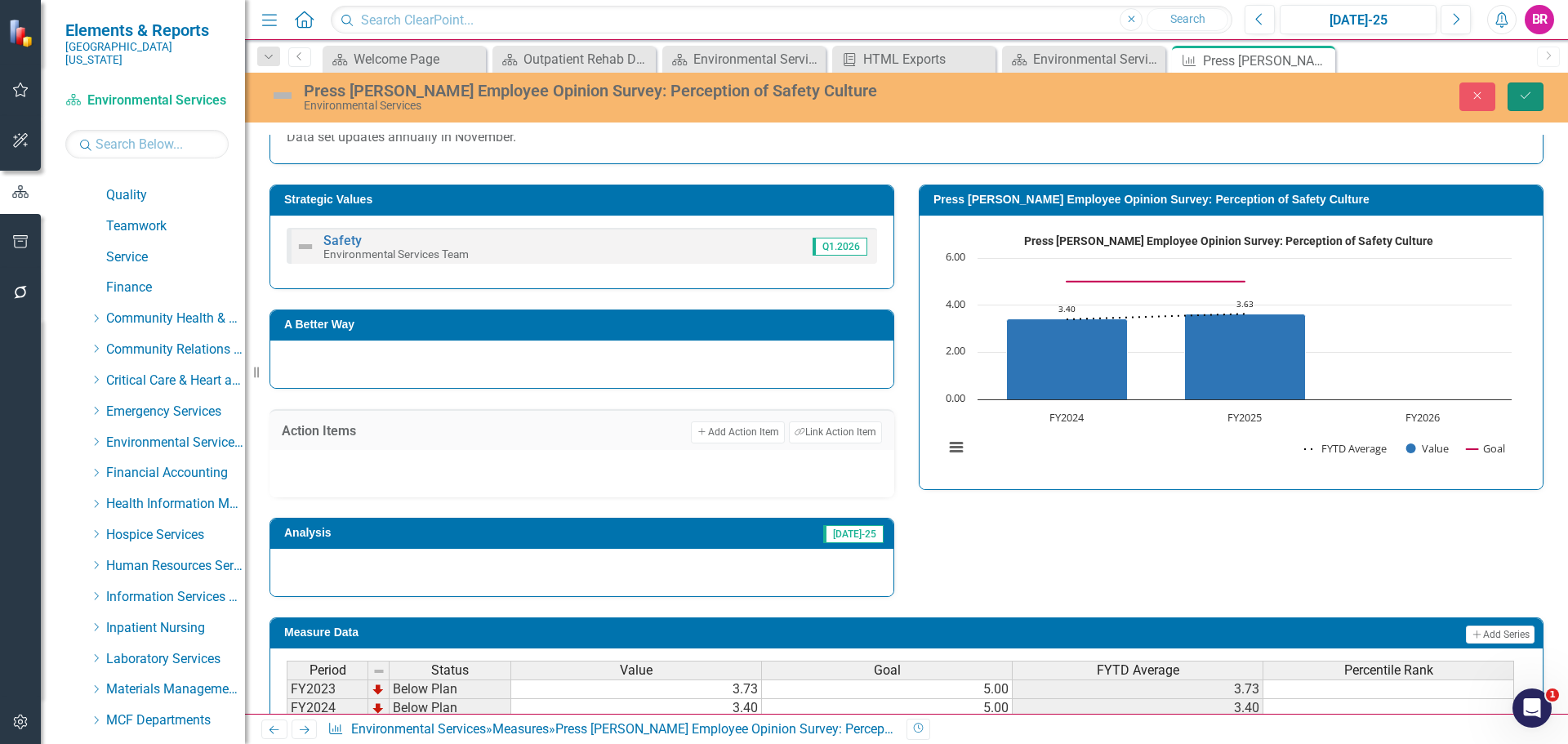
click at [1528, 97] on icon "Save" at bounding box center [1526, 96] width 15 height 12
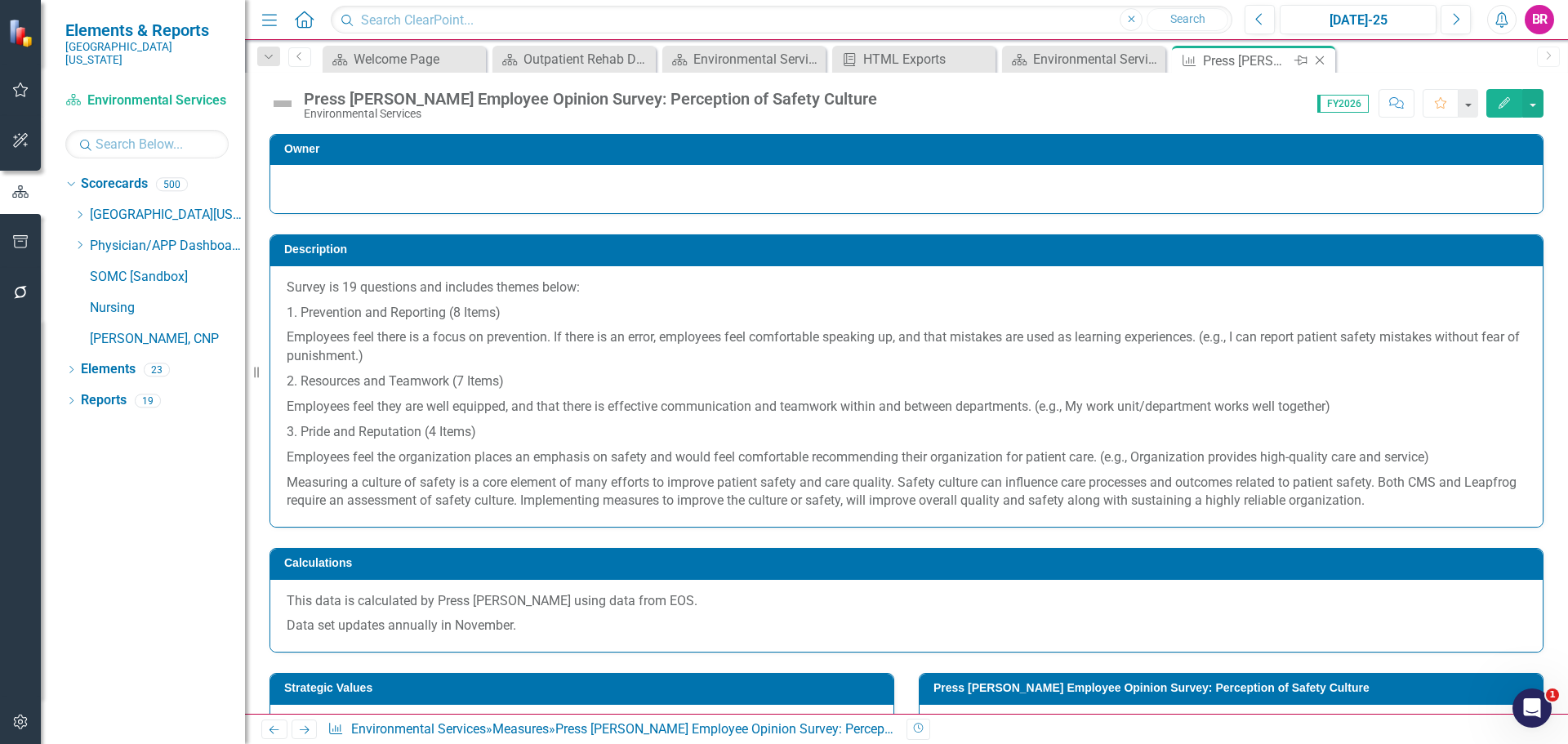
scroll to position [0, 0]
click at [1325, 59] on icon "Close" at bounding box center [1321, 61] width 17 height 13
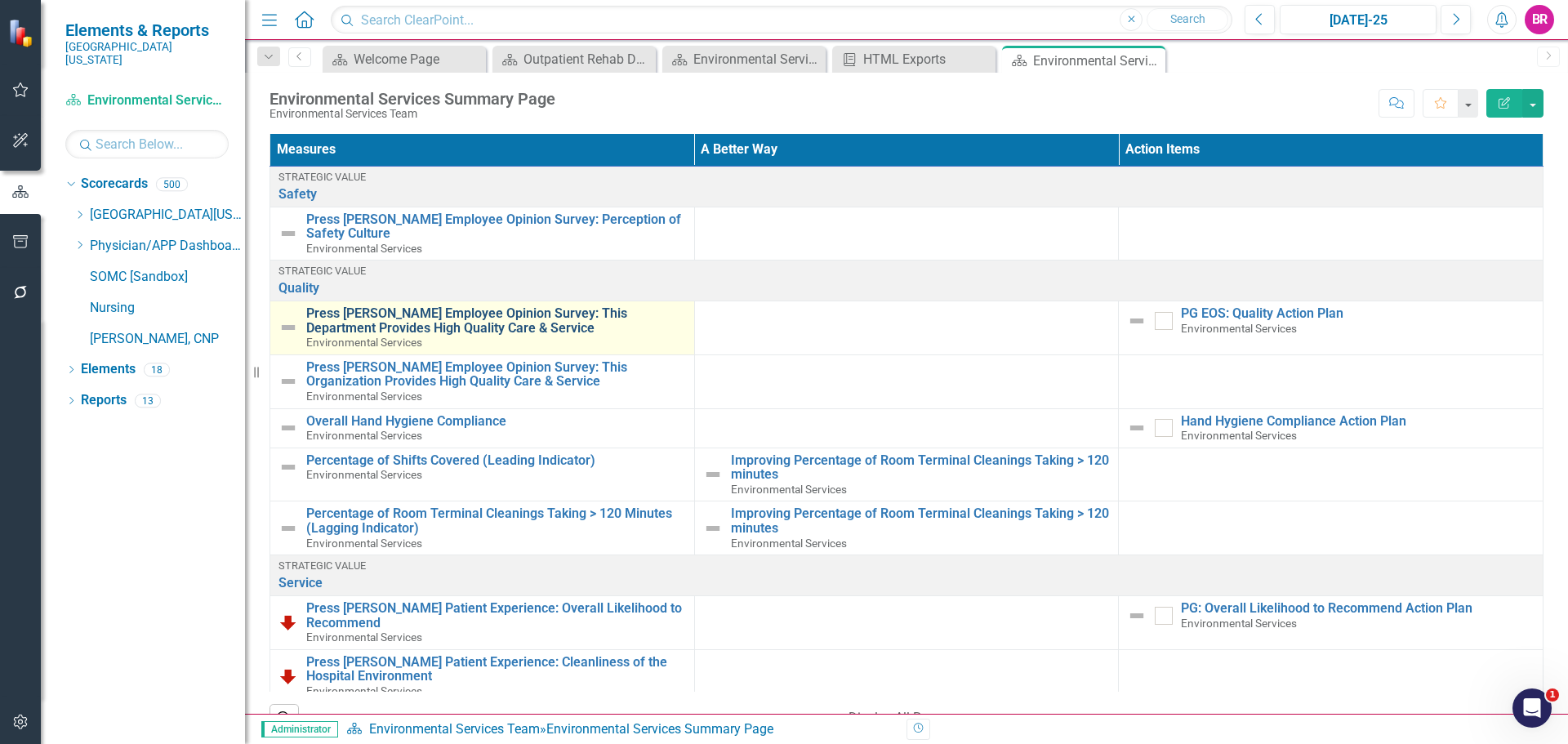
click at [537, 320] on link "Press [PERSON_NAME] Employee Opinion Survey: This Department Provides High Qual…" at bounding box center [496, 320] width 379 height 28
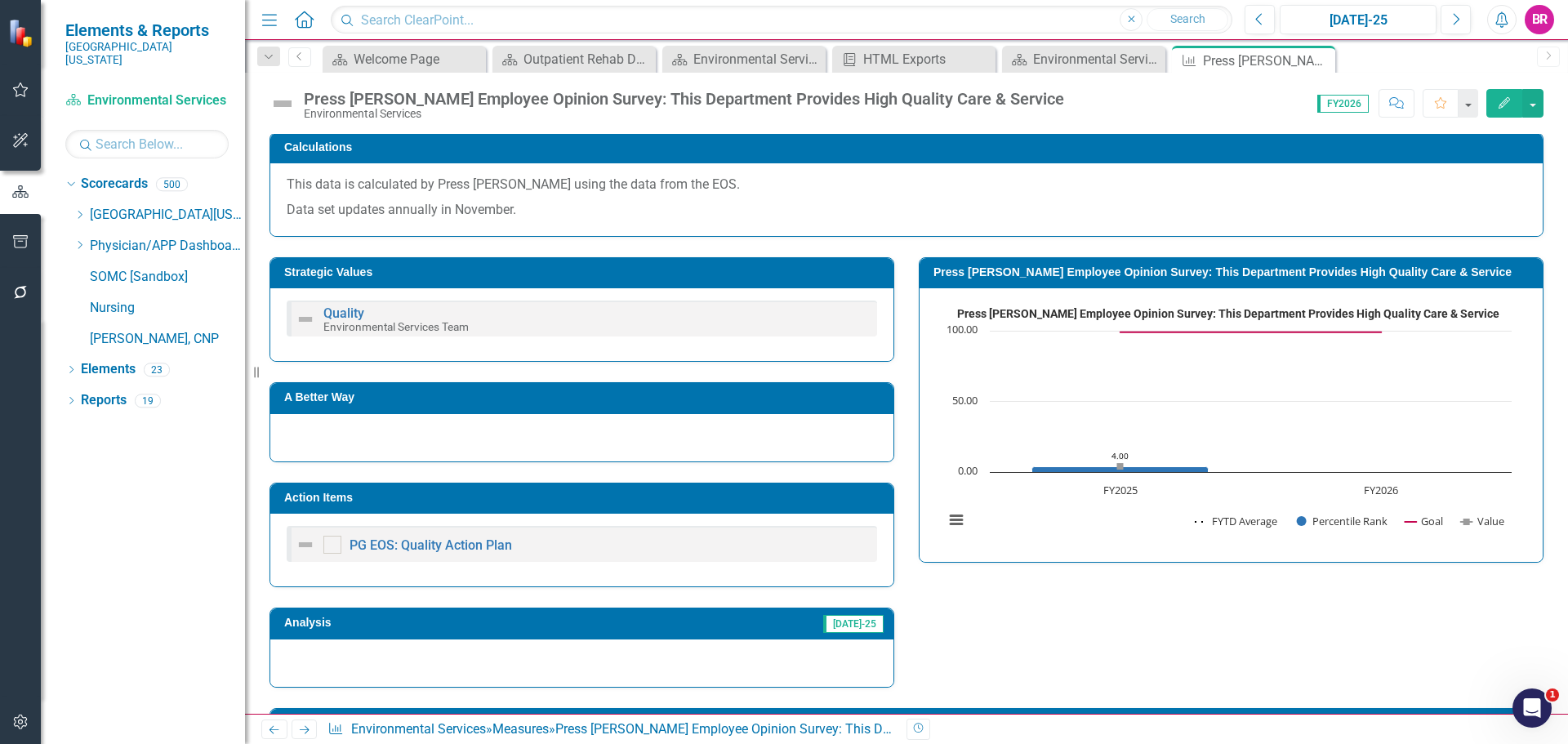
scroll to position [490, 0]
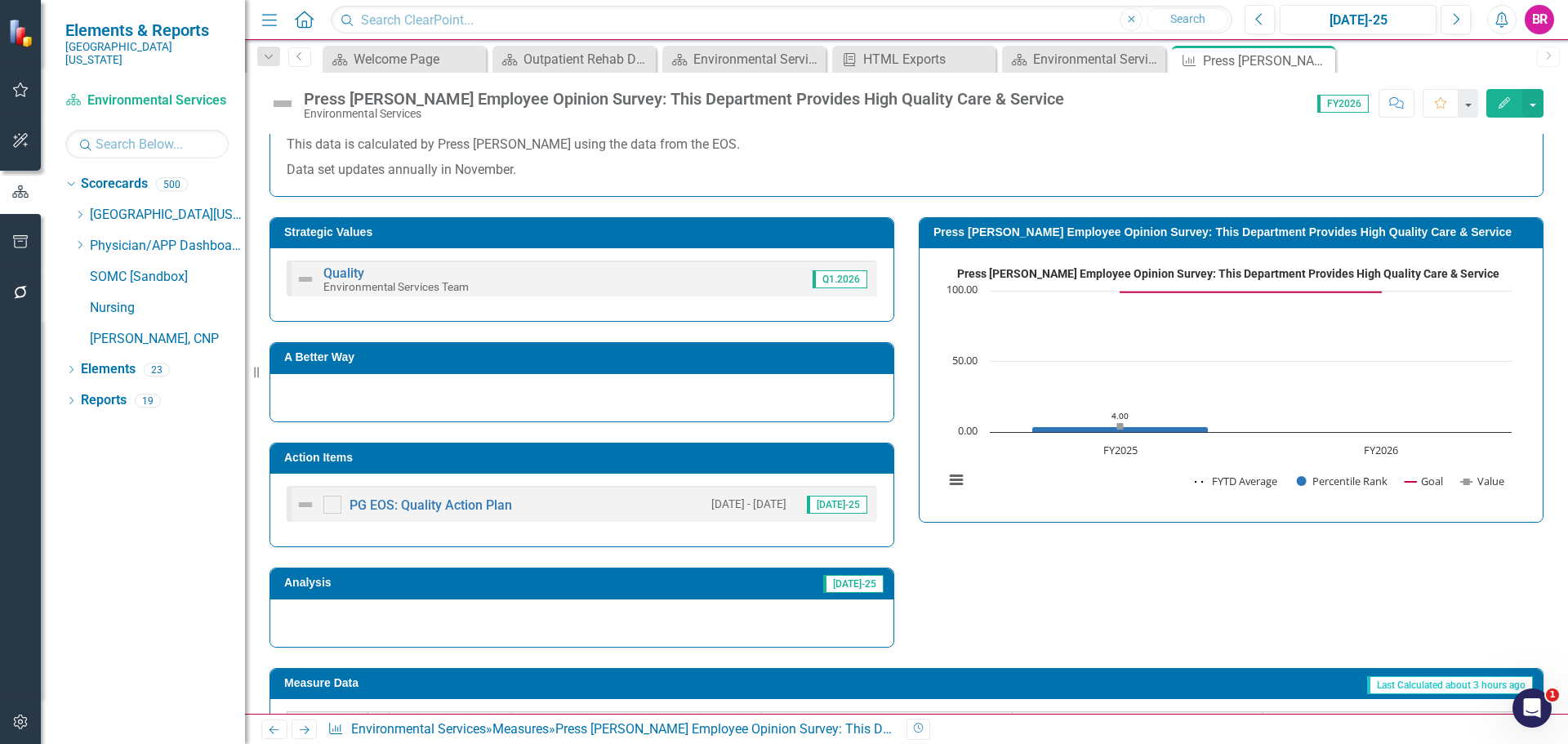
click at [648, 471] on div "Action Items" at bounding box center [582, 459] width 624 height 30
click at [648, 471] on td "Action Items" at bounding box center [584, 460] width 601 height 24
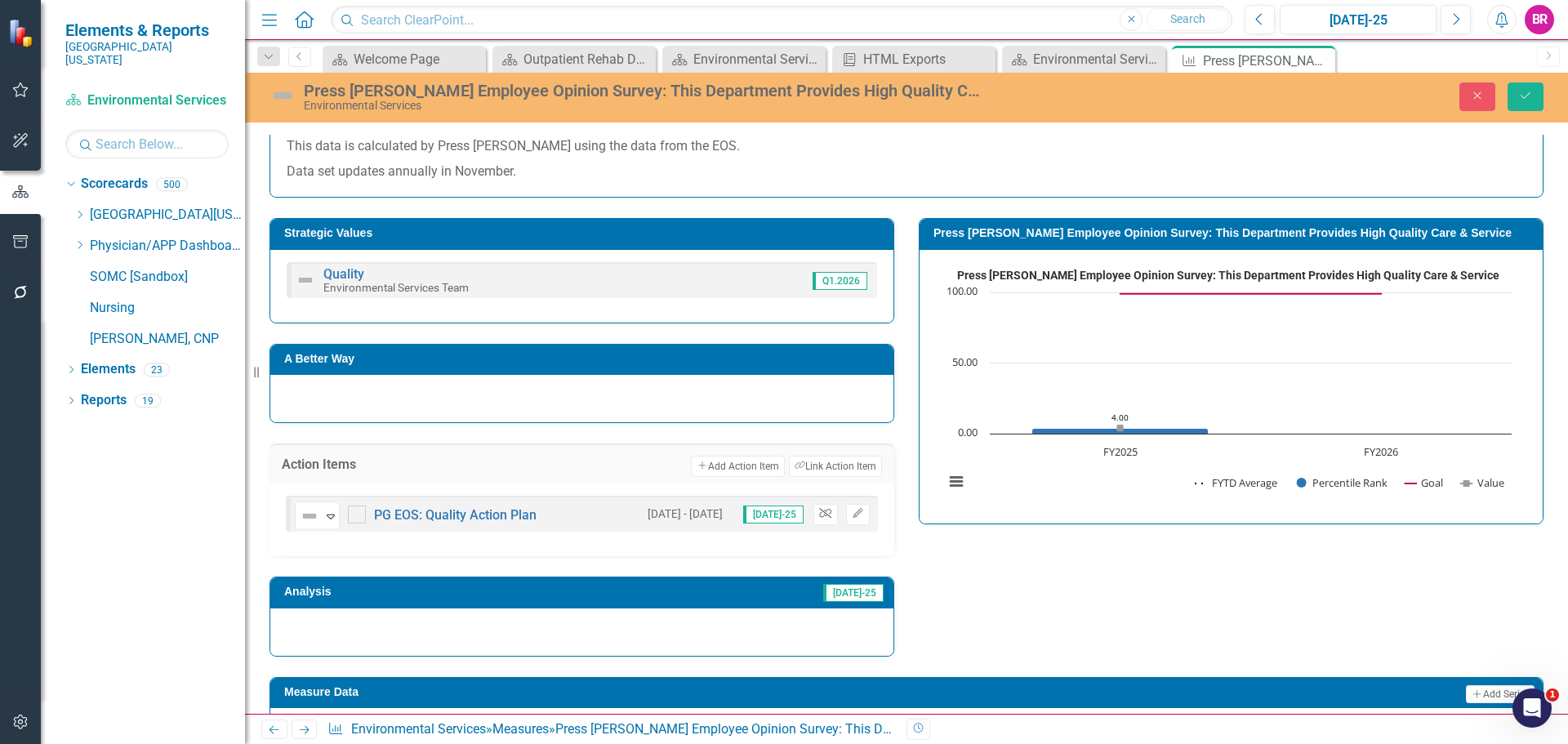
click at [822, 513] on icon "Unlink" at bounding box center [825, 514] width 13 height 10
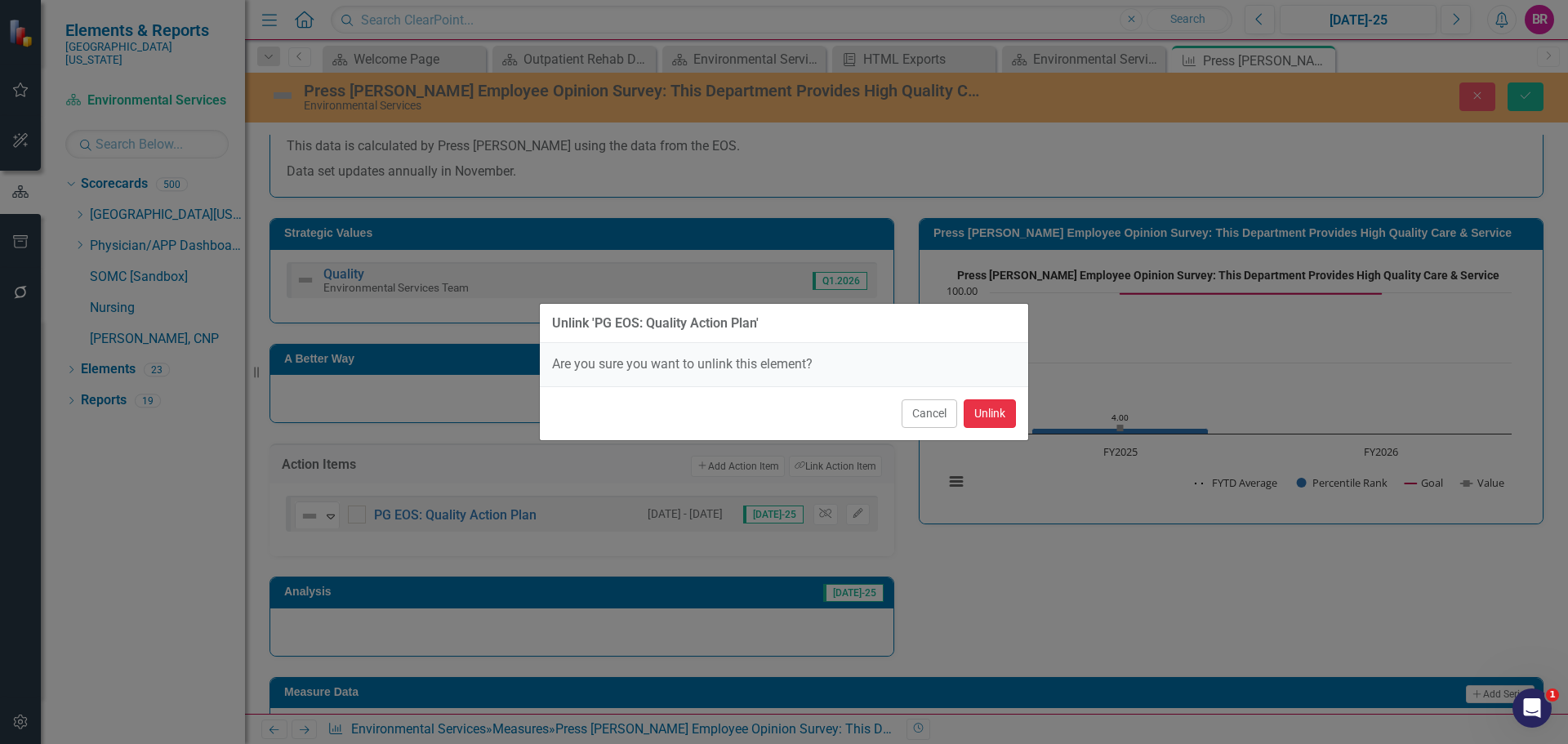
click at [974, 421] on button "Unlink" at bounding box center [990, 414] width 53 height 28
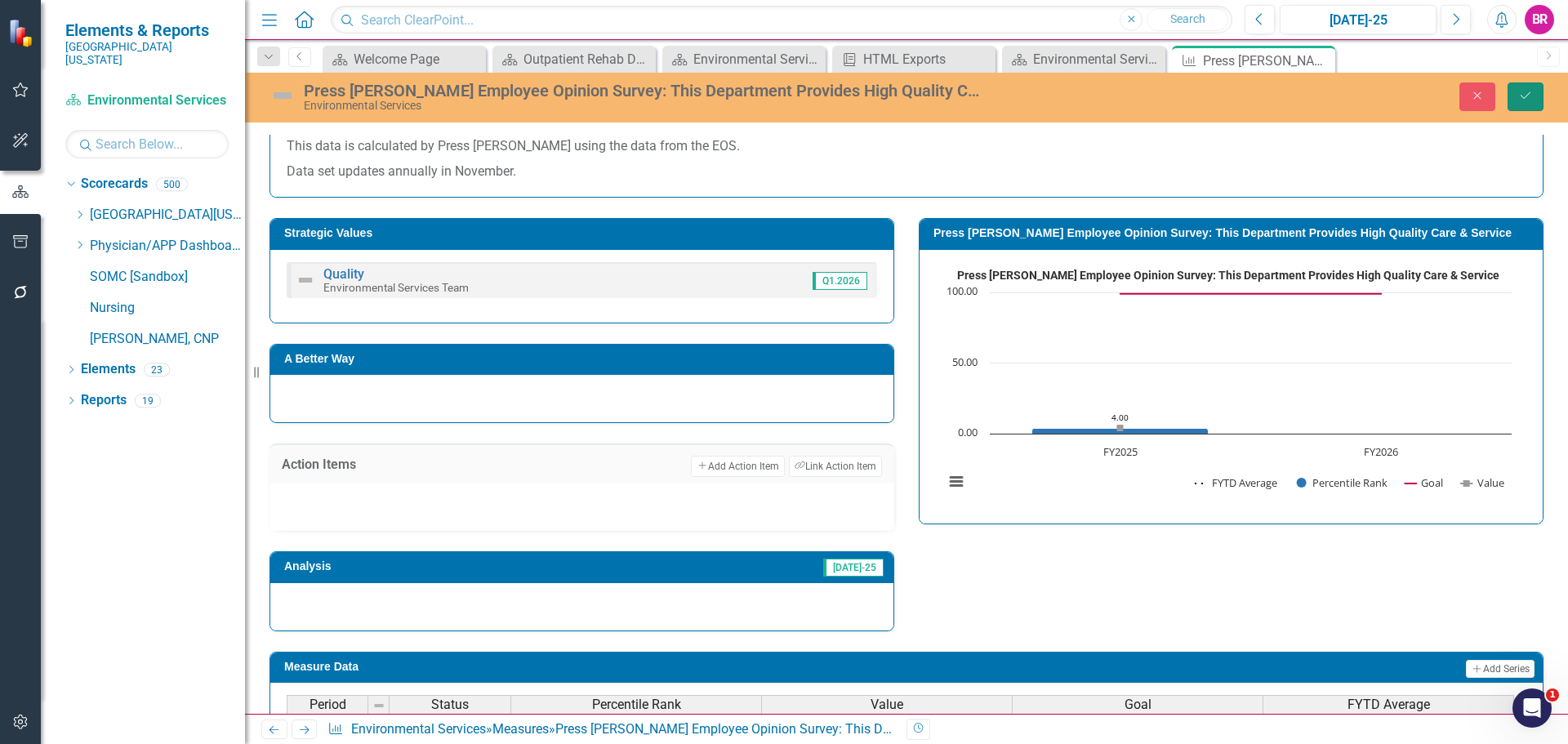
click at [1518, 95] on button "Save" at bounding box center [1525, 97] width 36 height 28
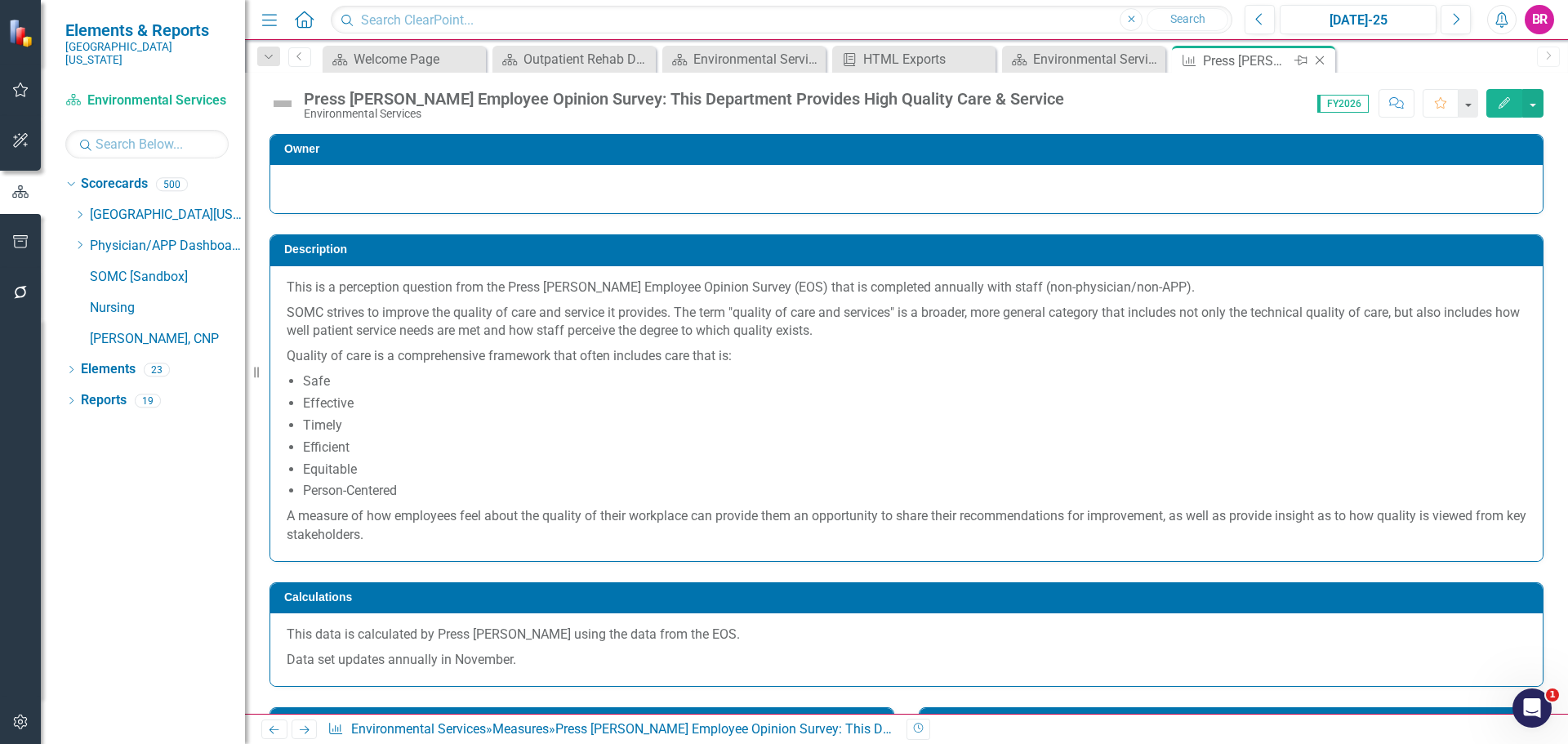
click at [1317, 59] on icon "Close" at bounding box center [1321, 61] width 17 height 13
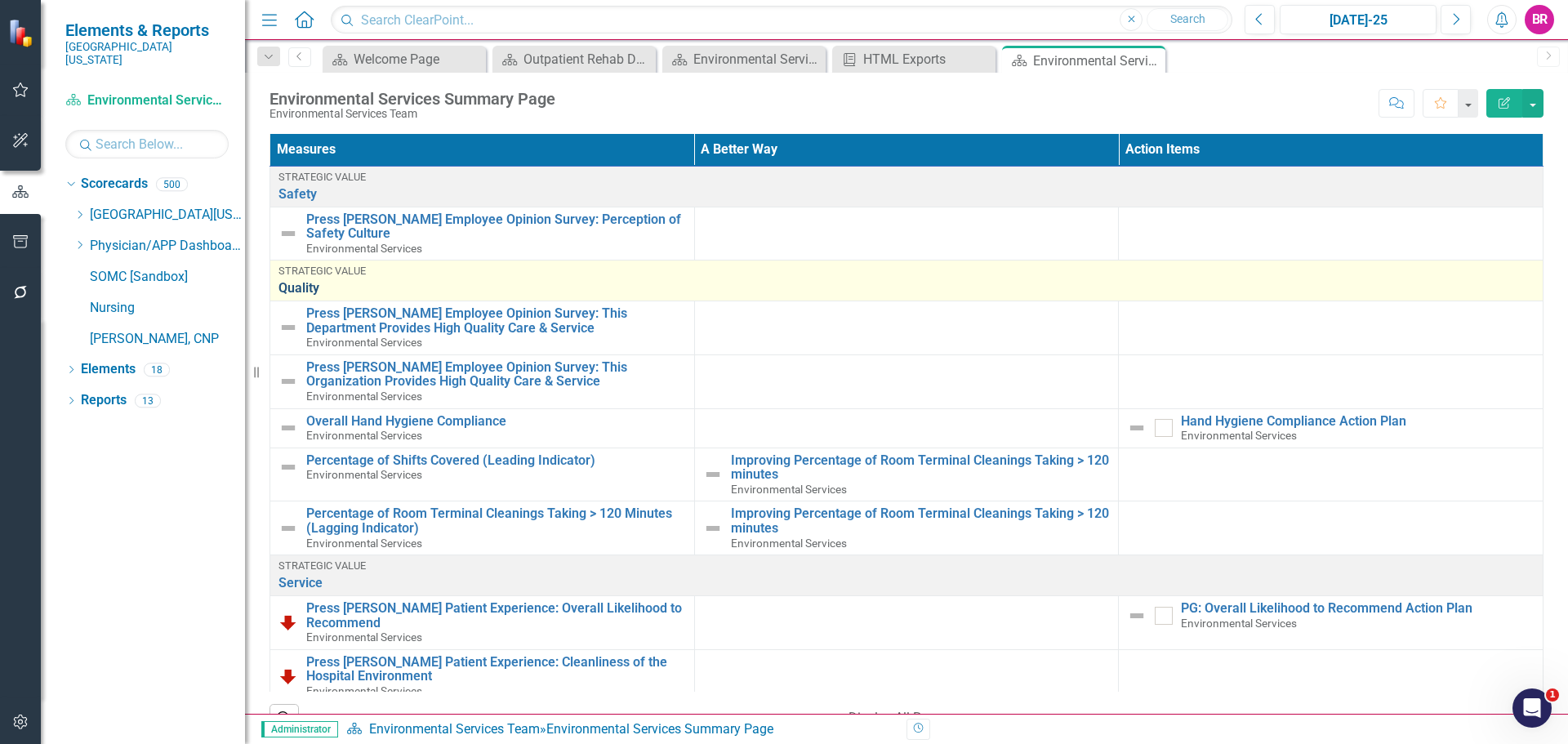
click at [301, 288] on link "Quality" at bounding box center [906, 288] width 1256 height 15
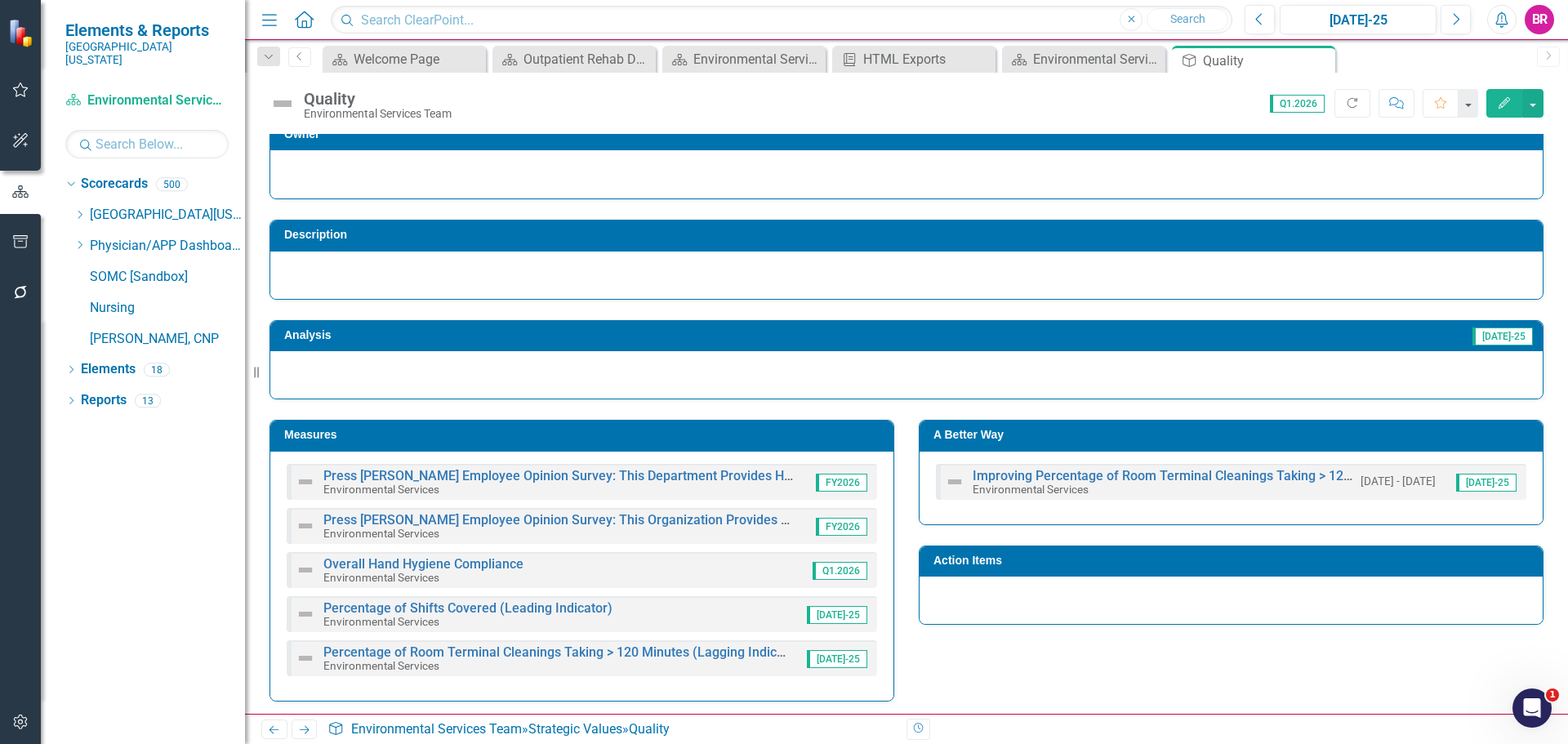
scroll to position [18, 0]
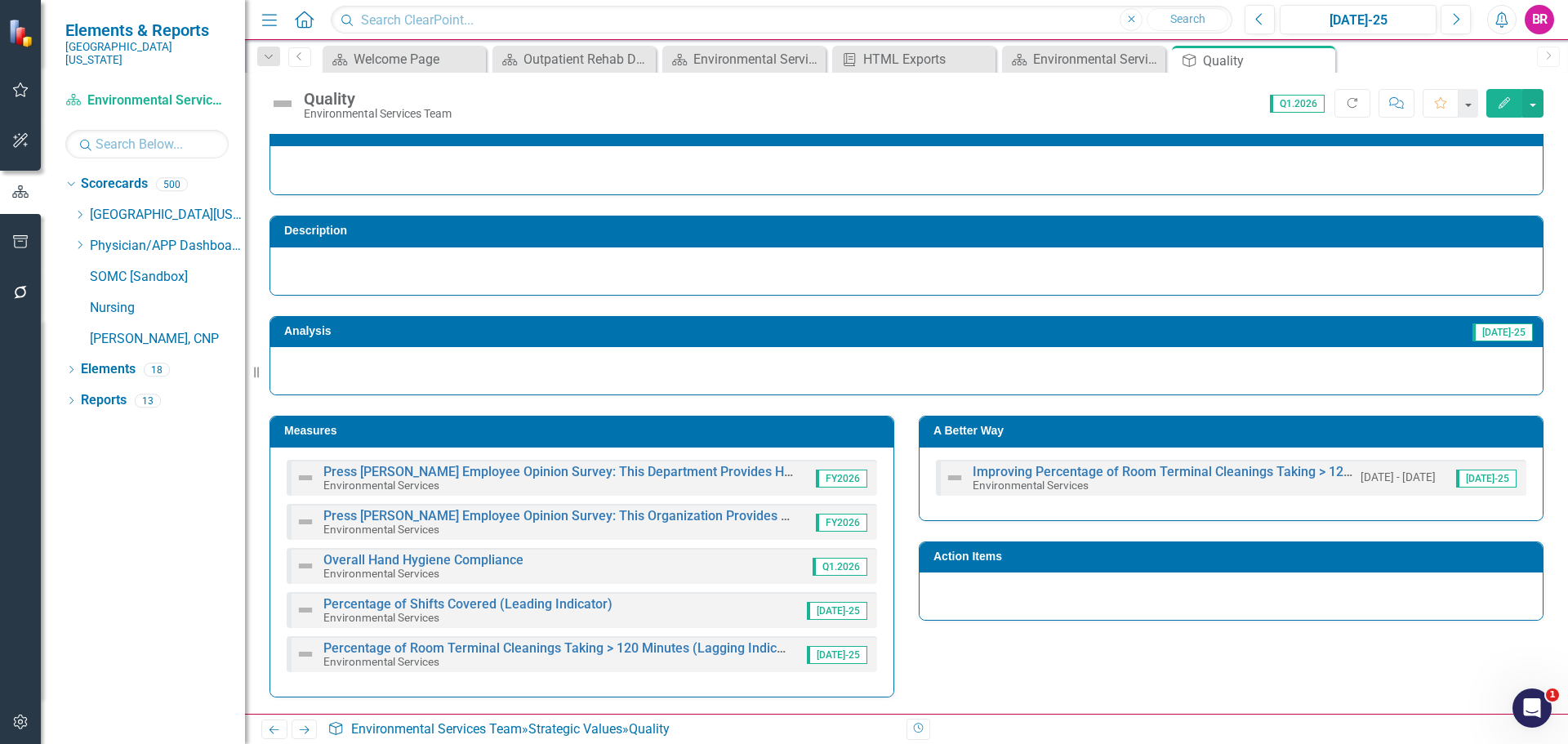
click at [761, 434] on h3 "Measures" at bounding box center [584, 431] width 601 height 13
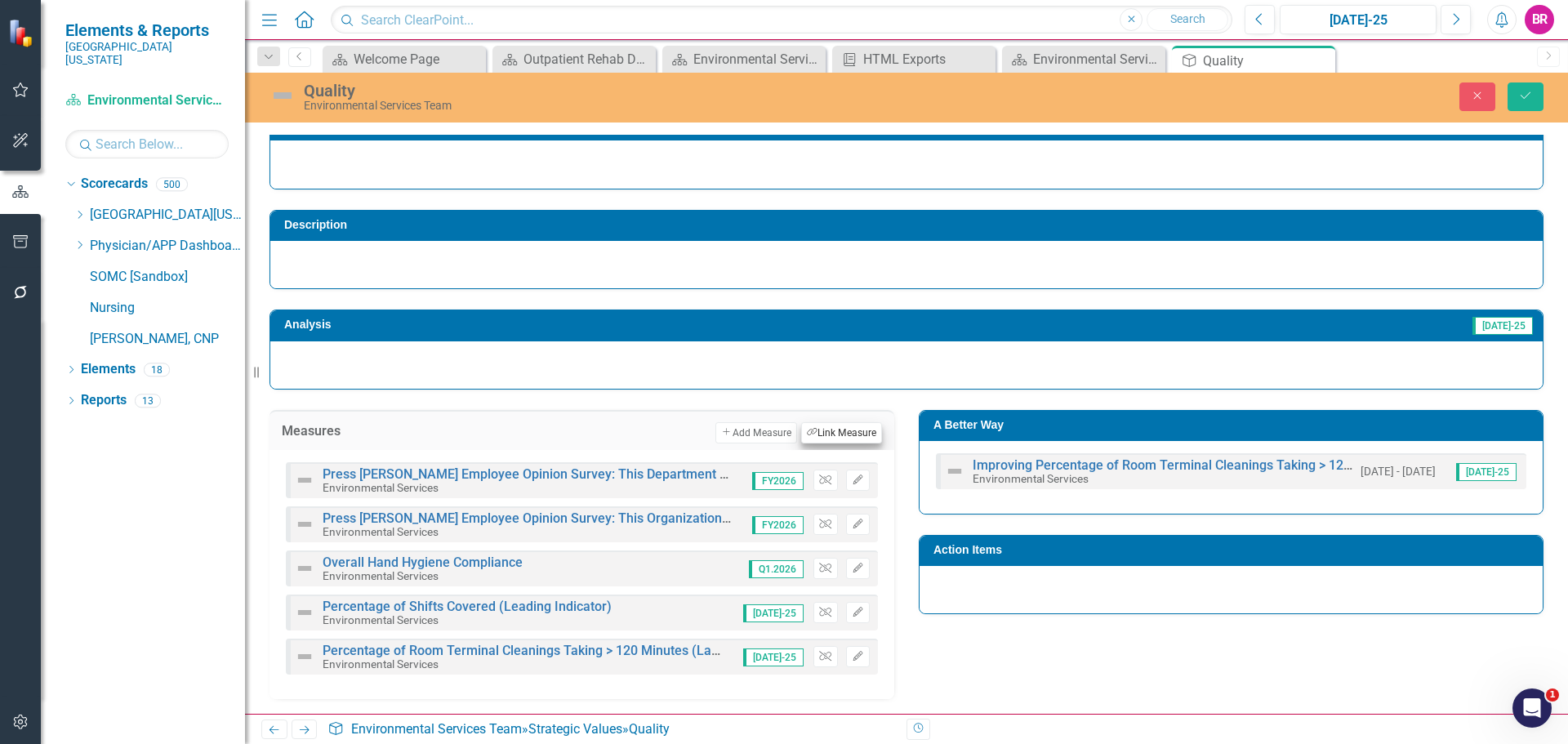
scroll to position [27, 0]
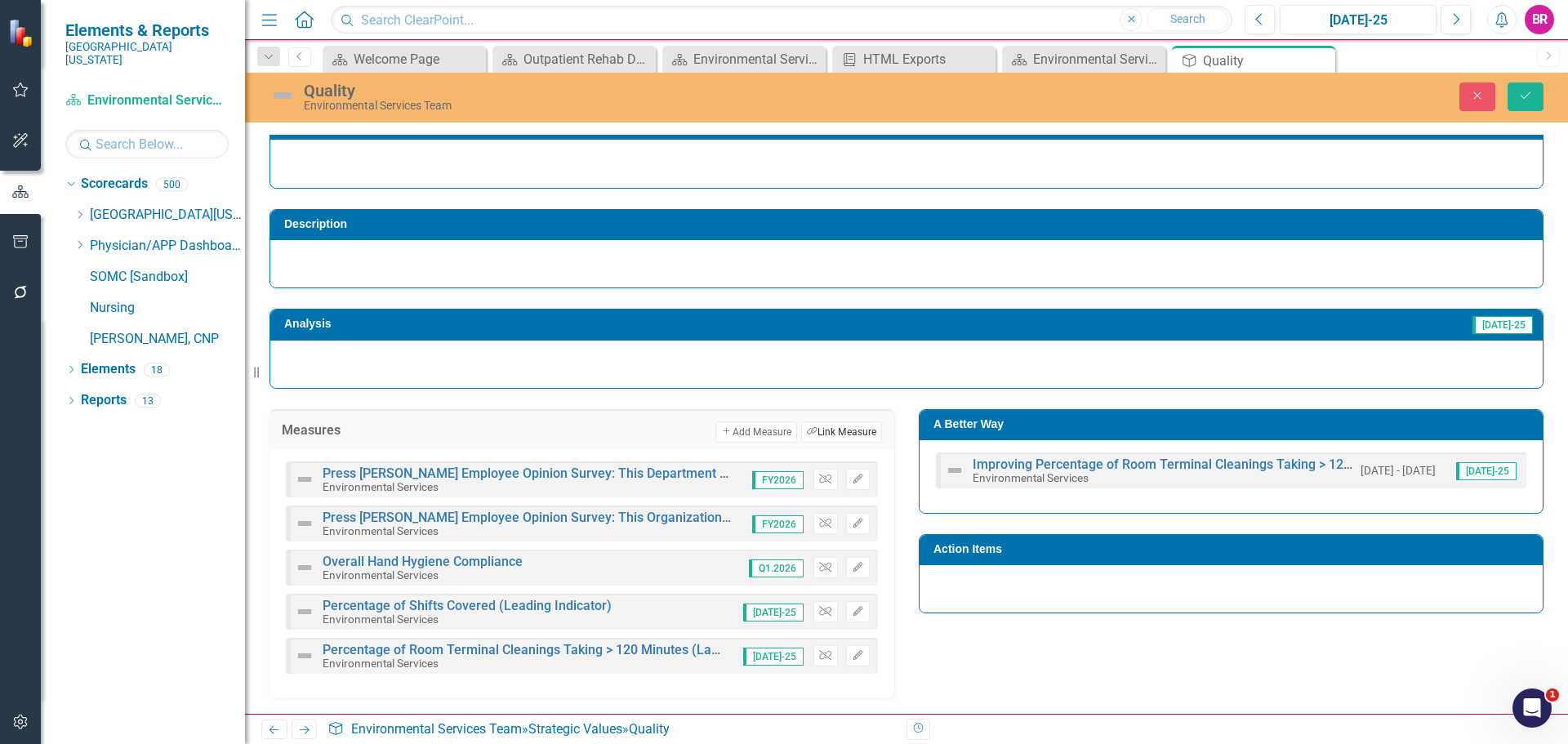
click at [832, 431] on button "Link Tag Link Measure" at bounding box center [842, 431] width 81 height 21
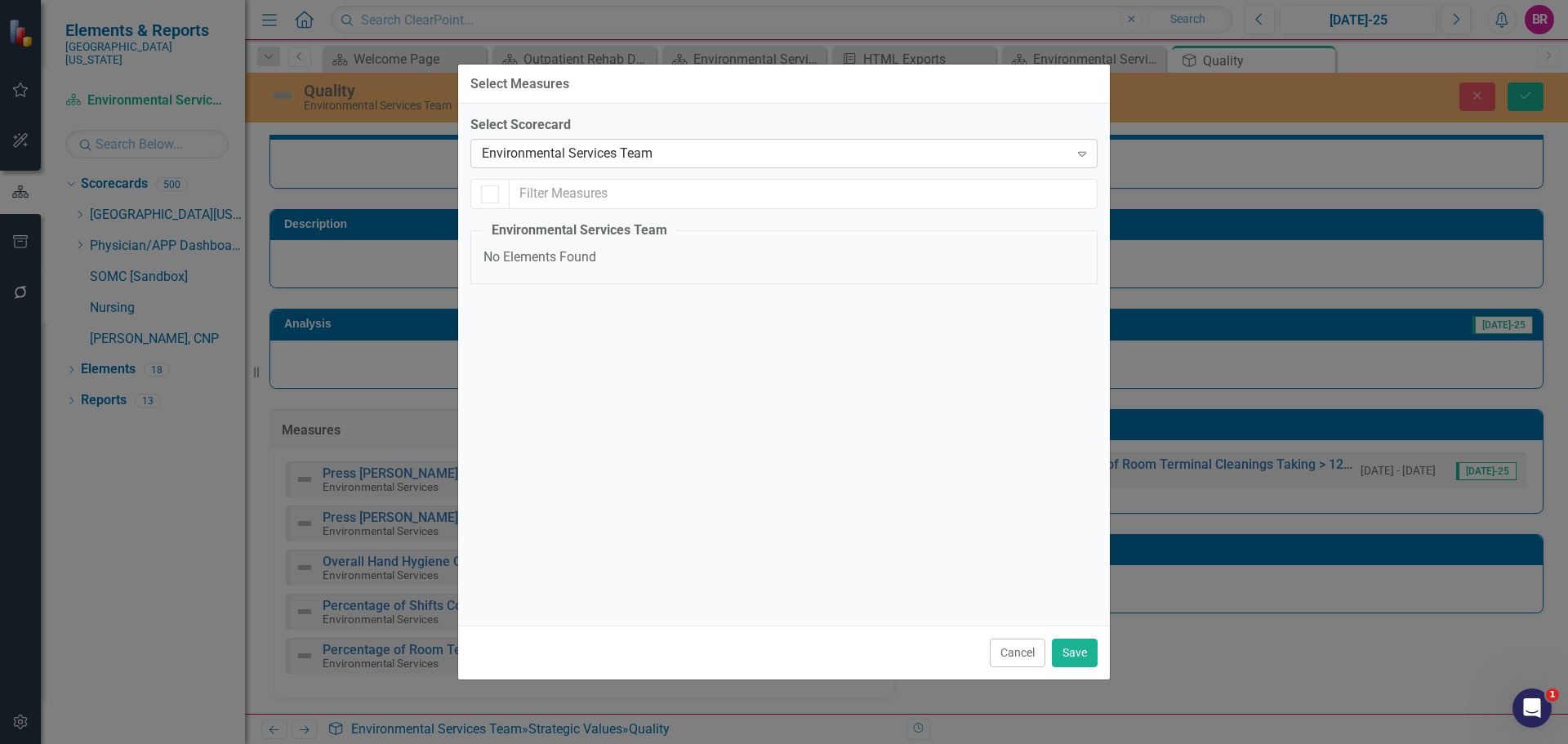
click at [650, 145] on div "Environmental Services Team" at bounding box center [776, 154] width 588 height 18
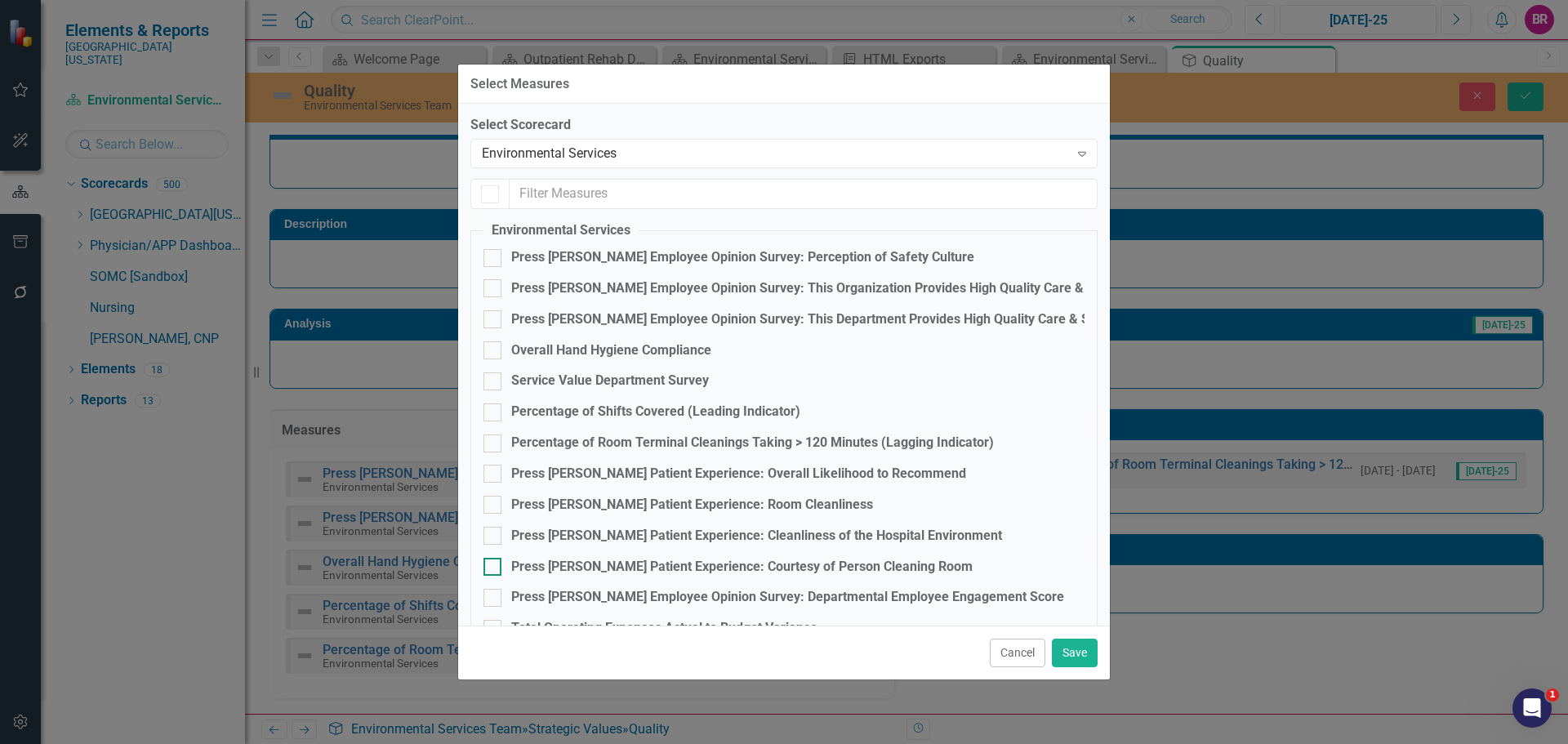
checkbox input "true"
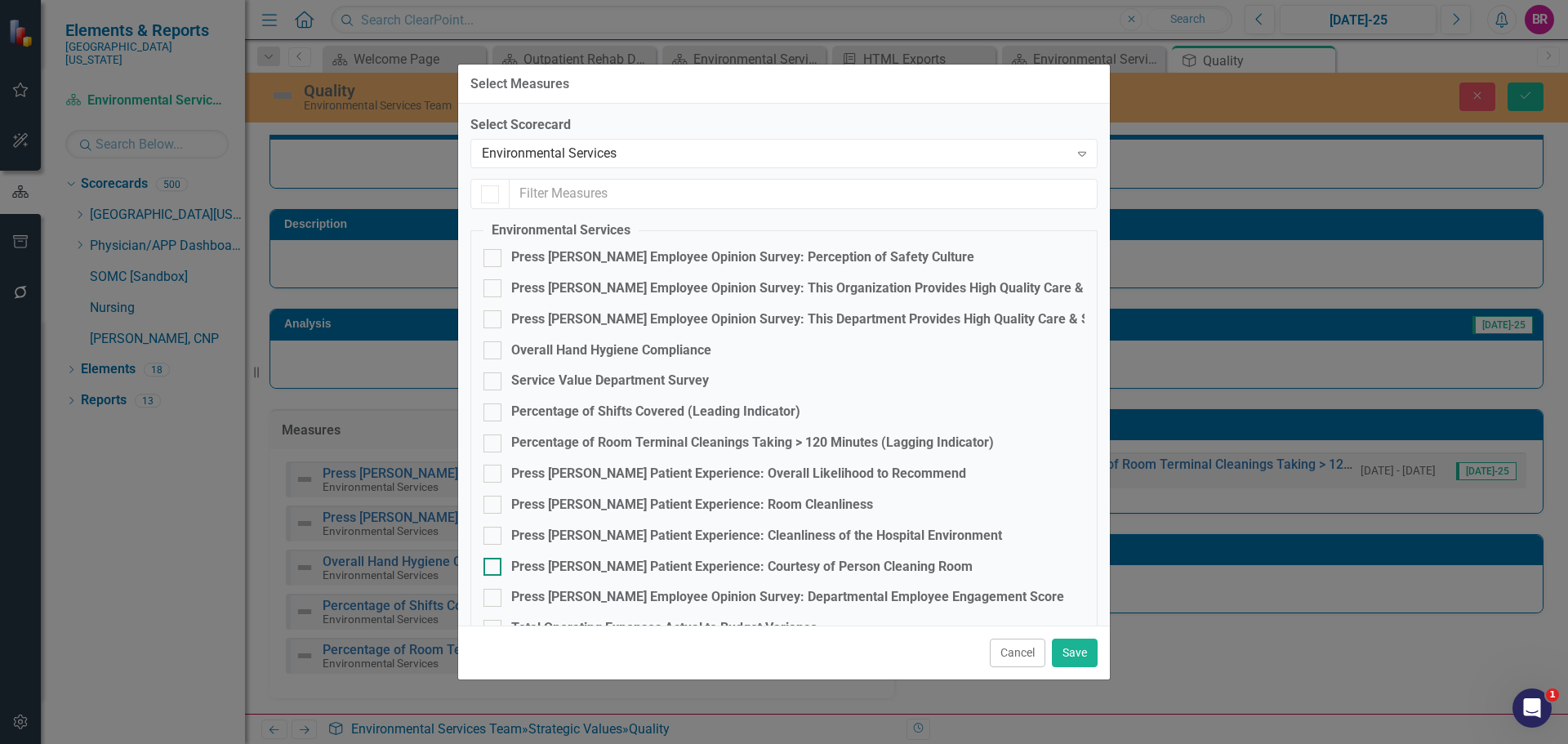
checkbox input "true"
checkbox input "false"
click at [728, 288] on div "Press [PERSON_NAME] Employee Opinion Survey: This Organization Provides High Qu…" at bounding box center [822, 288] width 620 height 18
click at [494, 288] on input "Press [PERSON_NAME] Employee Opinion Survey: This Organization Provides High Qu…" at bounding box center [489, 284] width 11 height 11
checkbox input "false"
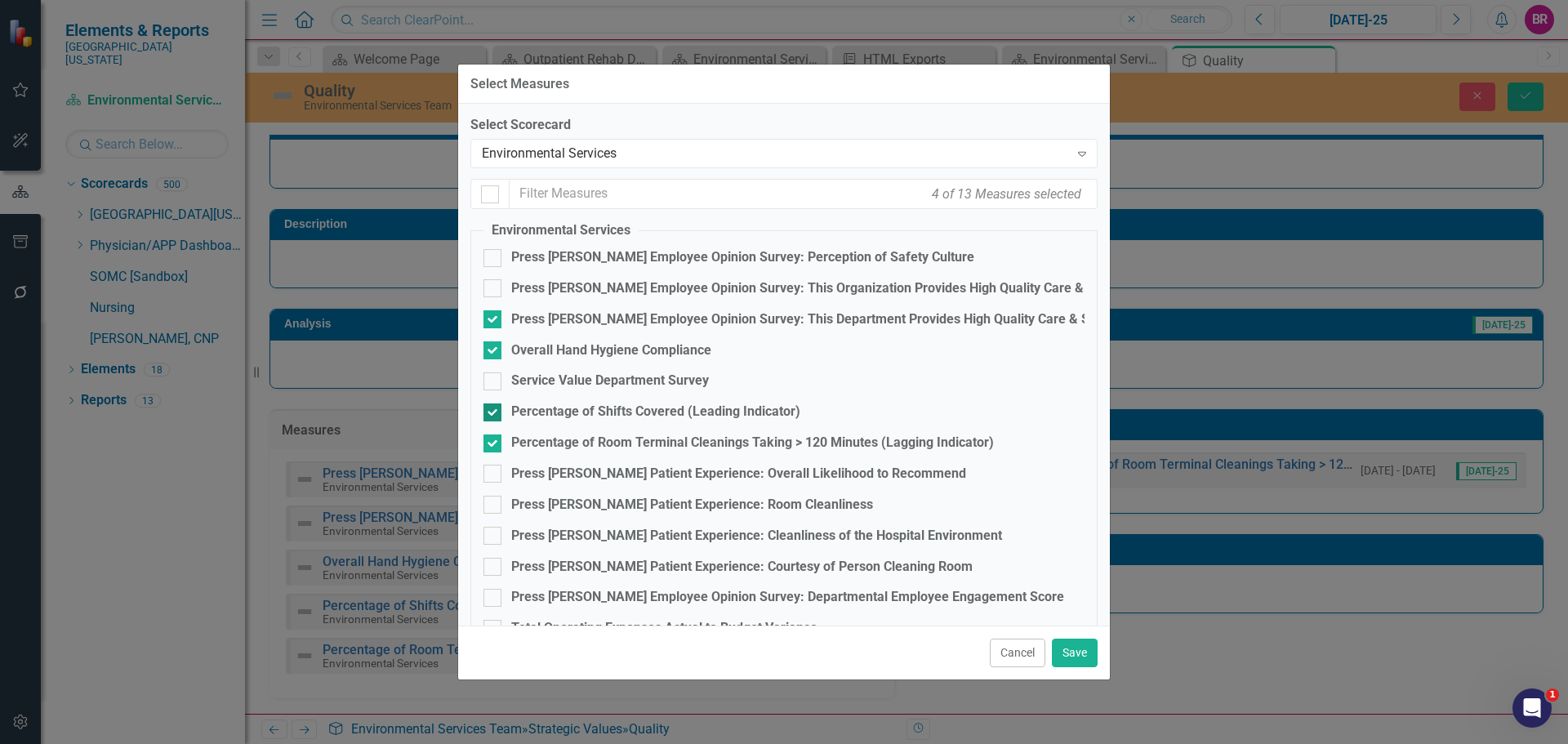
click at [589, 405] on div "Percentage of Shifts Covered (Leading Indicator)" at bounding box center [656, 412] width 289 height 18
click at [494, 405] on input "Percentage of Shifts Covered (Leading Indicator)" at bounding box center [489, 409] width 11 height 11
checkbox input "false"
click at [602, 440] on div "Percentage of Room Terminal Cleanings Taking > 120 Minutes (Lagging Indicator)" at bounding box center [753, 443] width 483 height 18
click at [494, 440] on input "Percentage of Room Terminal Cleanings Taking > 120 Minutes (Lagging Indicator)" at bounding box center [489, 440] width 11 height 11
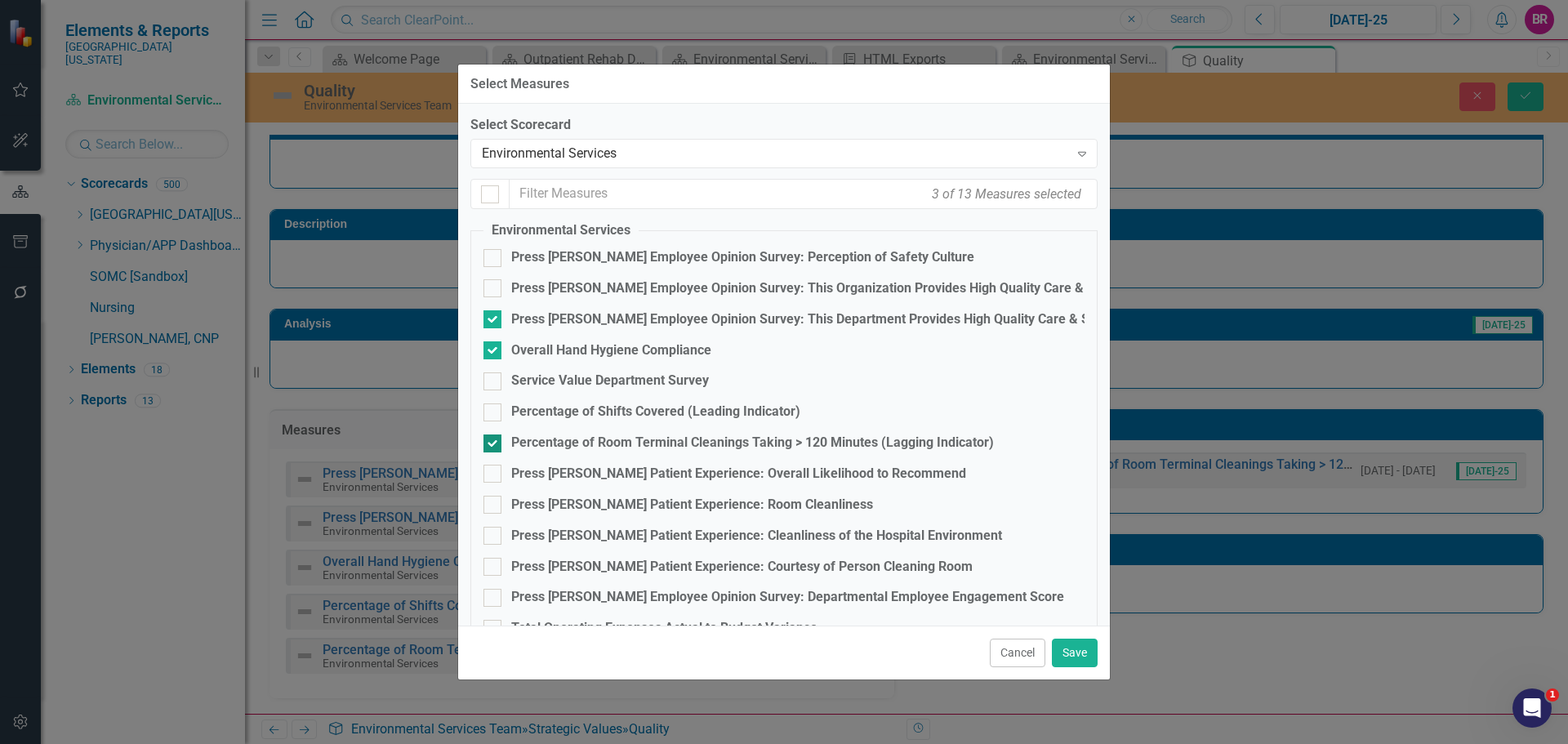
checkbox input "false"
click at [1077, 656] on button "Save" at bounding box center [1075, 653] width 46 height 28
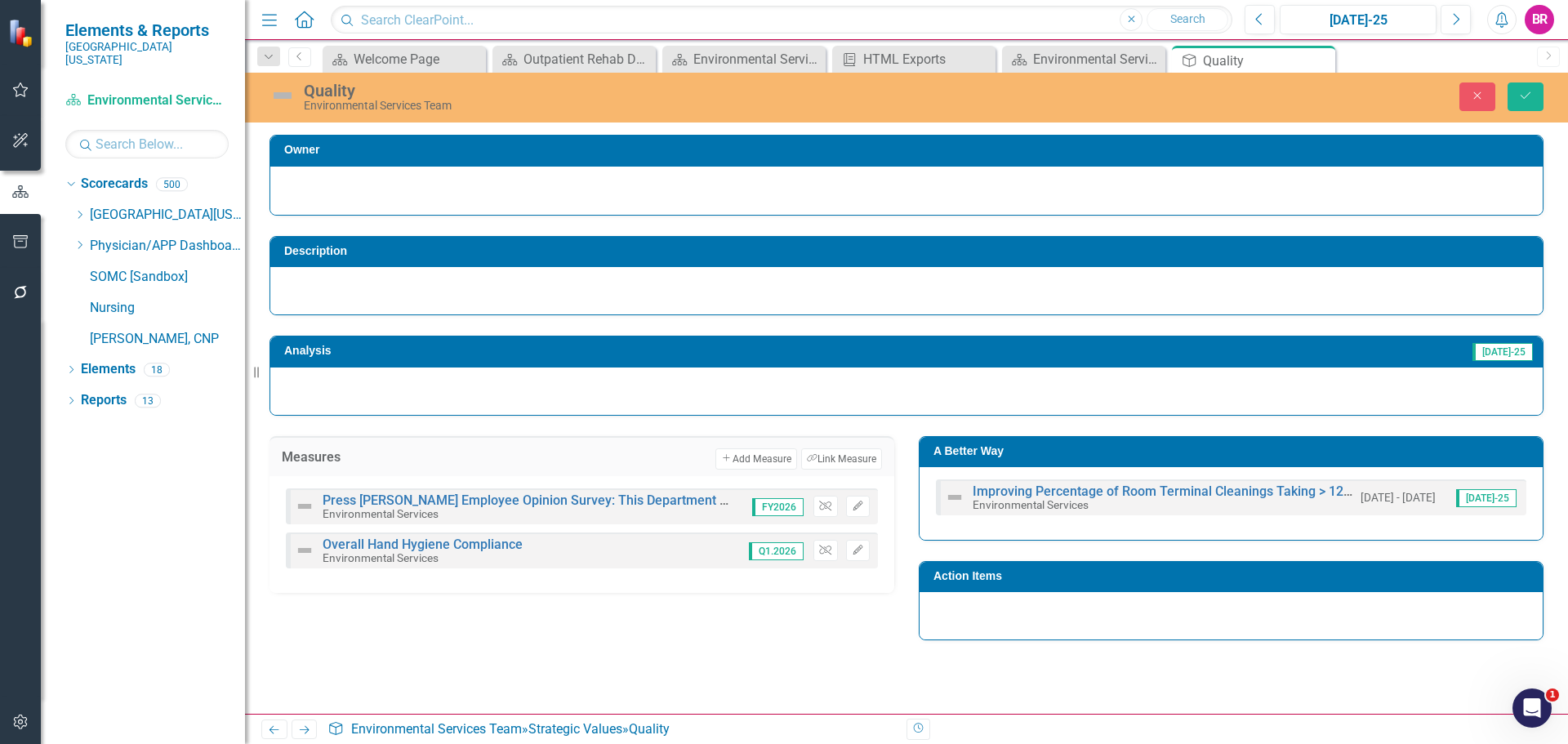
scroll to position [0, 0]
click at [1529, 98] on icon "Save" at bounding box center [1526, 96] width 15 height 12
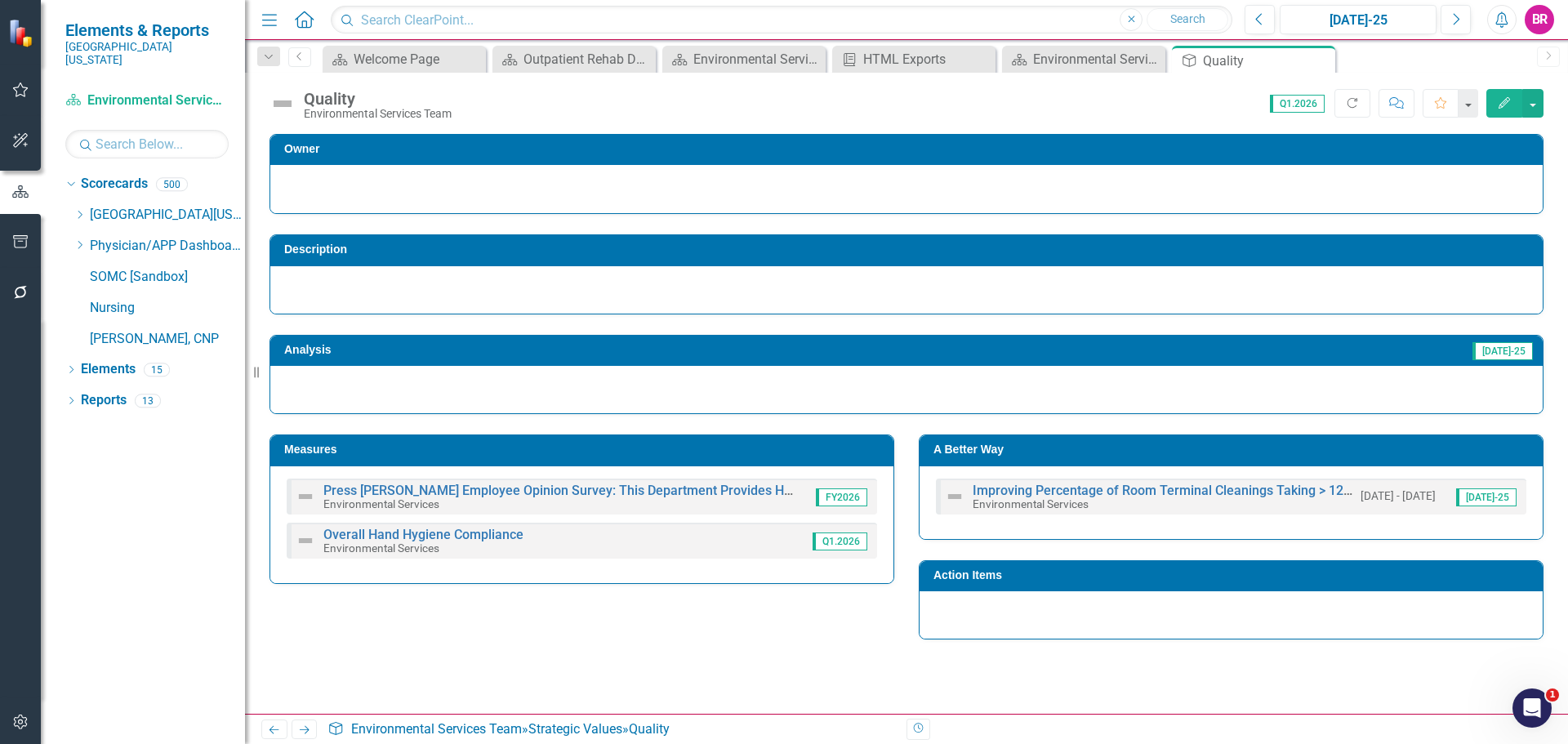
click at [1327, 455] on h3 "A Better Way" at bounding box center [1234, 450] width 601 height 13
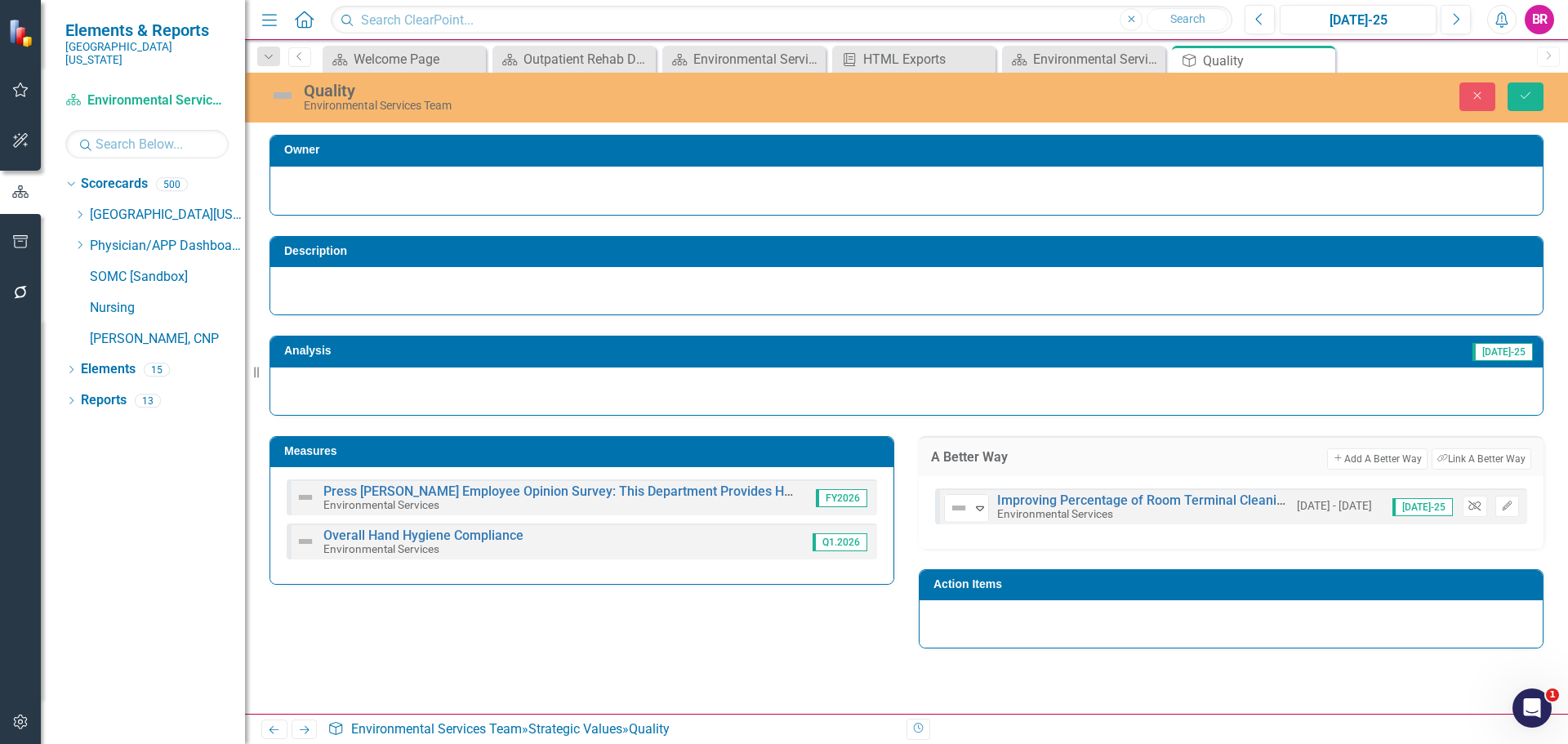
click at [1481, 509] on icon "Unlink" at bounding box center [1474, 507] width 13 height 10
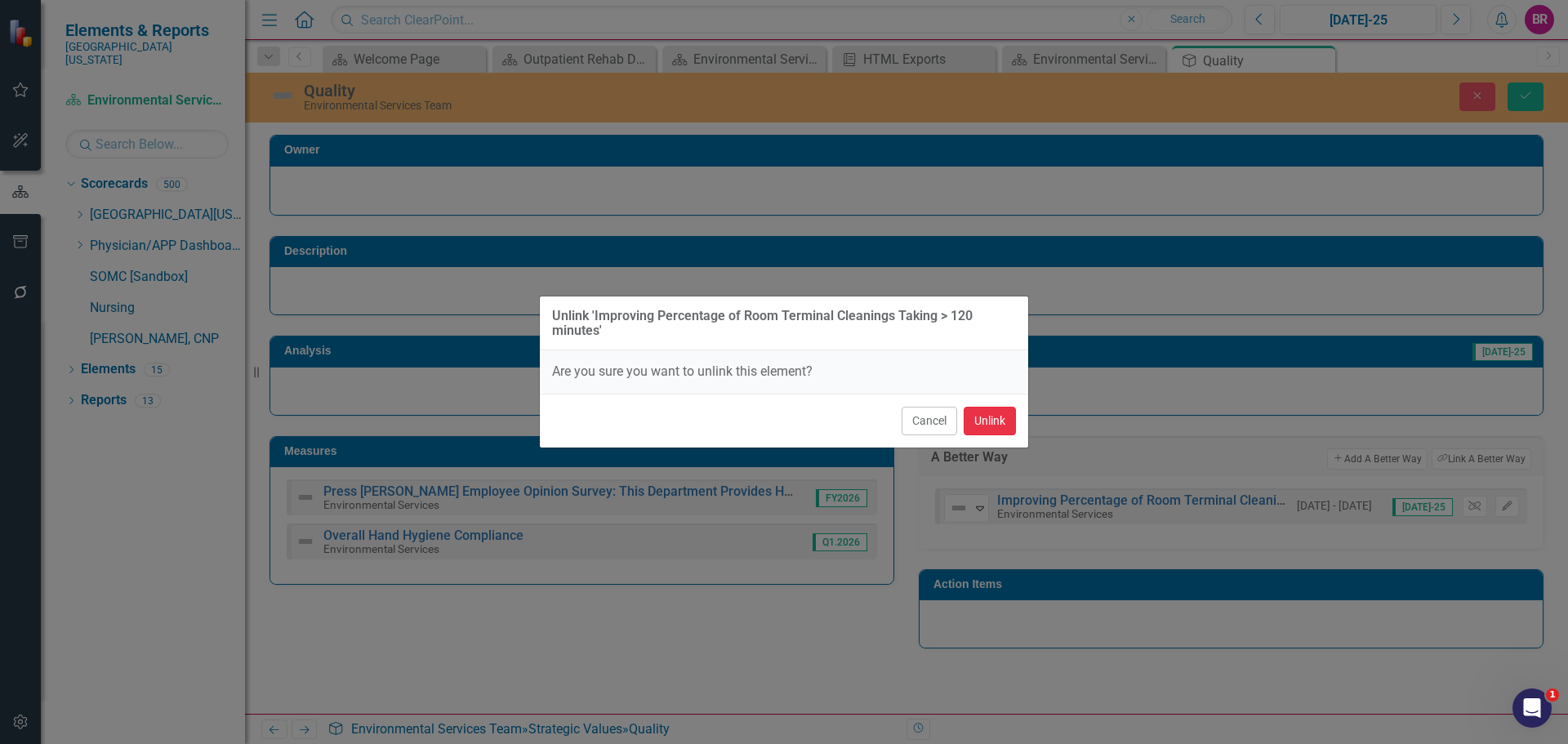
click at [997, 420] on button "Unlink" at bounding box center [990, 421] width 53 height 28
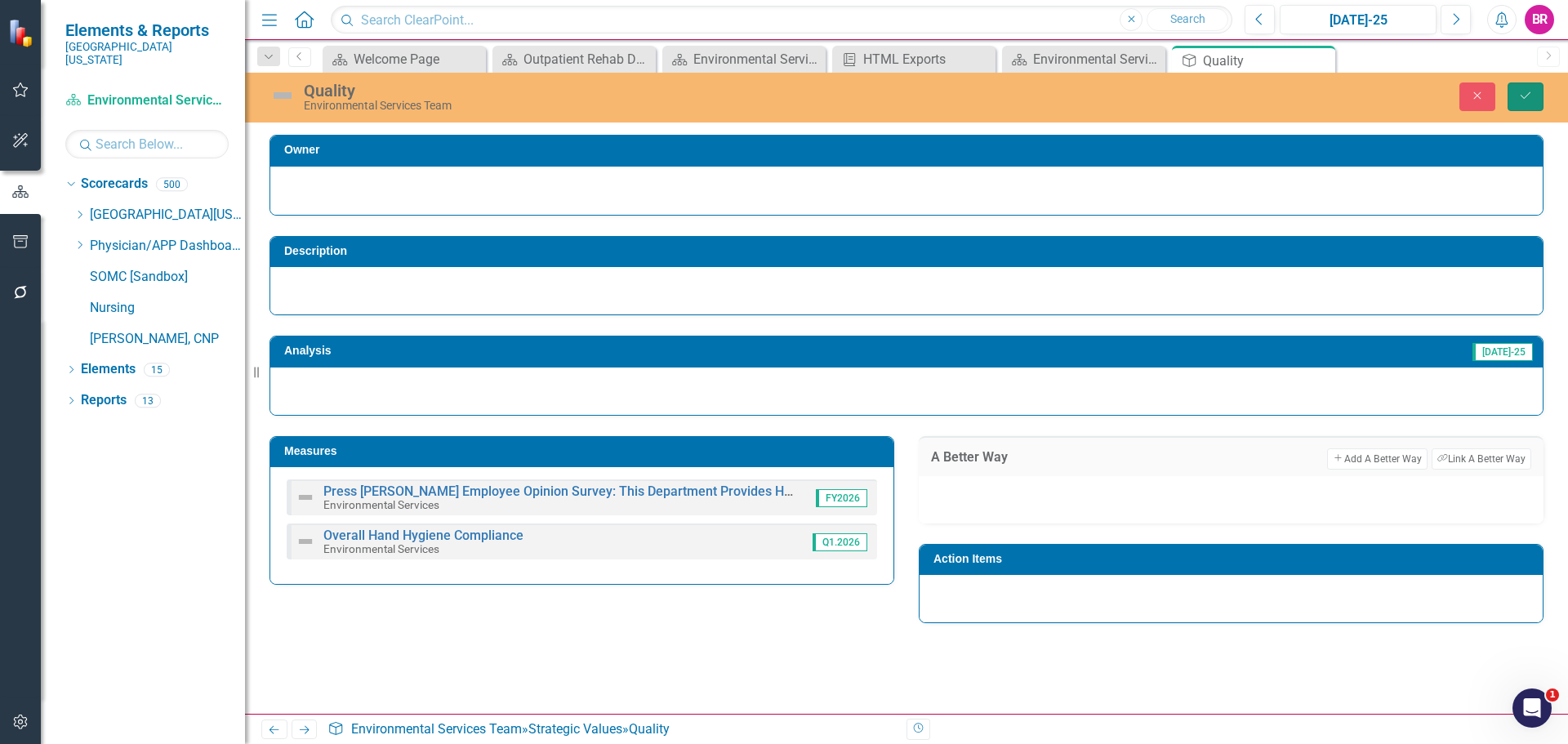
click at [1536, 94] on button "Save" at bounding box center [1525, 97] width 36 height 28
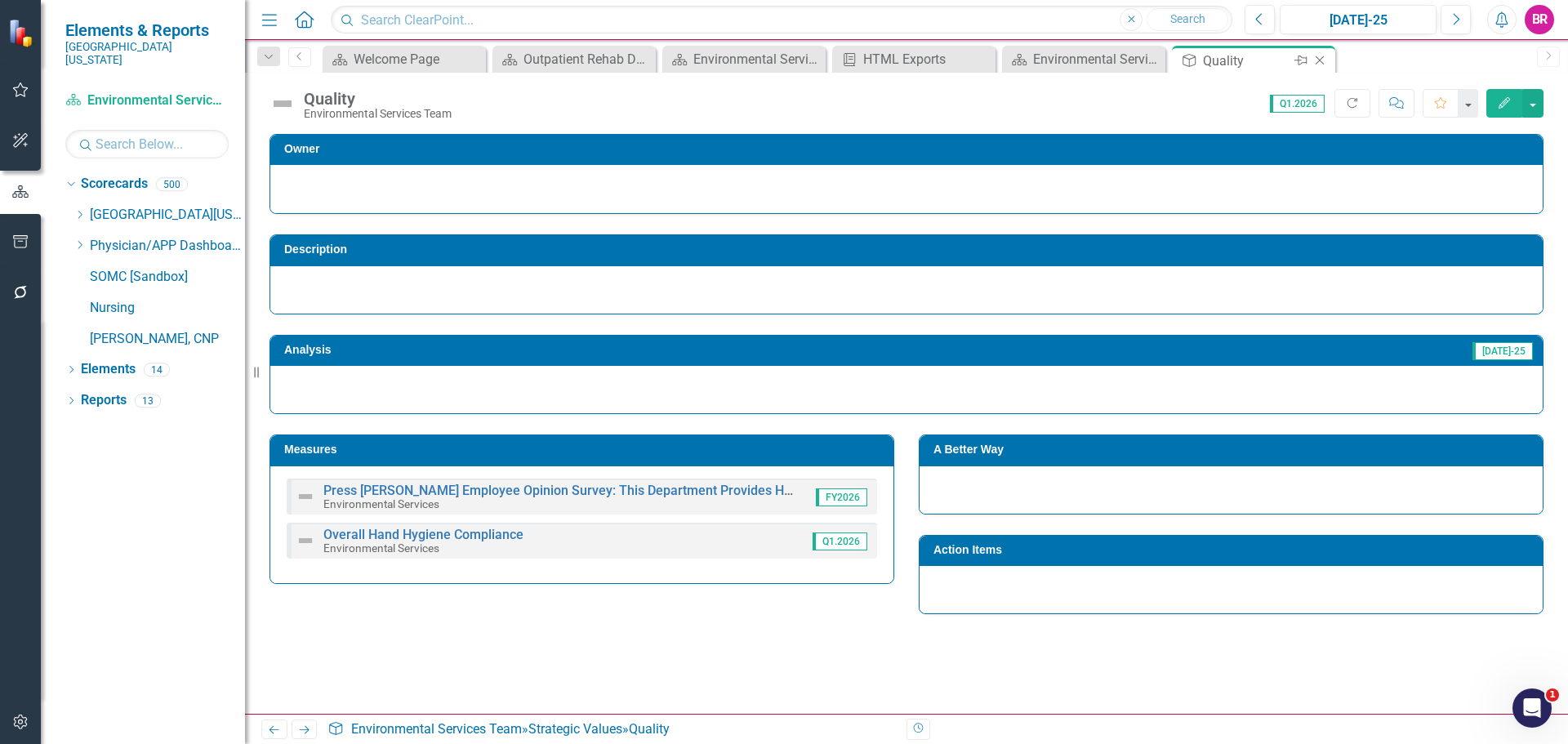
click at [1321, 58] on icon "Close" at bounding box center [1321, 61] width 17 height 13
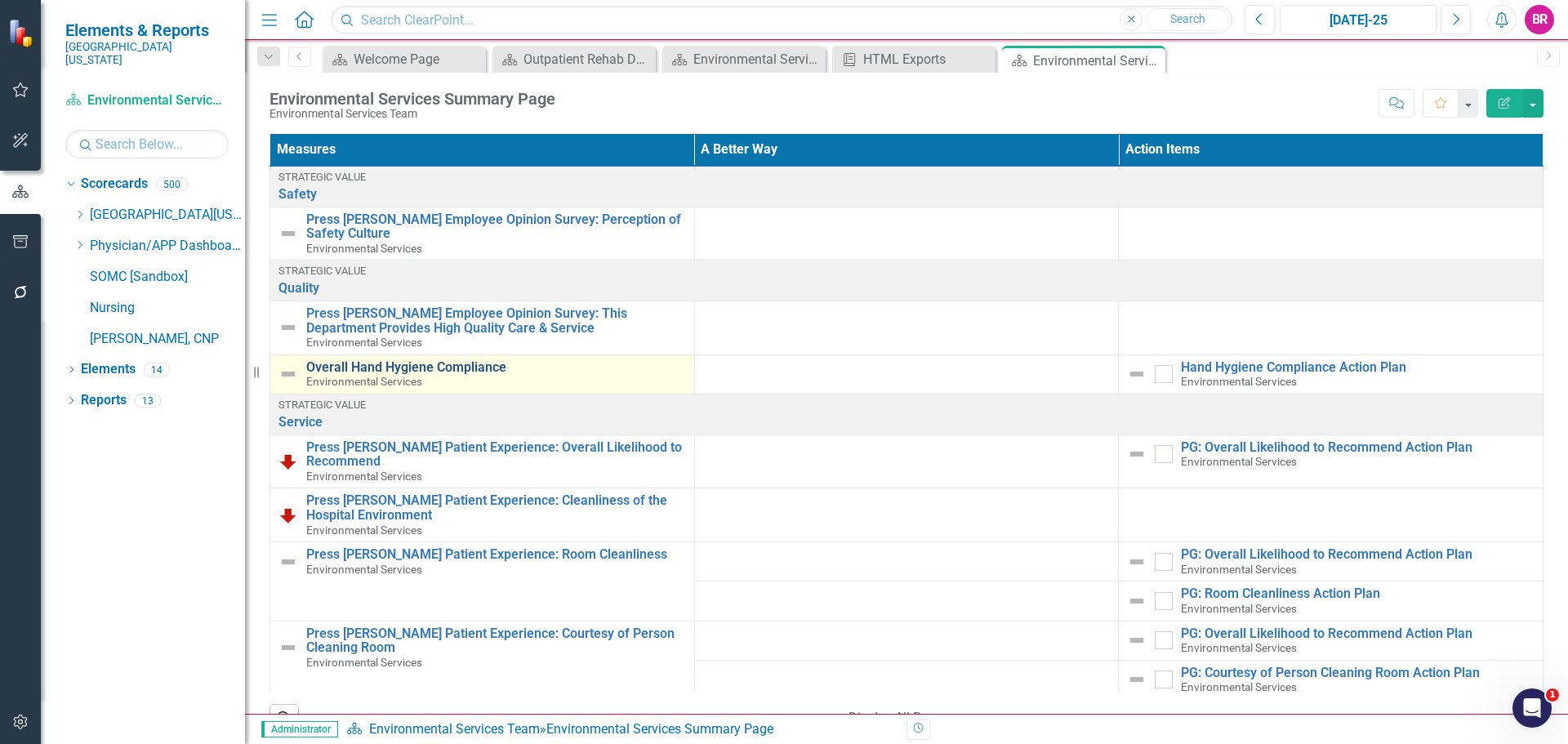
click at [419, 366] on link "Overall Hand Hygiene Compliance" at bounding box center [496, 368] width 379 height 15
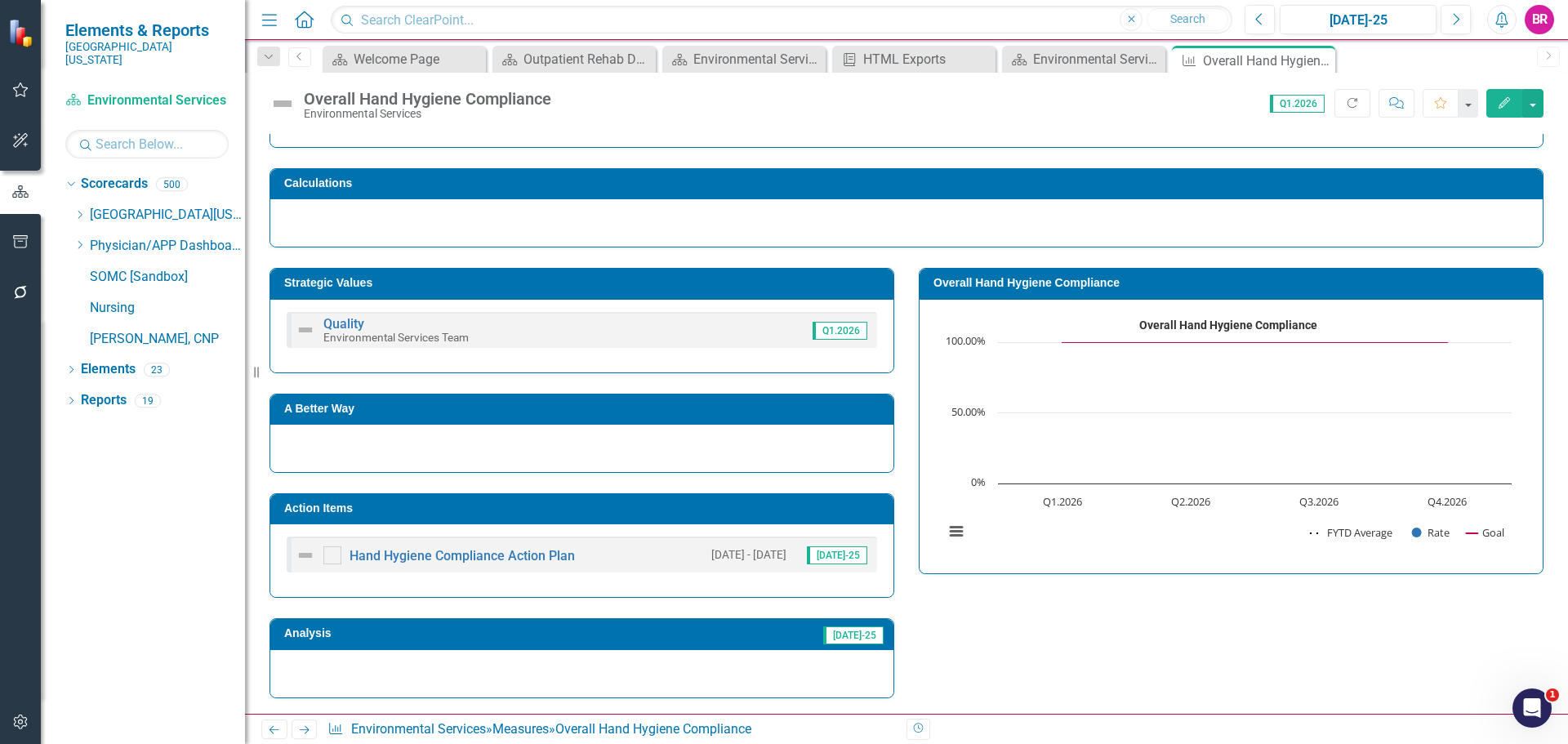
scroll to position [327, 0]
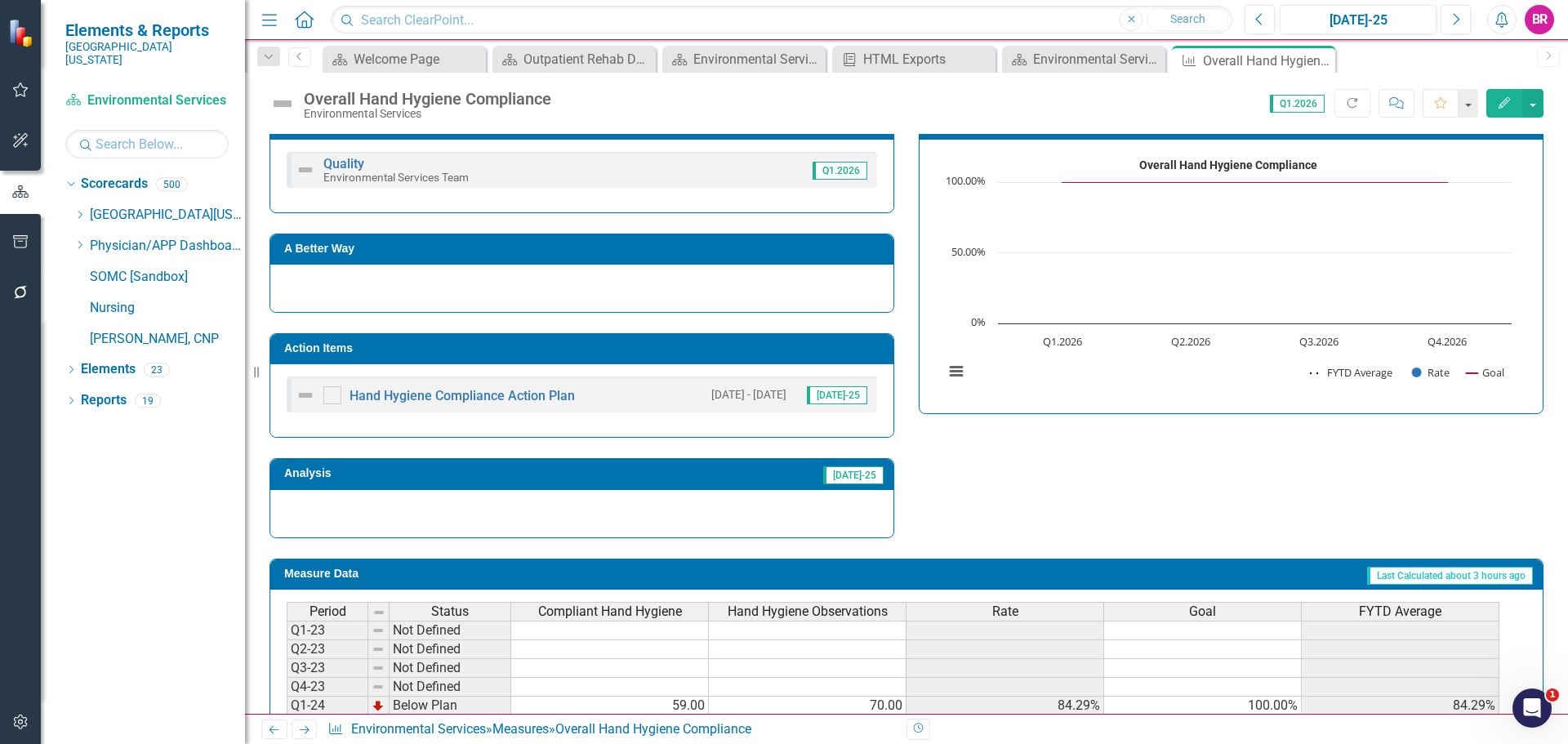
click at [726, 358] on td "Action Items" at bounding box center [584, 350] width 601 height 24
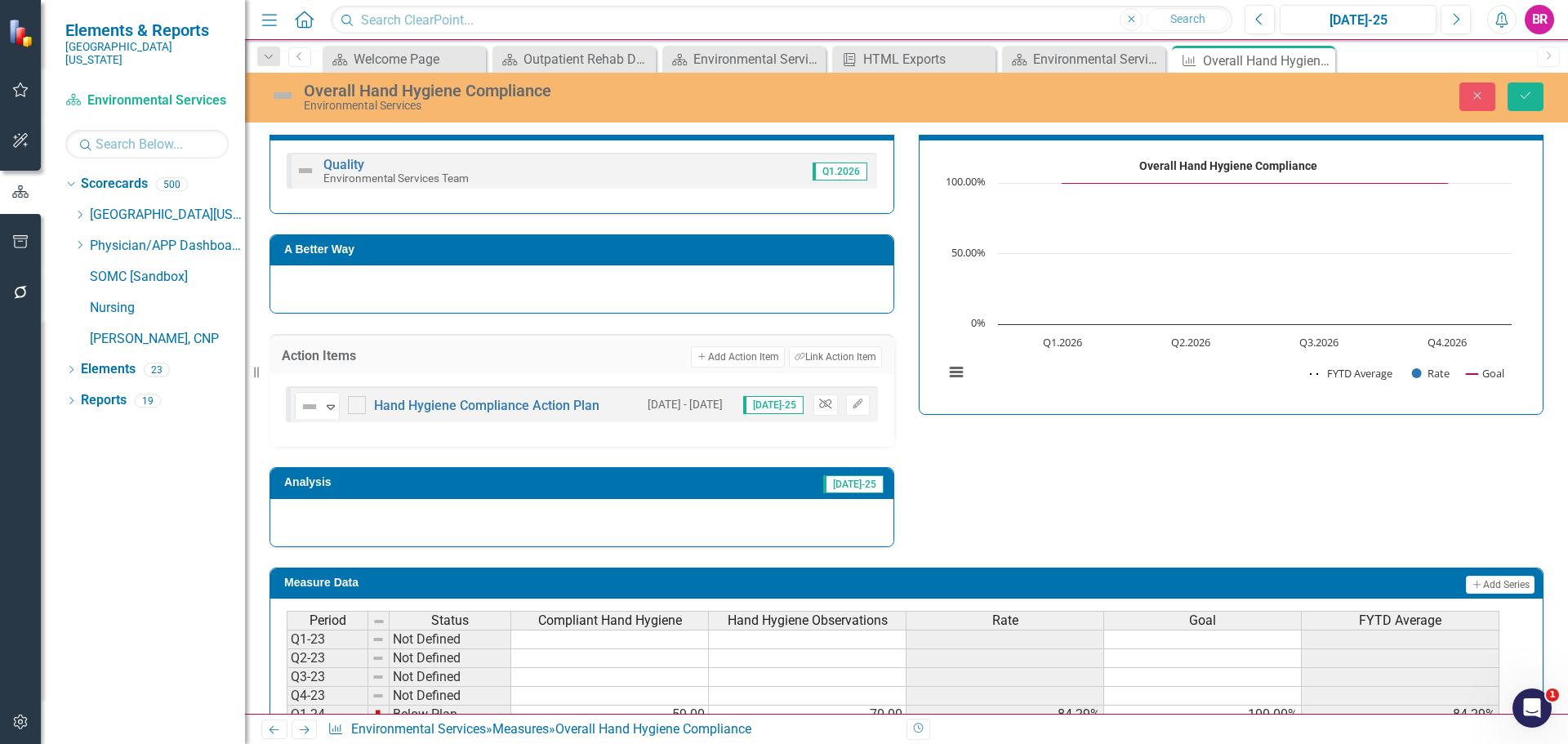
click at [813, 403] on button "Unlink" at bounding box center [825, 405] width 23 height 21
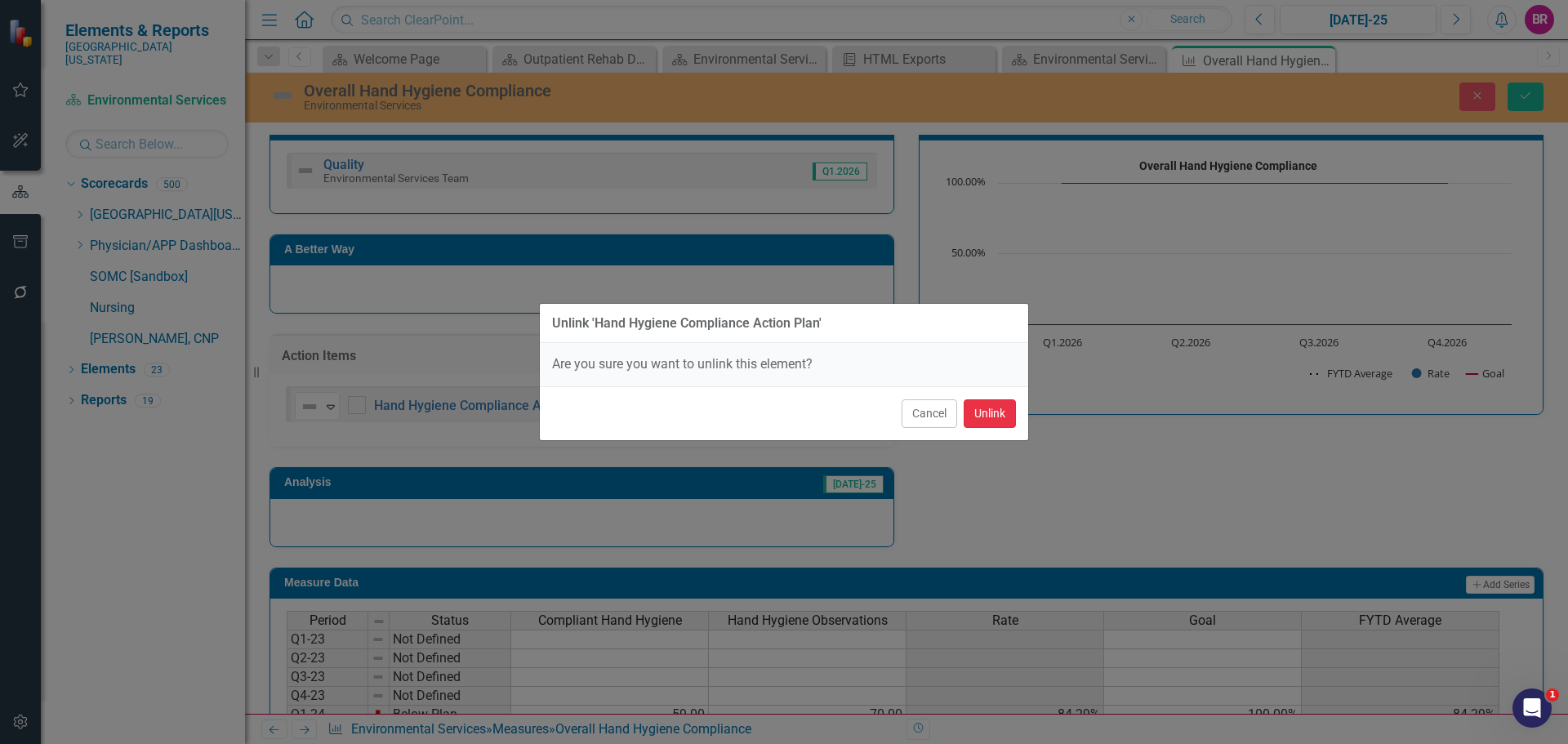
click at [1010, 414] on button "Unlink" at bounding box center [990, 414] width 53 height 28
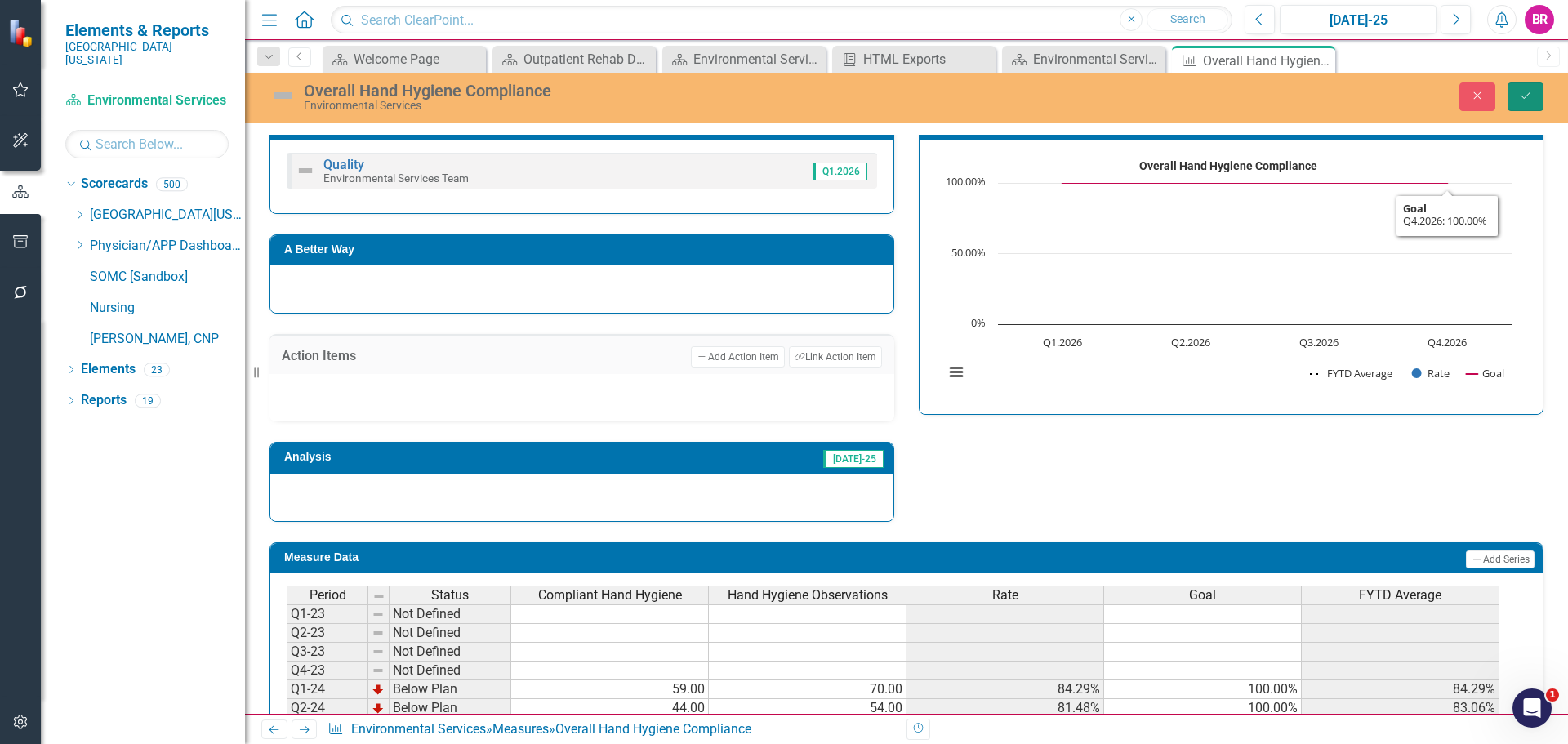
click at [1534, 94] on button "Save" at bounding box center [1525, 97] width 36 height 28
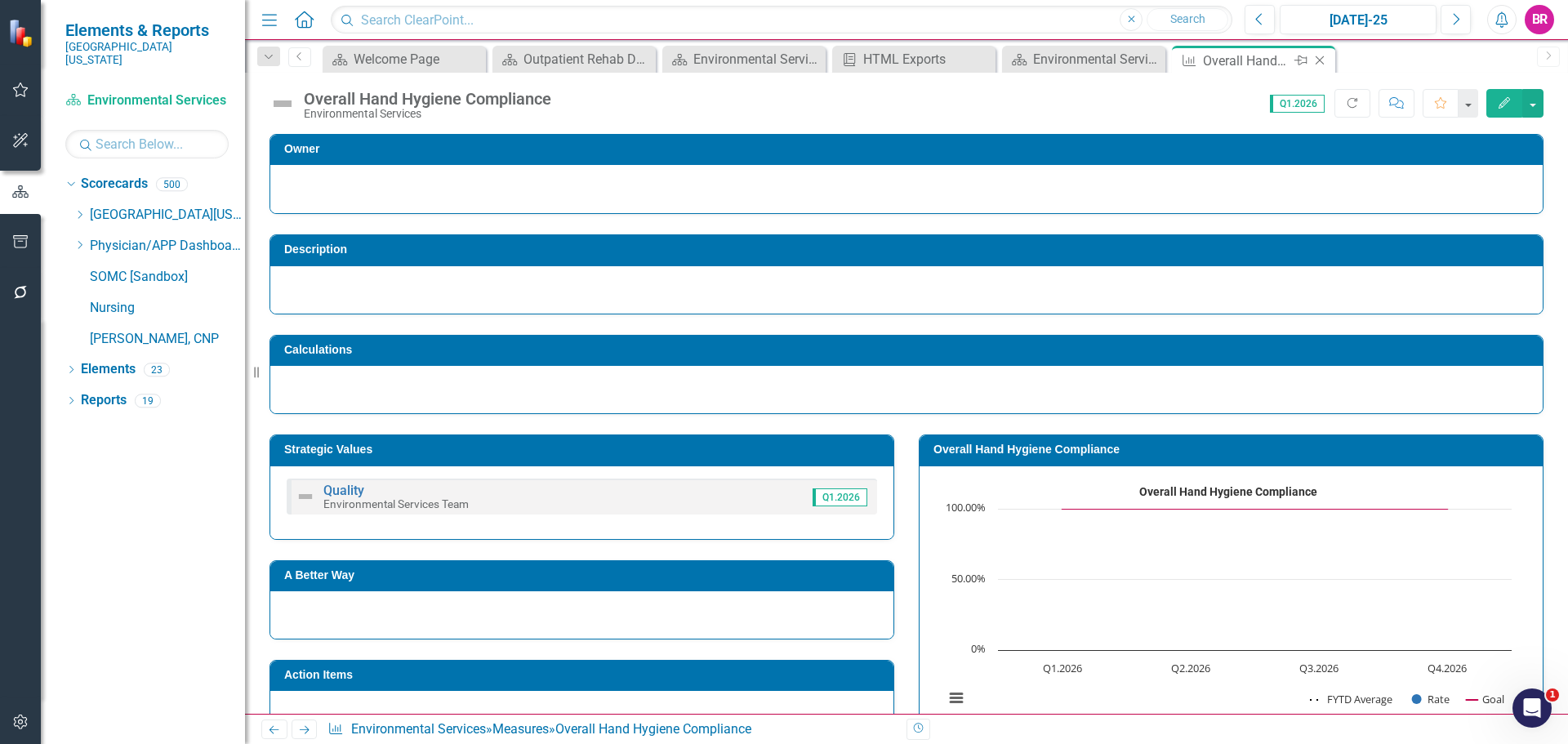
click at [1321, 64] on icon "Close" at bounding box center [1321, 61] width 17 height 13
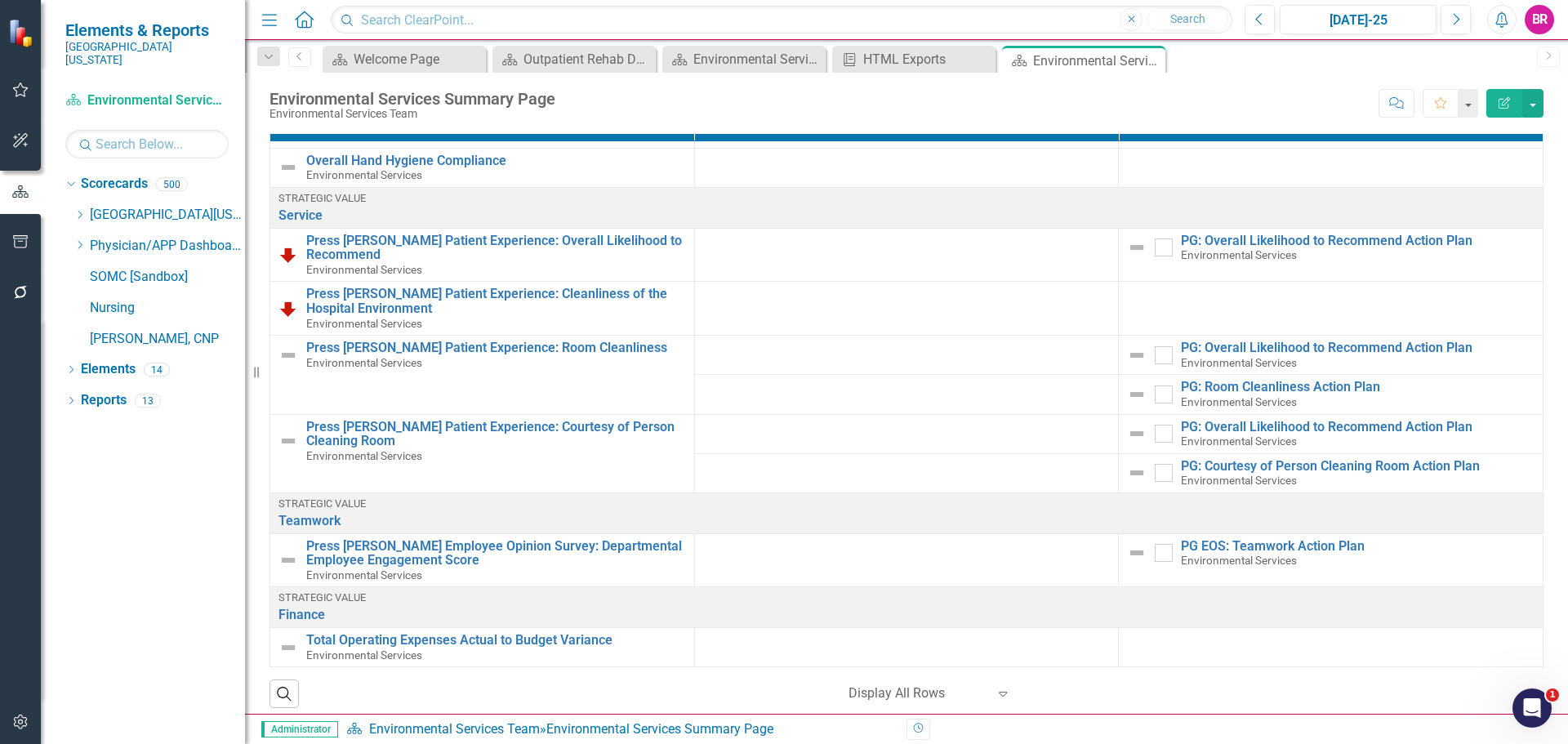
scroll to position [35, 0]
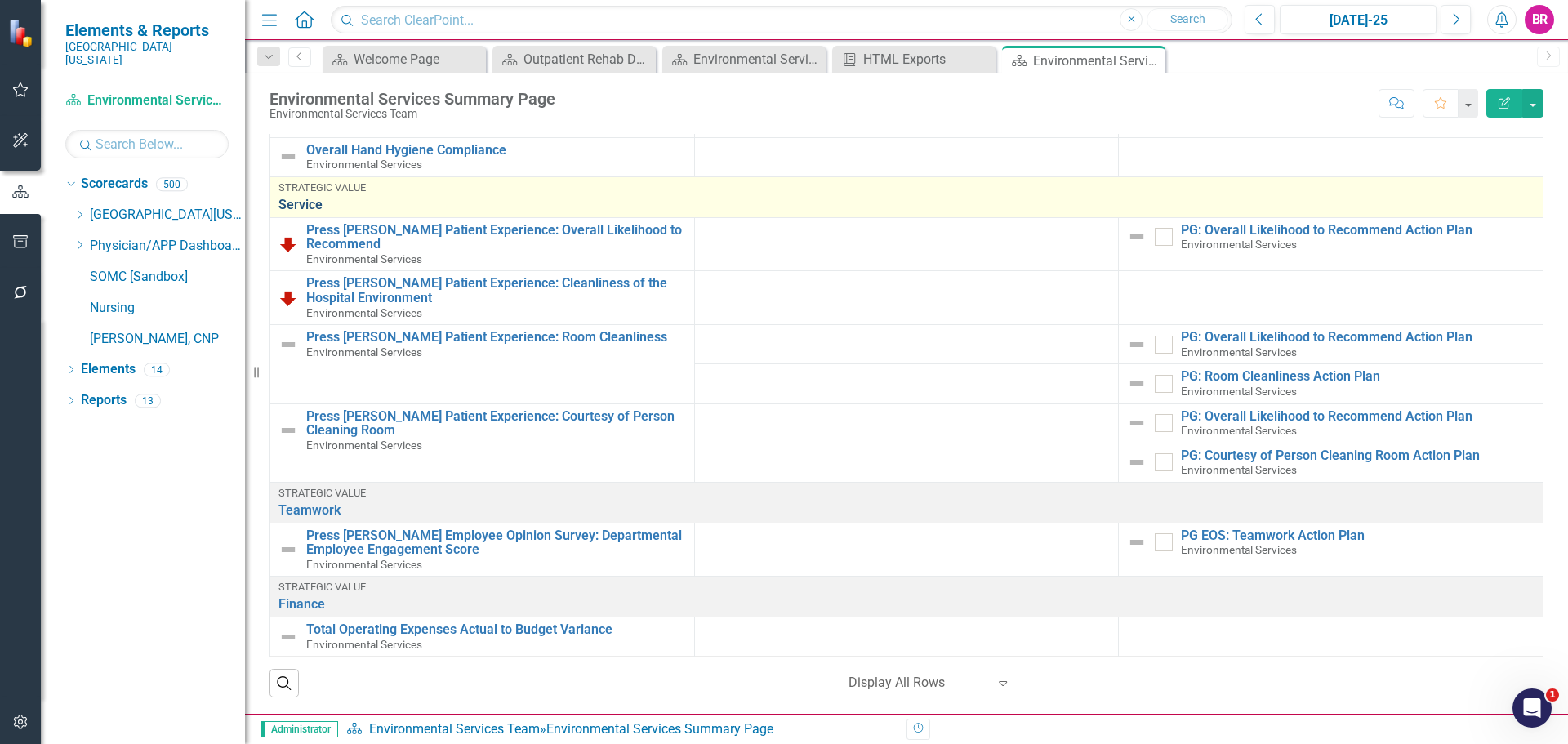
click at [301, 198] on link "Service" at bounding box center [906, 206] width 1256 height 15
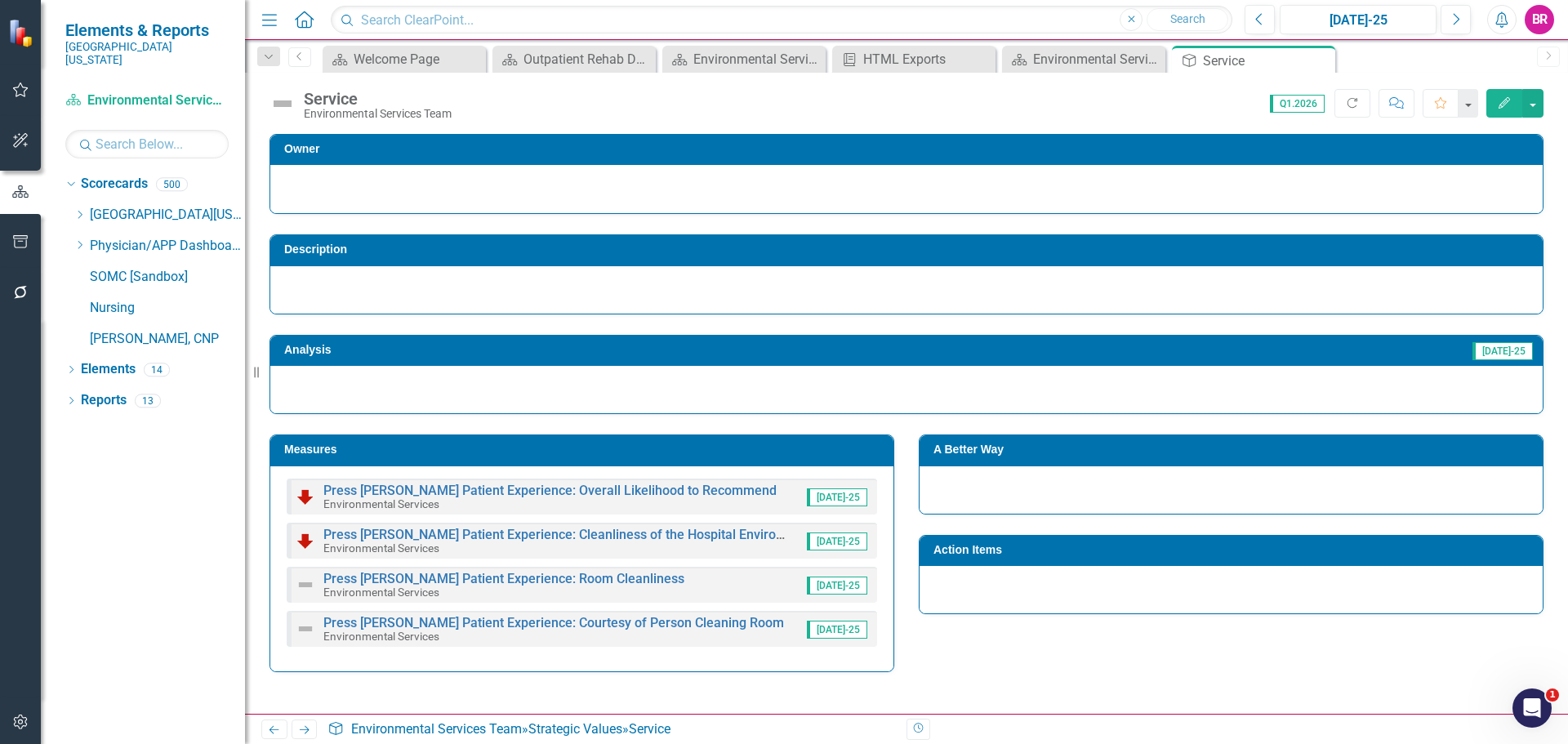
click at [690, 444] on h3 "Measures" at bounding box center [584, 450] width 601 height 13
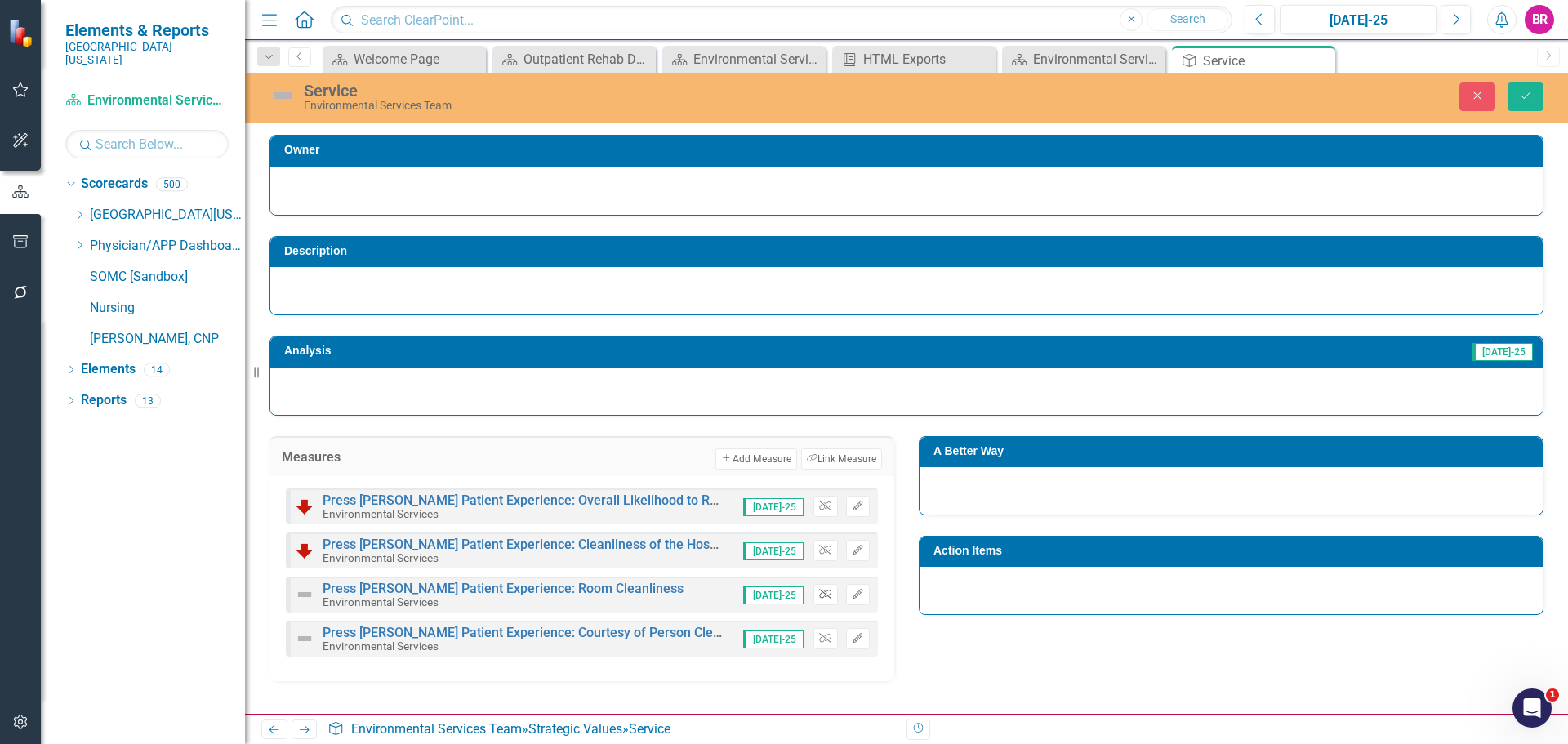
click at [831, 592] on icon "Unlink" at bounding box center [825, 595] width 13 height 10
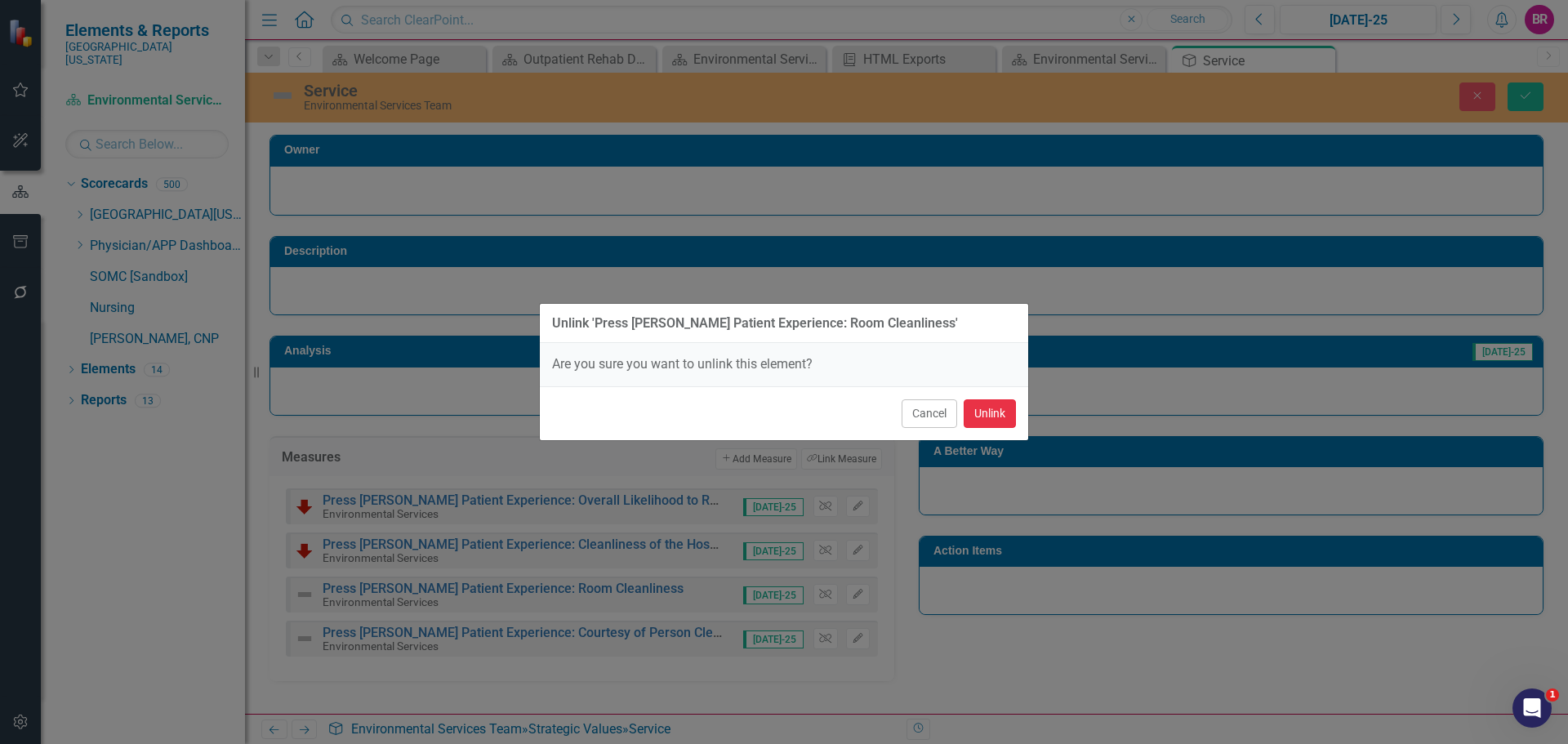
click at [1004, 415] on button "Unlink" at bounding box center [990, 414] width 53 height 28
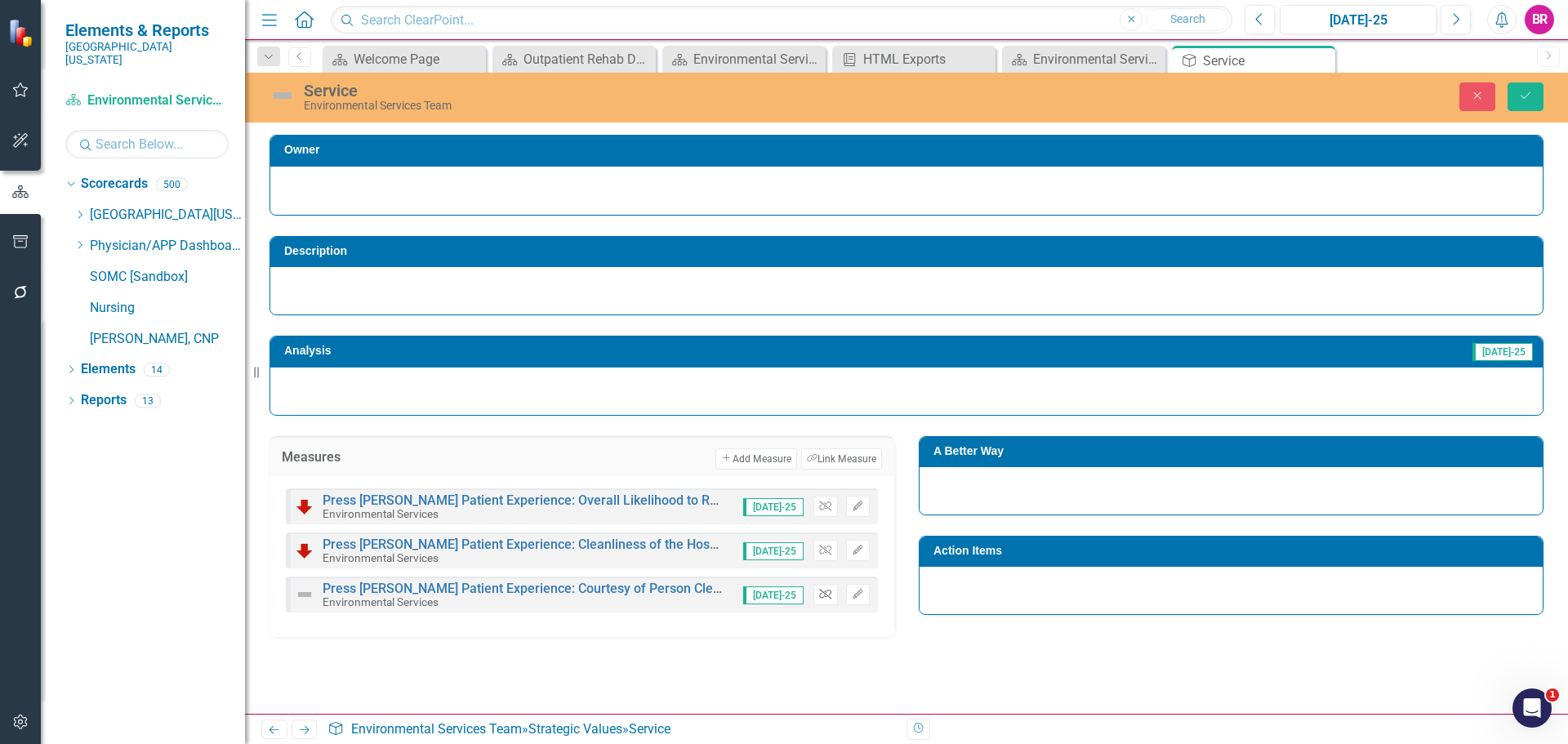
click at [826, 590] on icon "Unlink" at bounding box center [825, 595] width 13 height 10
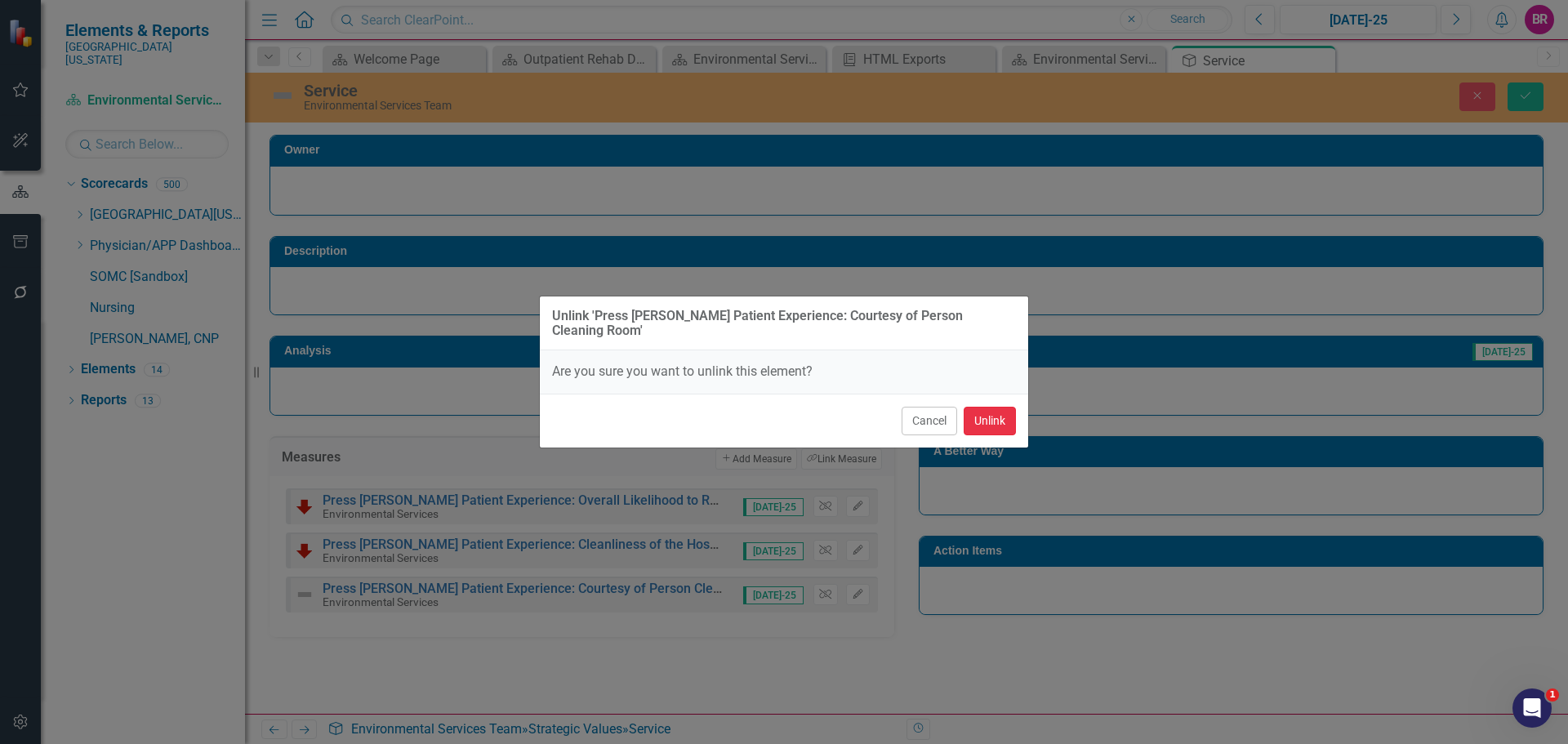
click at [990, 415] on button "Unlink" at bounding box center [990, 421] width 53 height 28
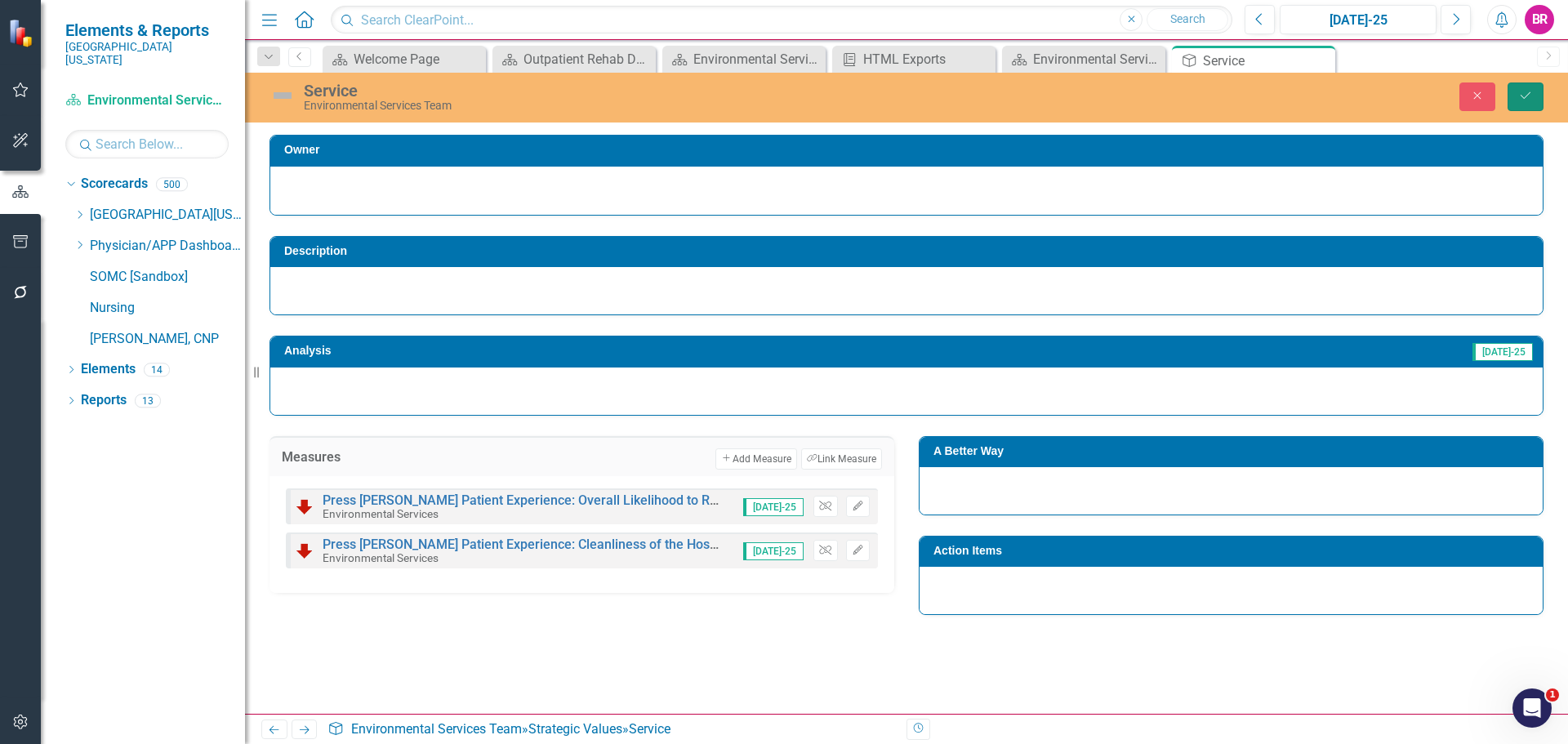
click at [1526, 104] on button "Save" at bounding box center [1525, 97] width 36 height 28
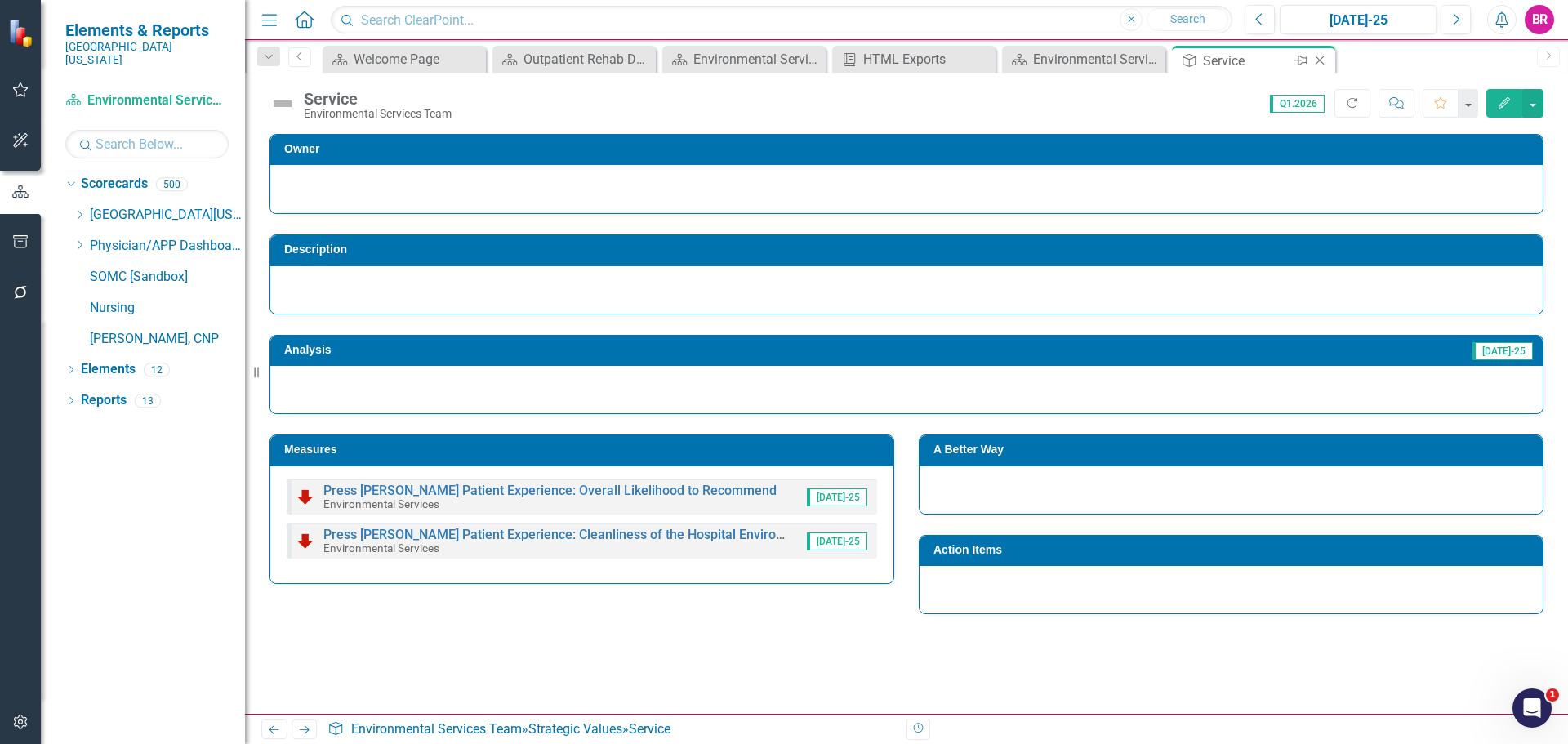
click at [1316, 64] on icon "Close" at bounding box center [1321, 61] width 17 height 13
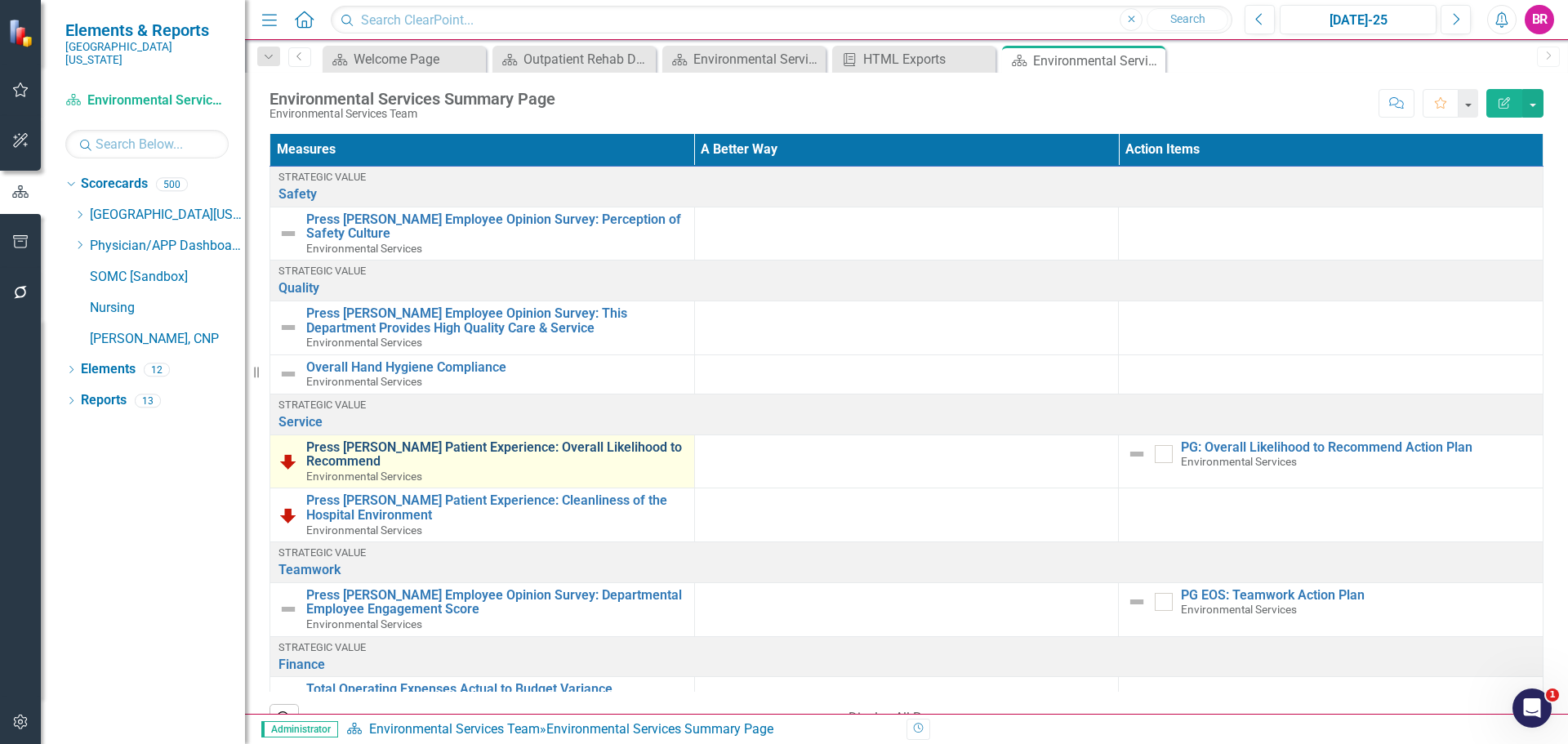
click at [534, 446] on link "Press [PERSON_NAME] Patient Experience: Overall Likelihood to Recommend" at bounding box center [496, 455] width 379 height 28
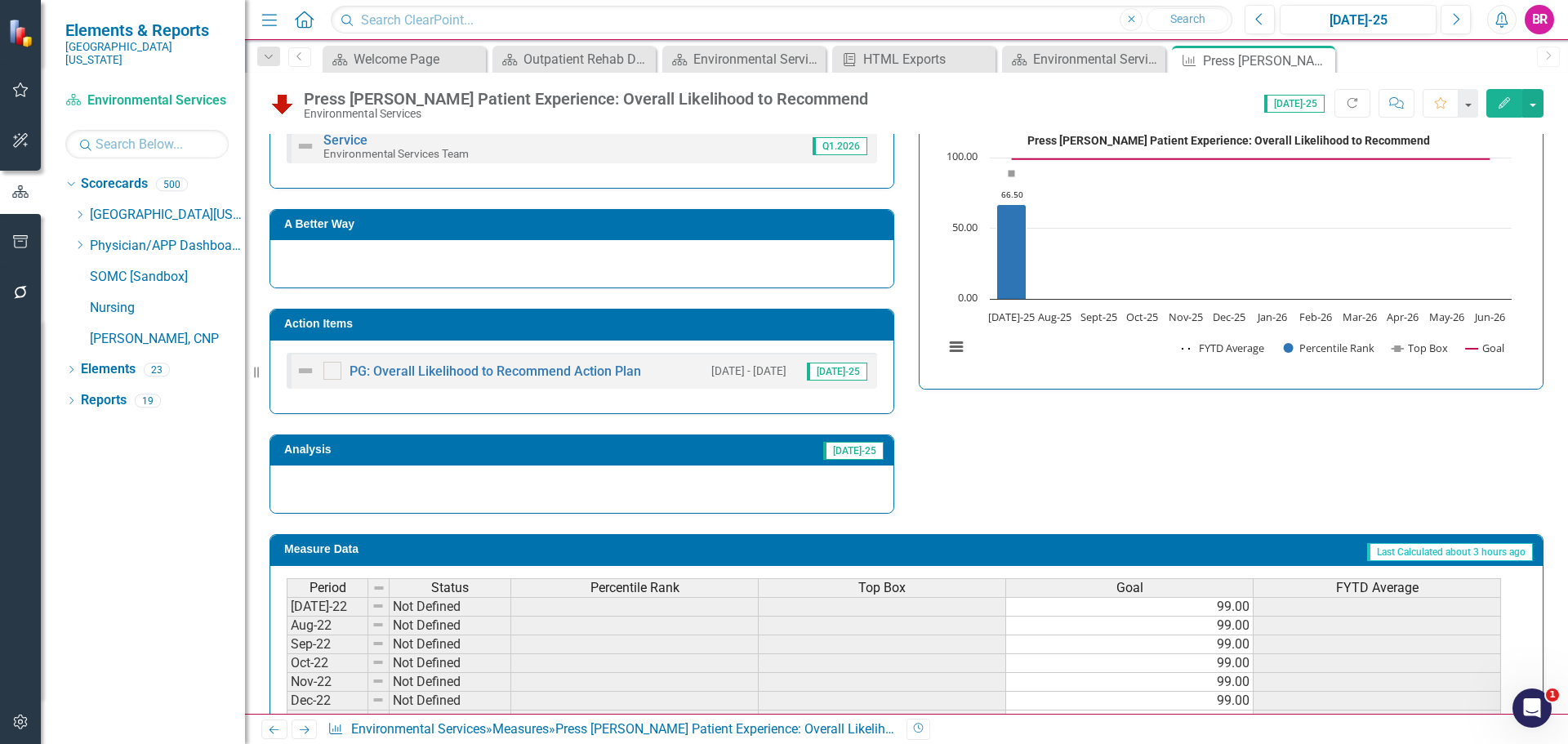
scroll to position [409, 0]
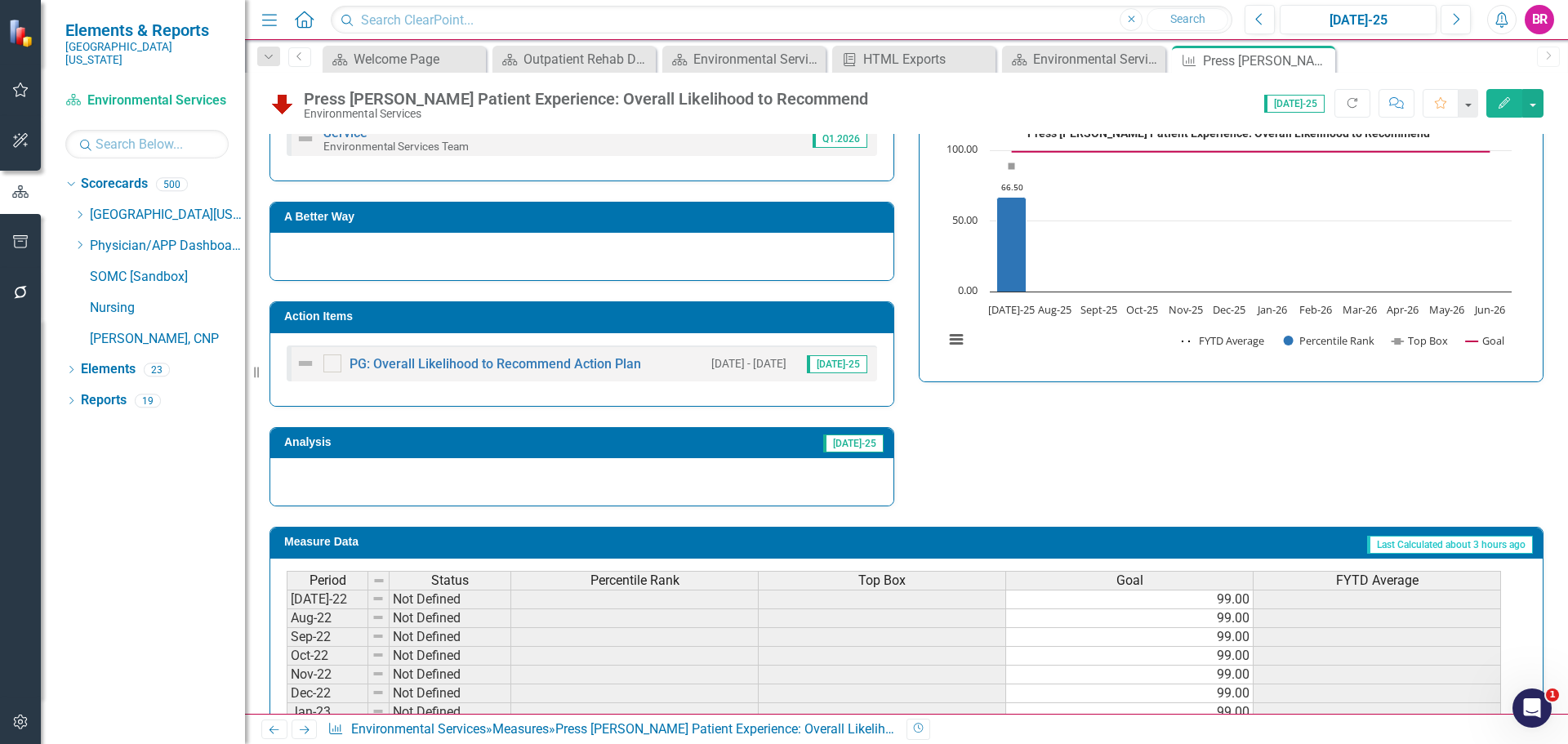
click at [680, 317] on h3 "Action Items" at bounding box center [584, 316] width 601 height 13
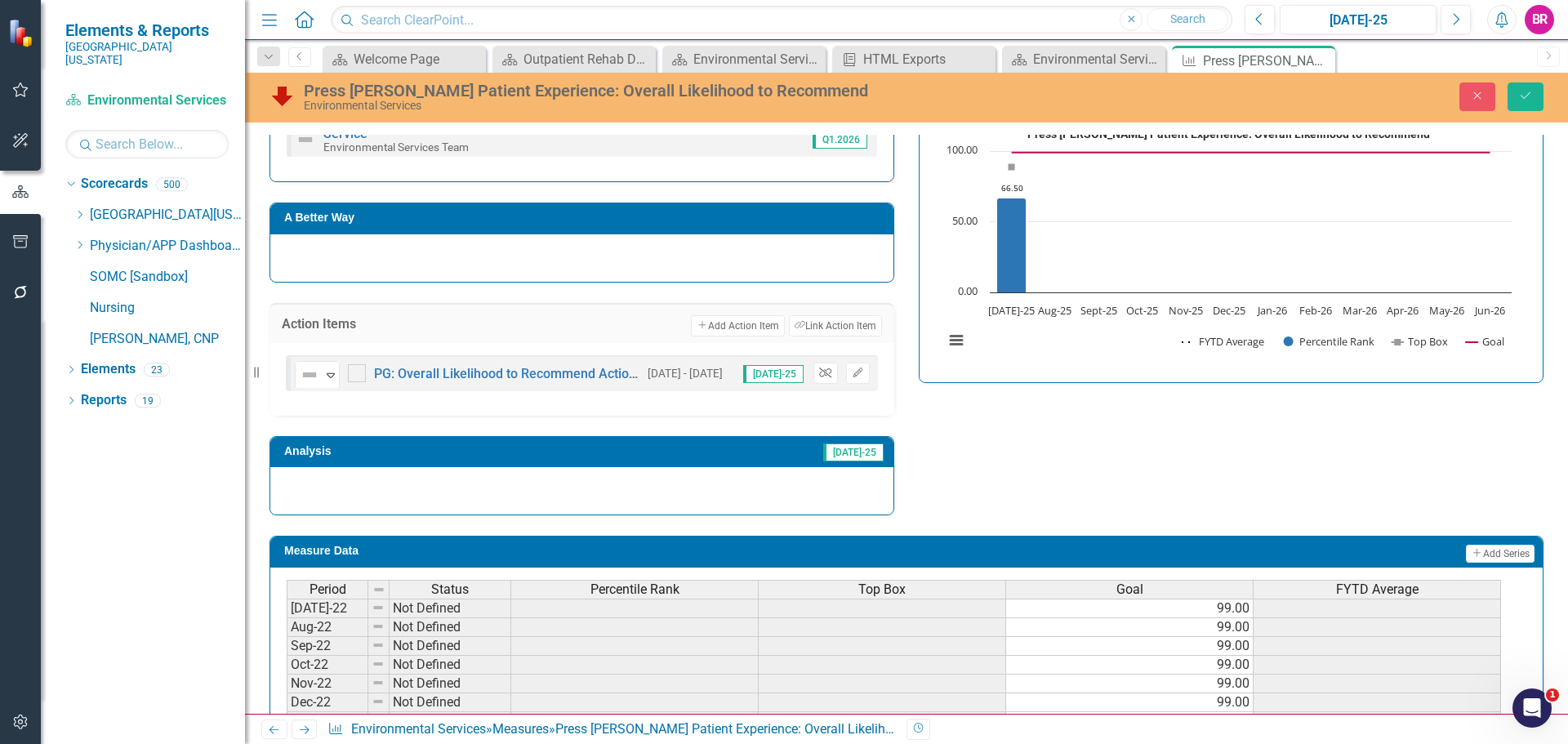
click at [822, 371] on icon "Unlink" at bounding box center [825, 374] width 13 height 10
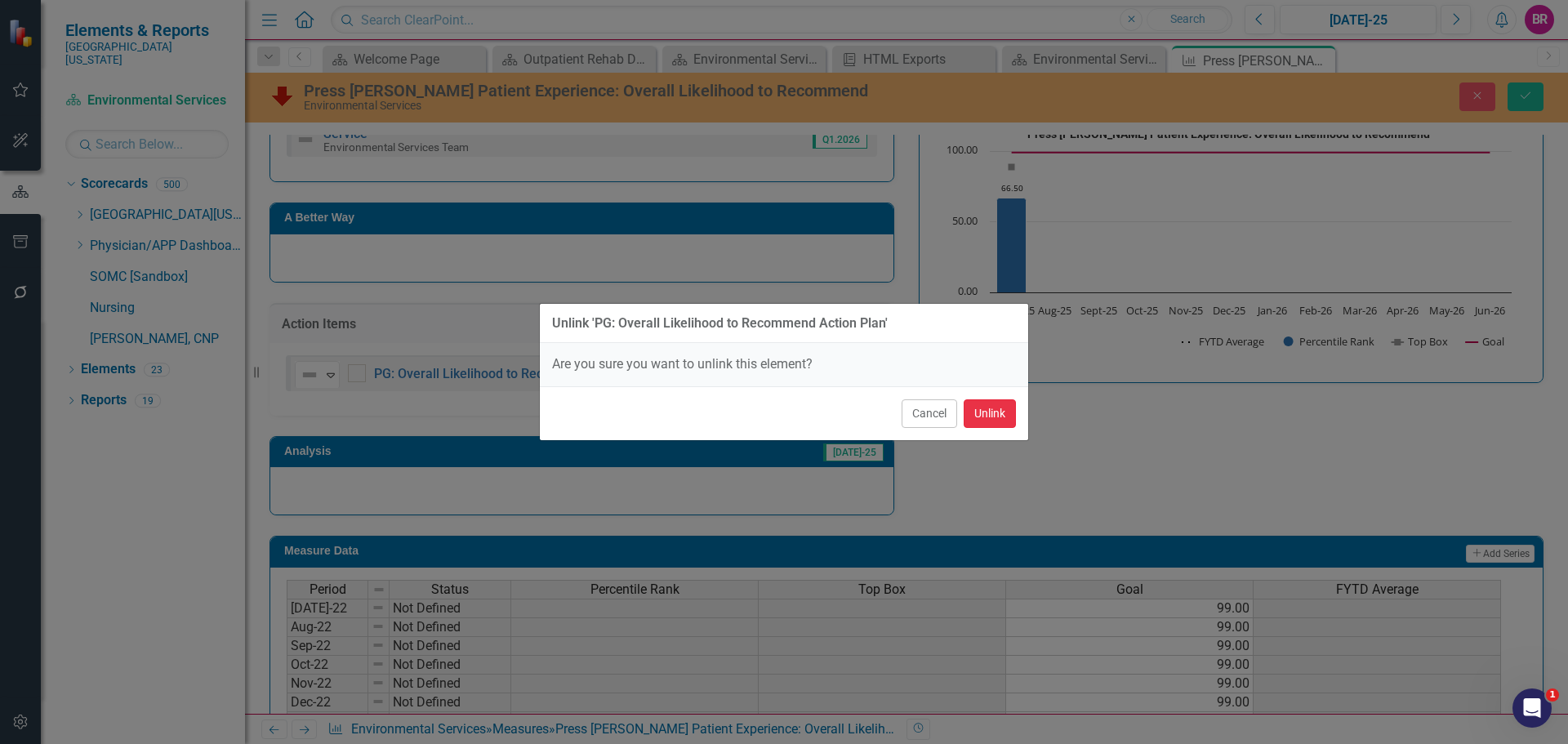
click at [986, 426] on button "Unlink" at bounding box center [990, 414] width 53 height 28
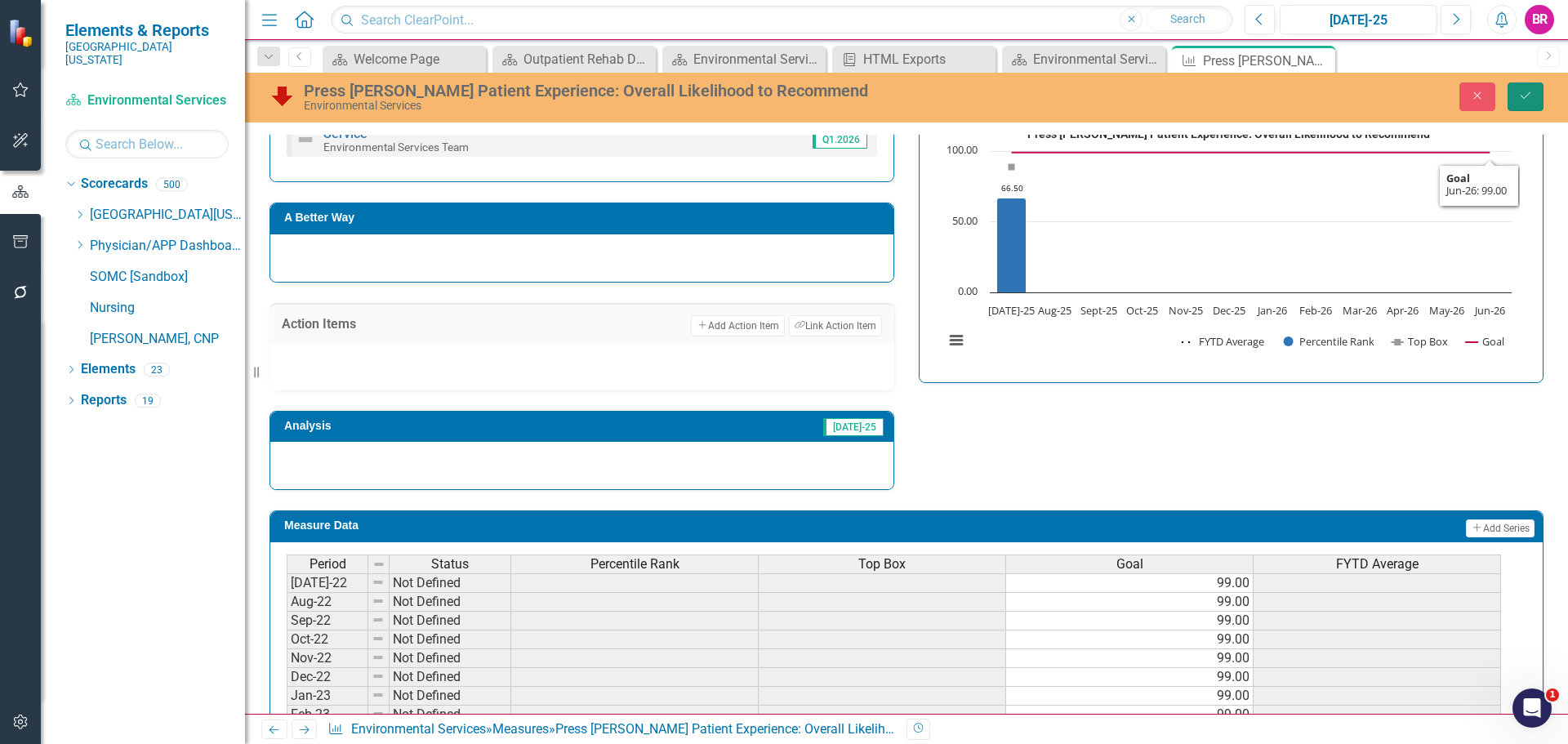
click at [1528, 95] on icon "submit" at bounding box center [1526, 95] width 10 height 7
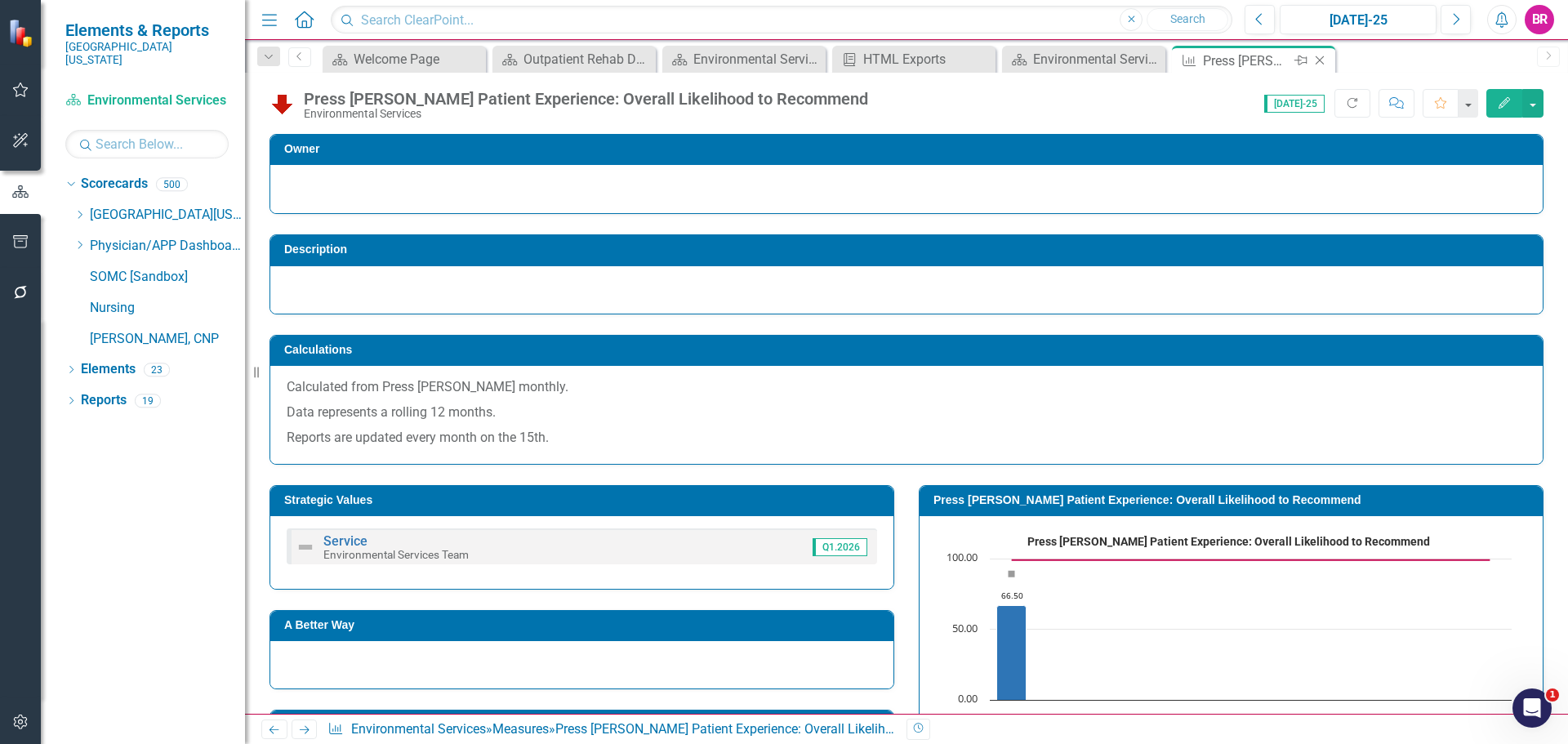
click at [1317, 60] on icon "Close" at bounding box center [1321, 61] width 17 height 13
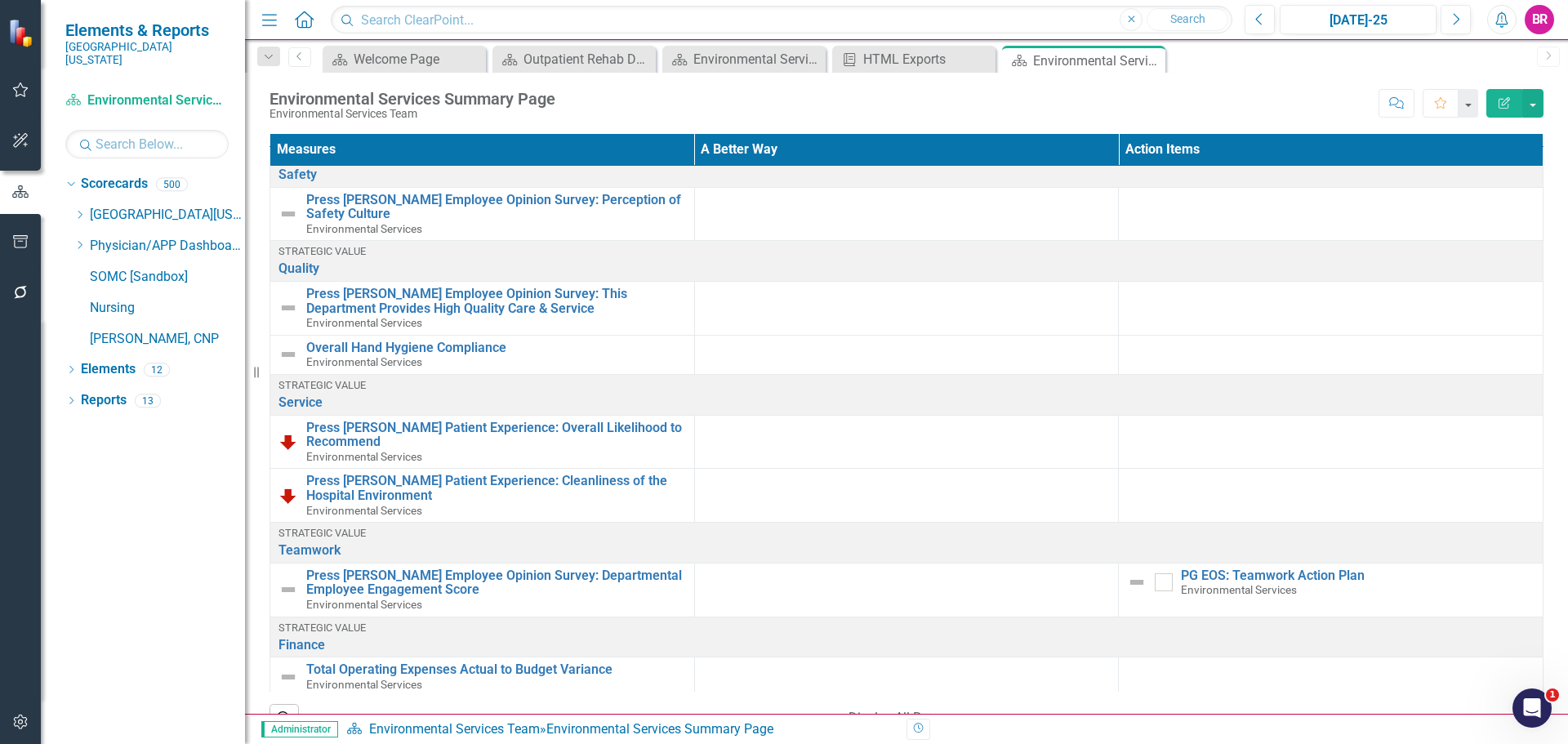
scroll to position [24, 0]
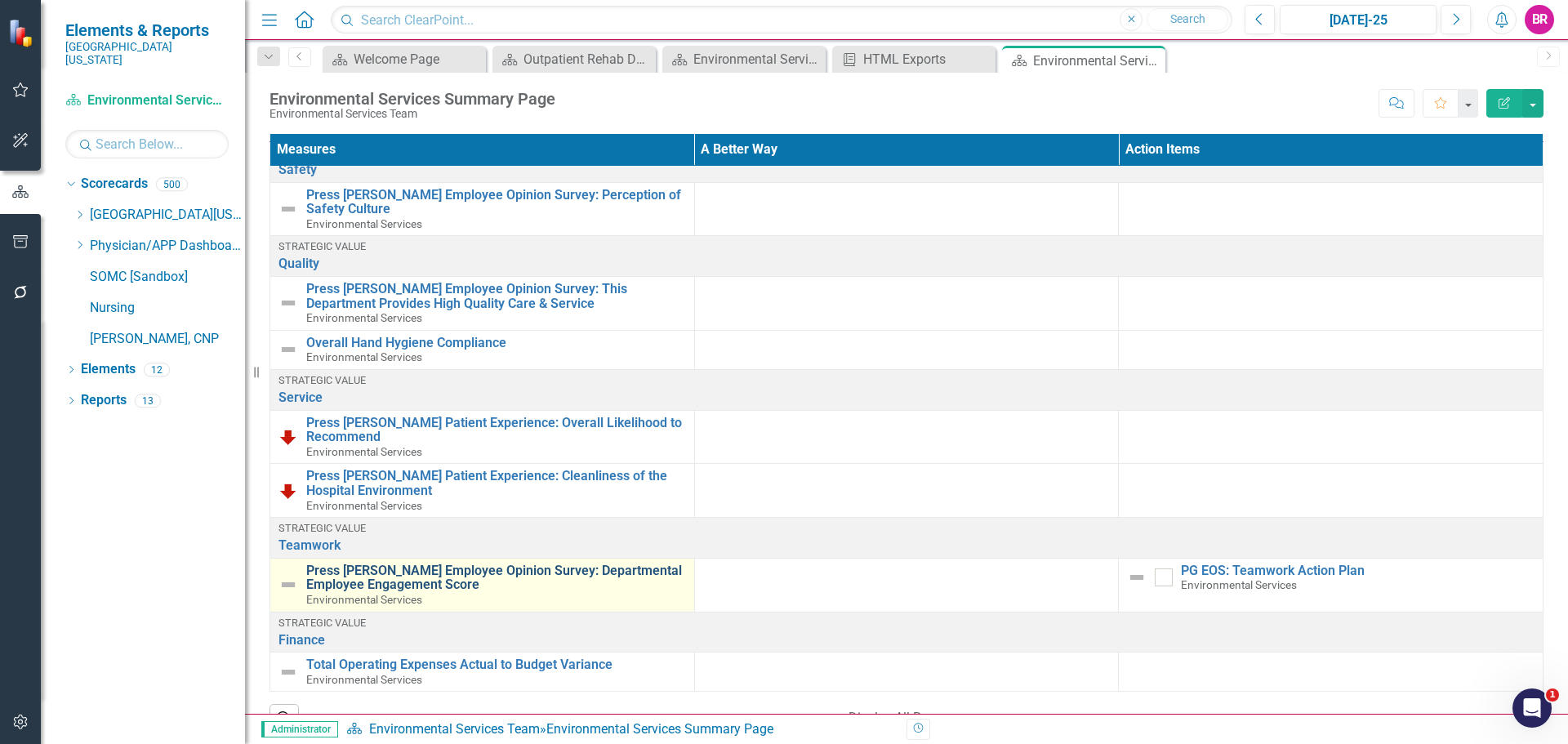
click at [451, 570] on link "Press [PERSON_NAME] Employee Opinion Survey: Departmental Employee Engagement S…" at bounding box center [496, 578] width 379 height 28
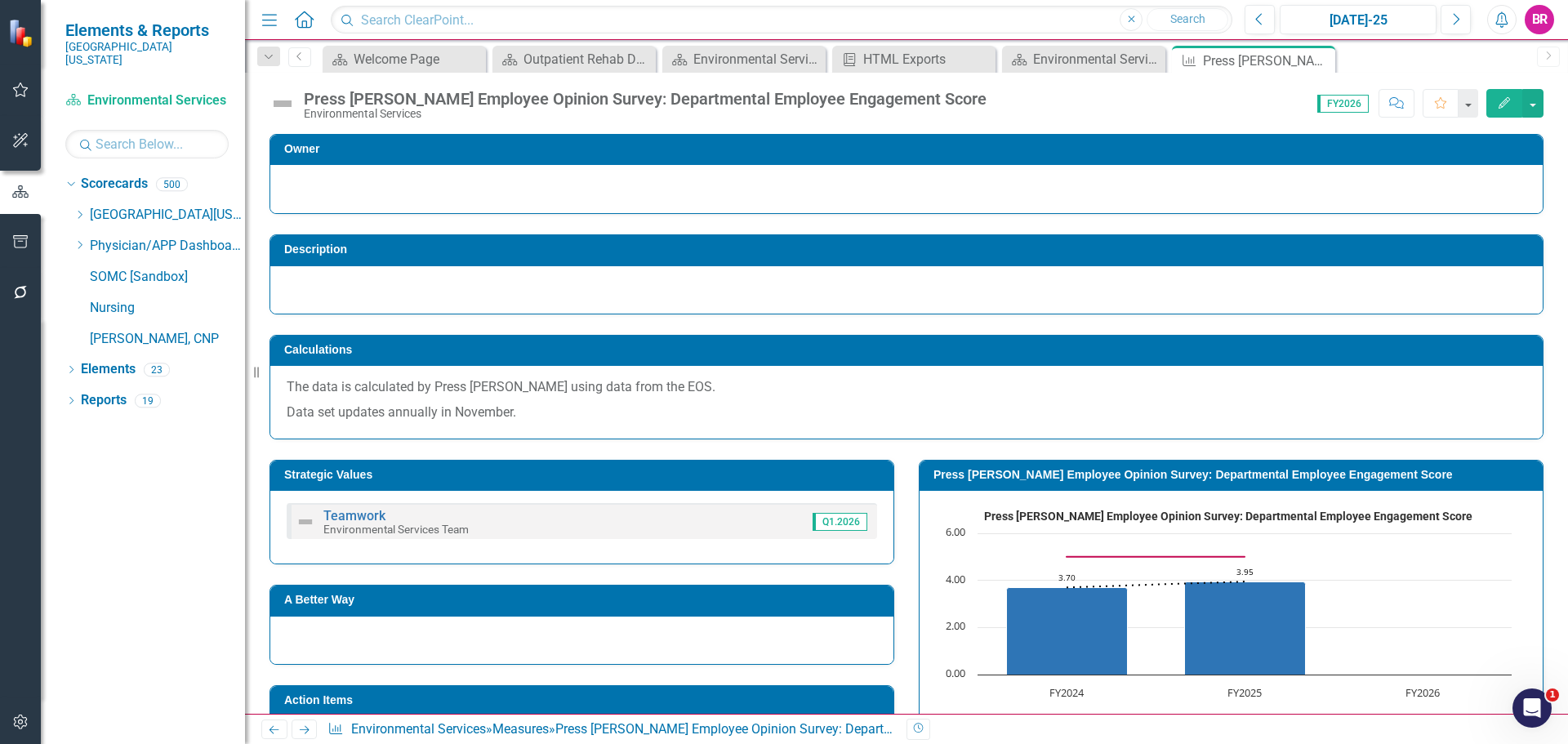
scroll to position [245, 0]
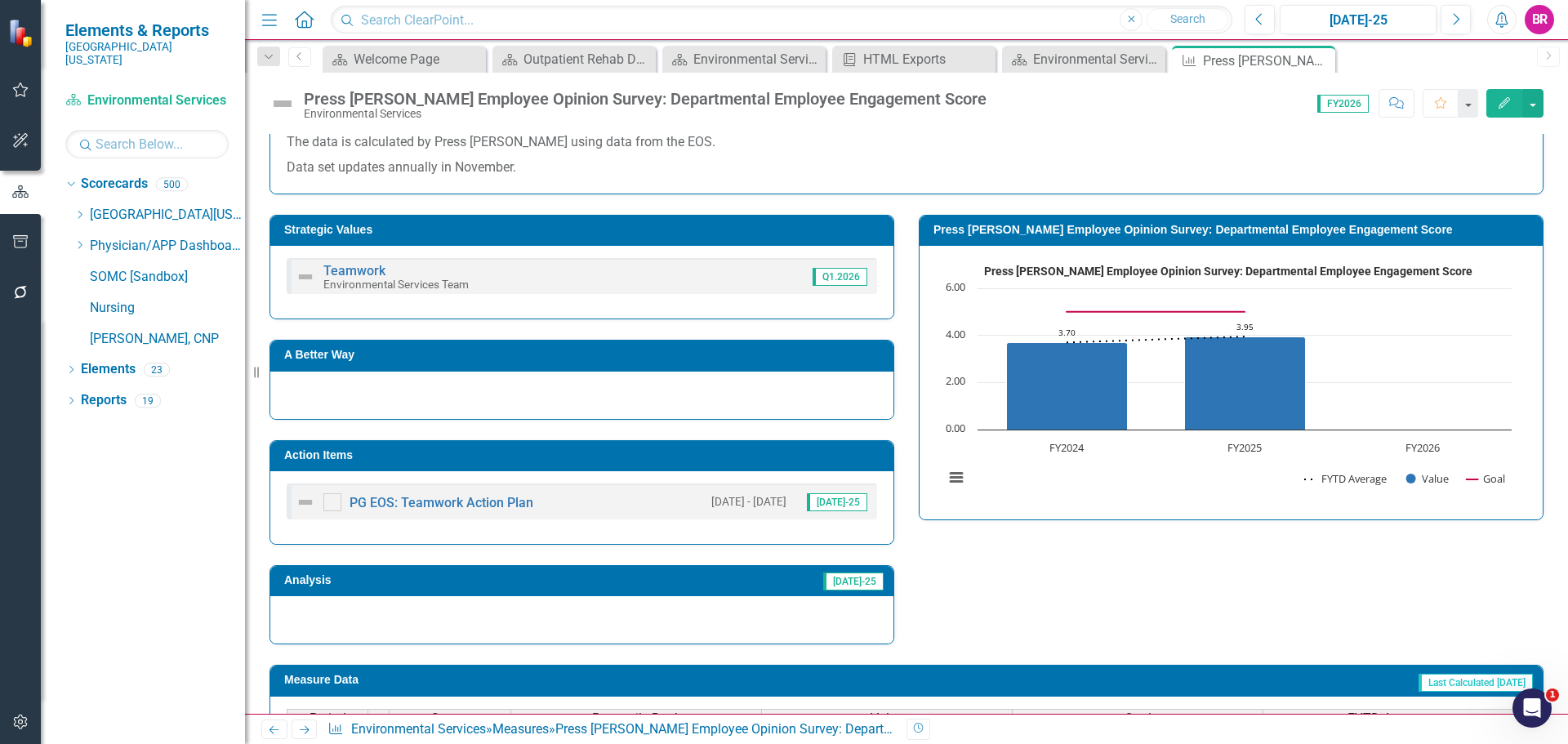
click at [612, 450] on h3 "Action Items" at bounding box center [584, 456] width 601 height 13
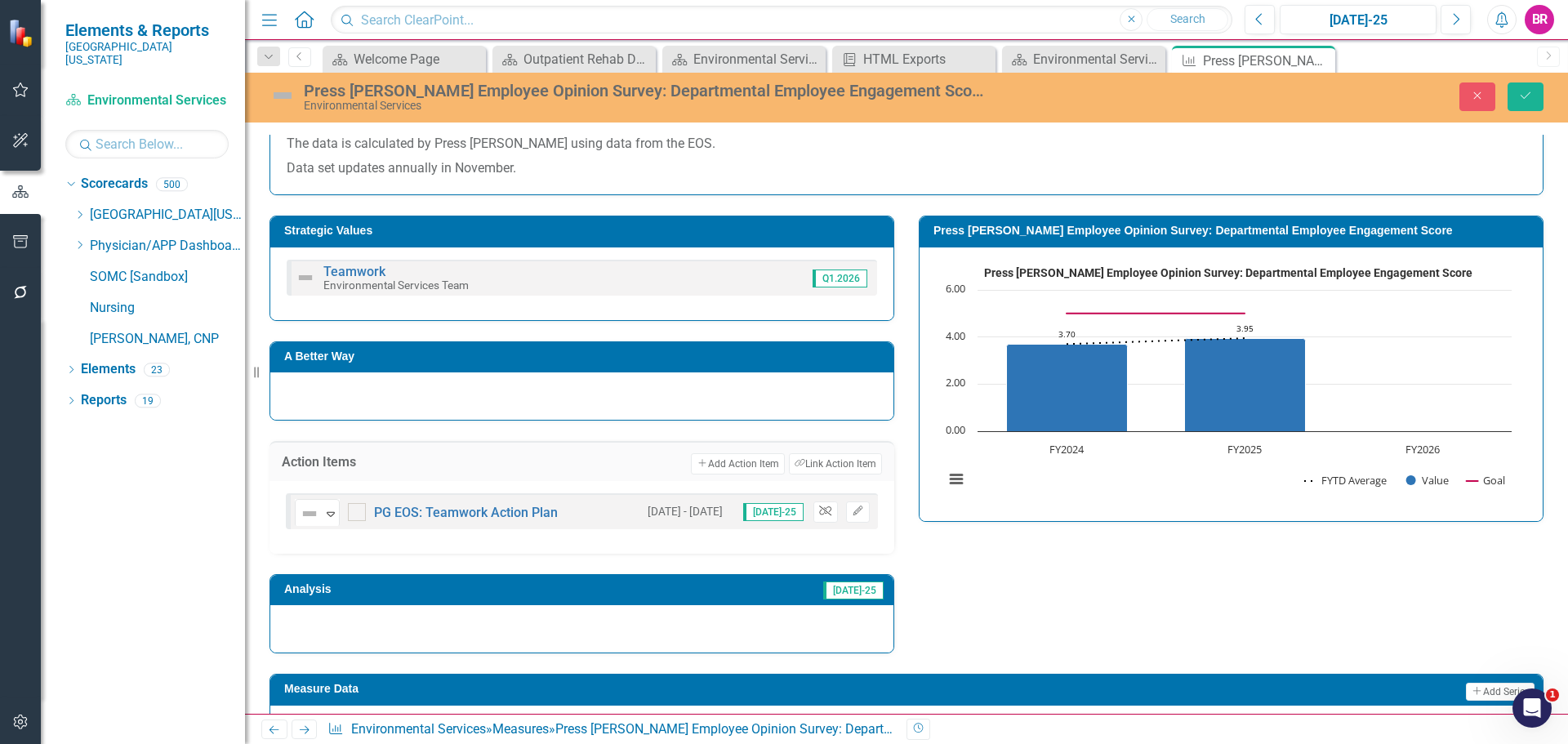
click at [822, 510] on icon "Unlink" at bounding box center [825, 512] width 13 height 10
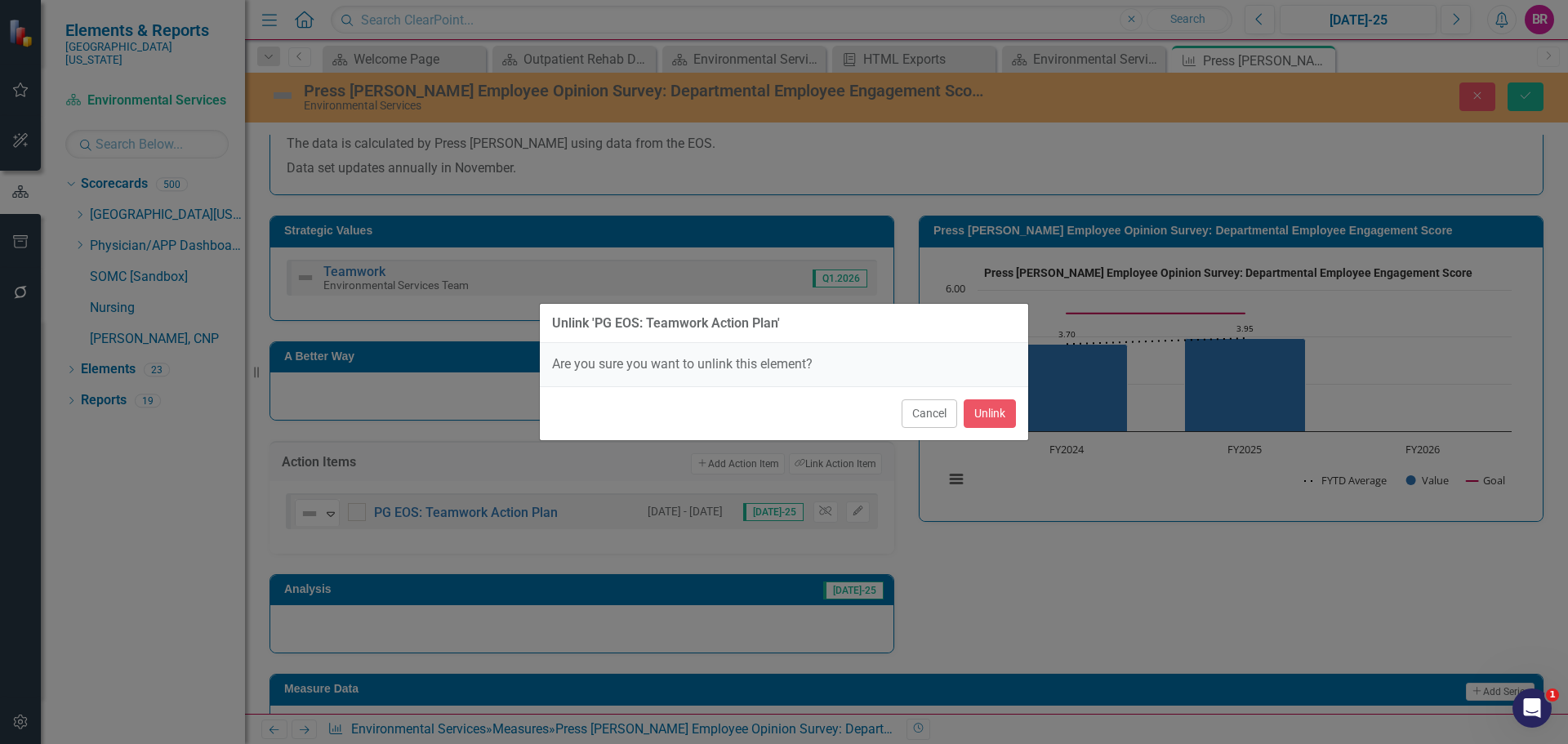
click at [991, 398] on div "Cancel Unlink" at bounding box center [784, 413] width 488 height 54
click at [998, 411] on button "Unlink" at bounding box center [990, 414] width 53 height 28
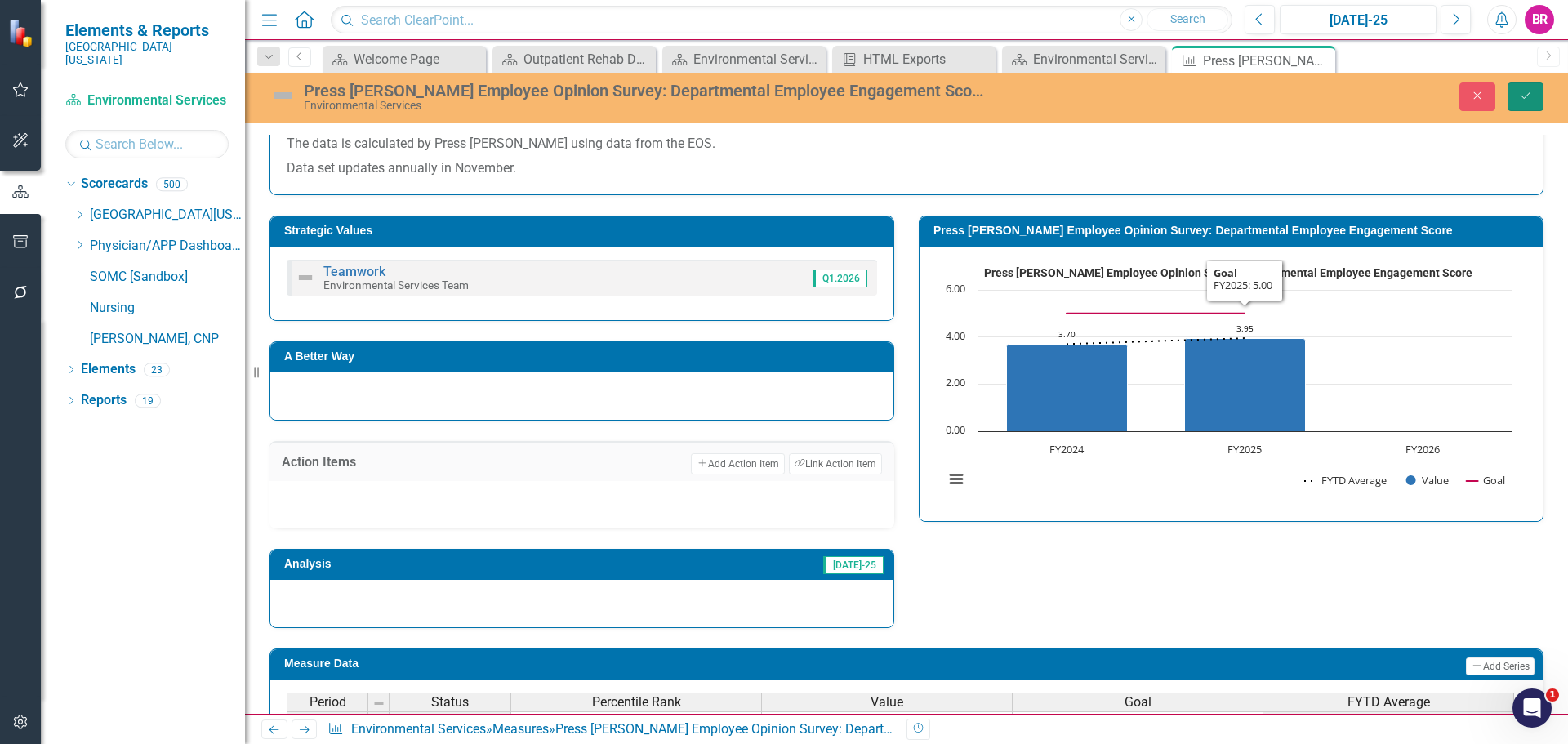
click at [1516, 95] on button "Save" at bounding box center [1525, 97] width 36 height 28
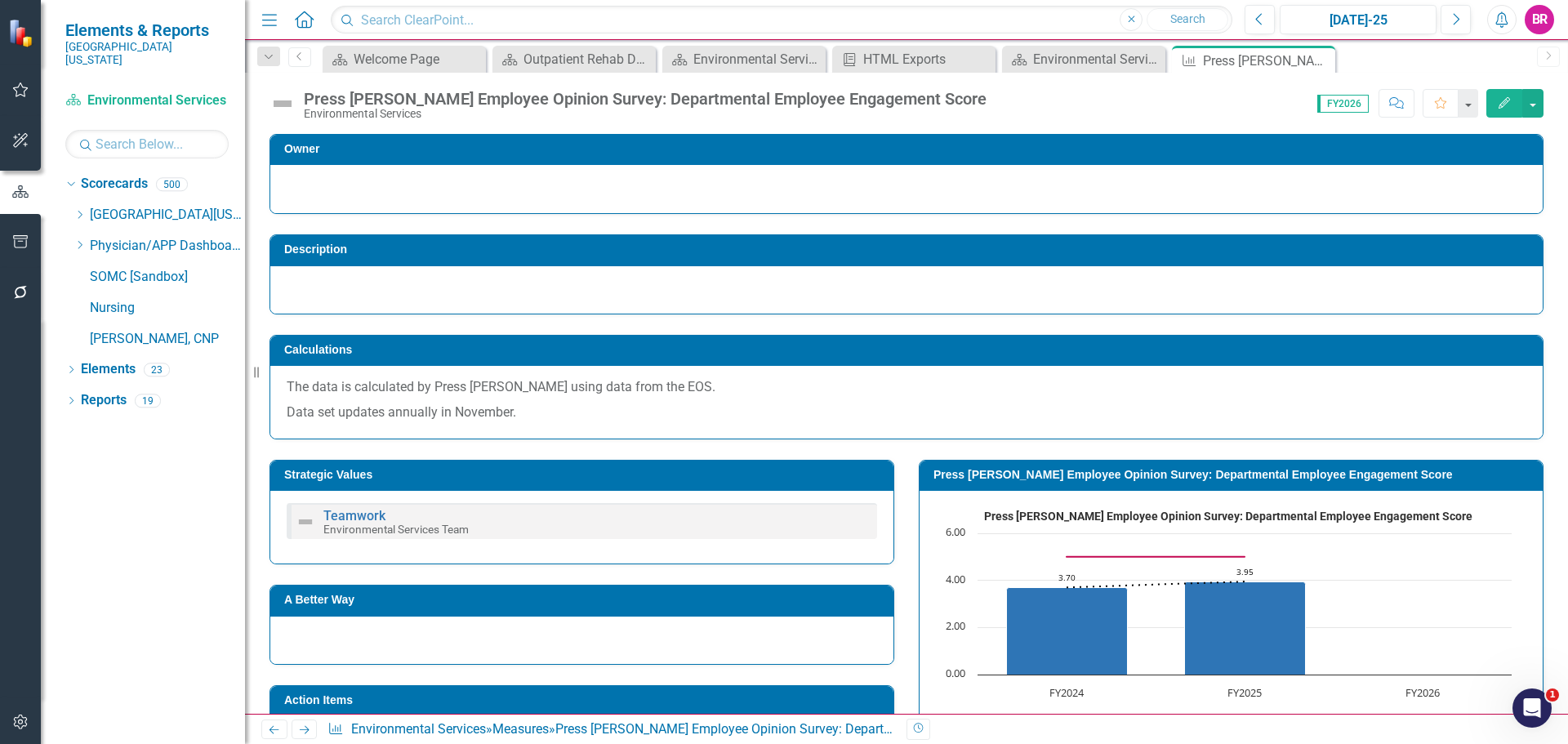
click at [0, 0] on icon at bounding box center [0, 0] width 0 height 0
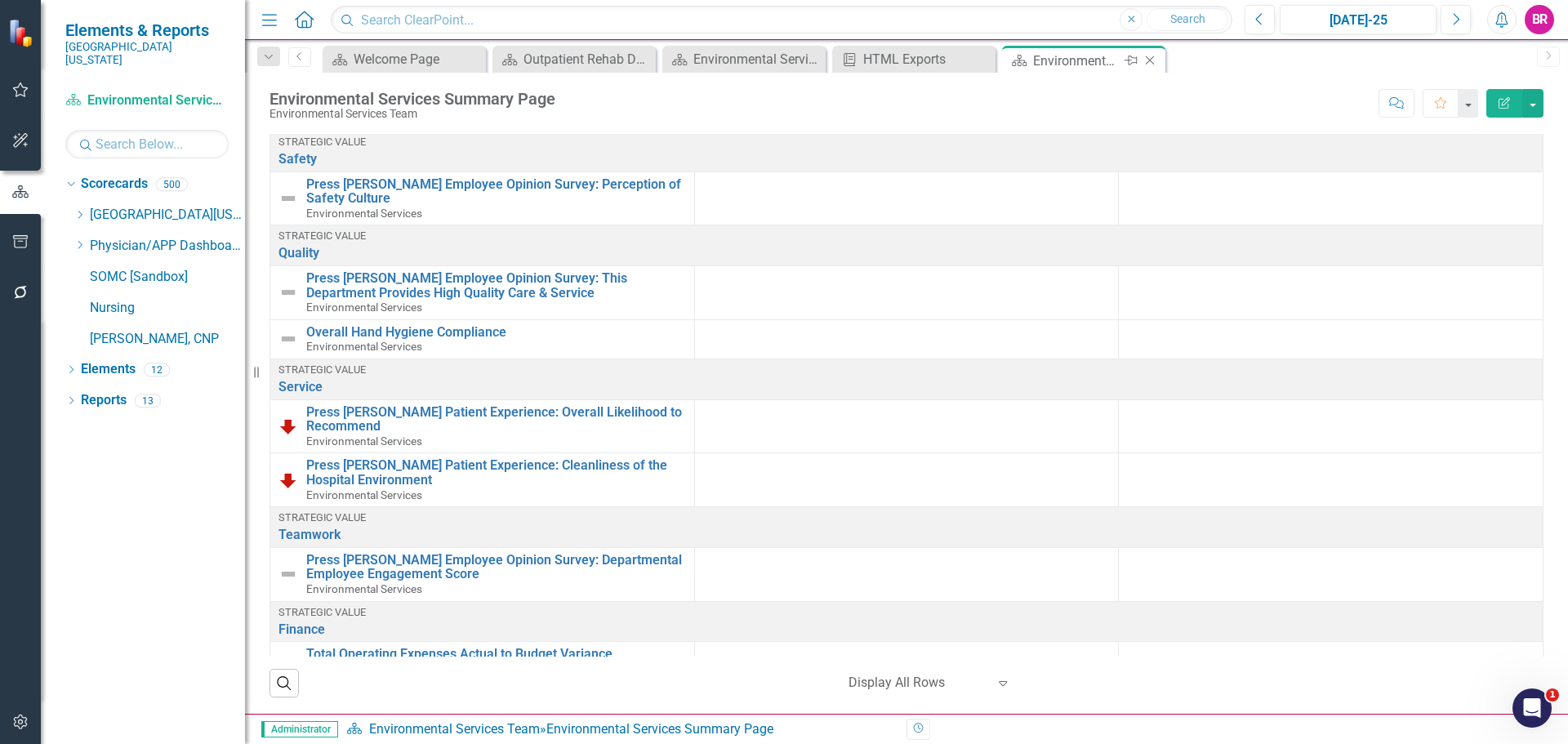
click at [1153, 63] on icon "Close" at bounding box center [1150, 61] width 17 height 13
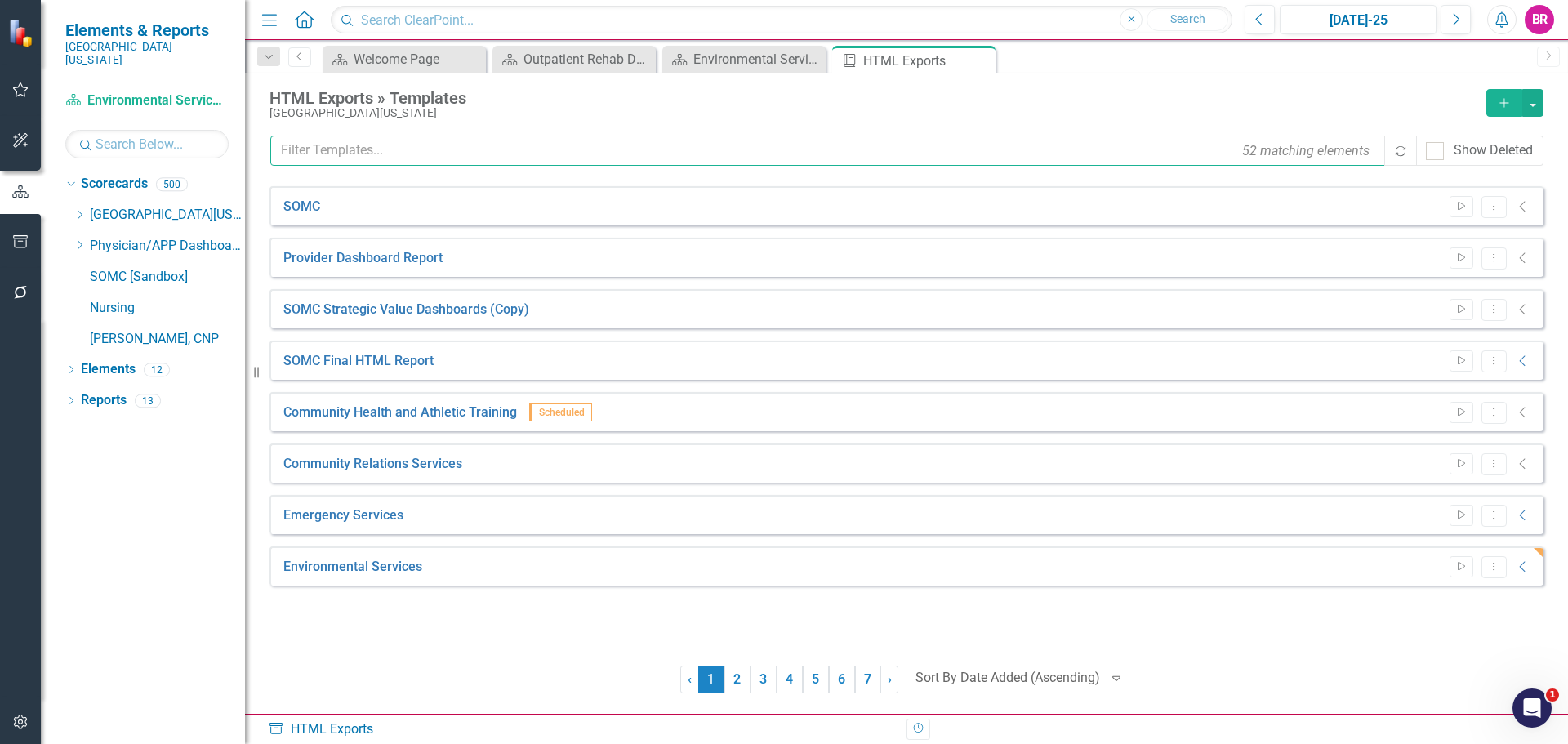
click at [419, 153] on input "text" at bounding box center [828, 150] width 1117 height 30
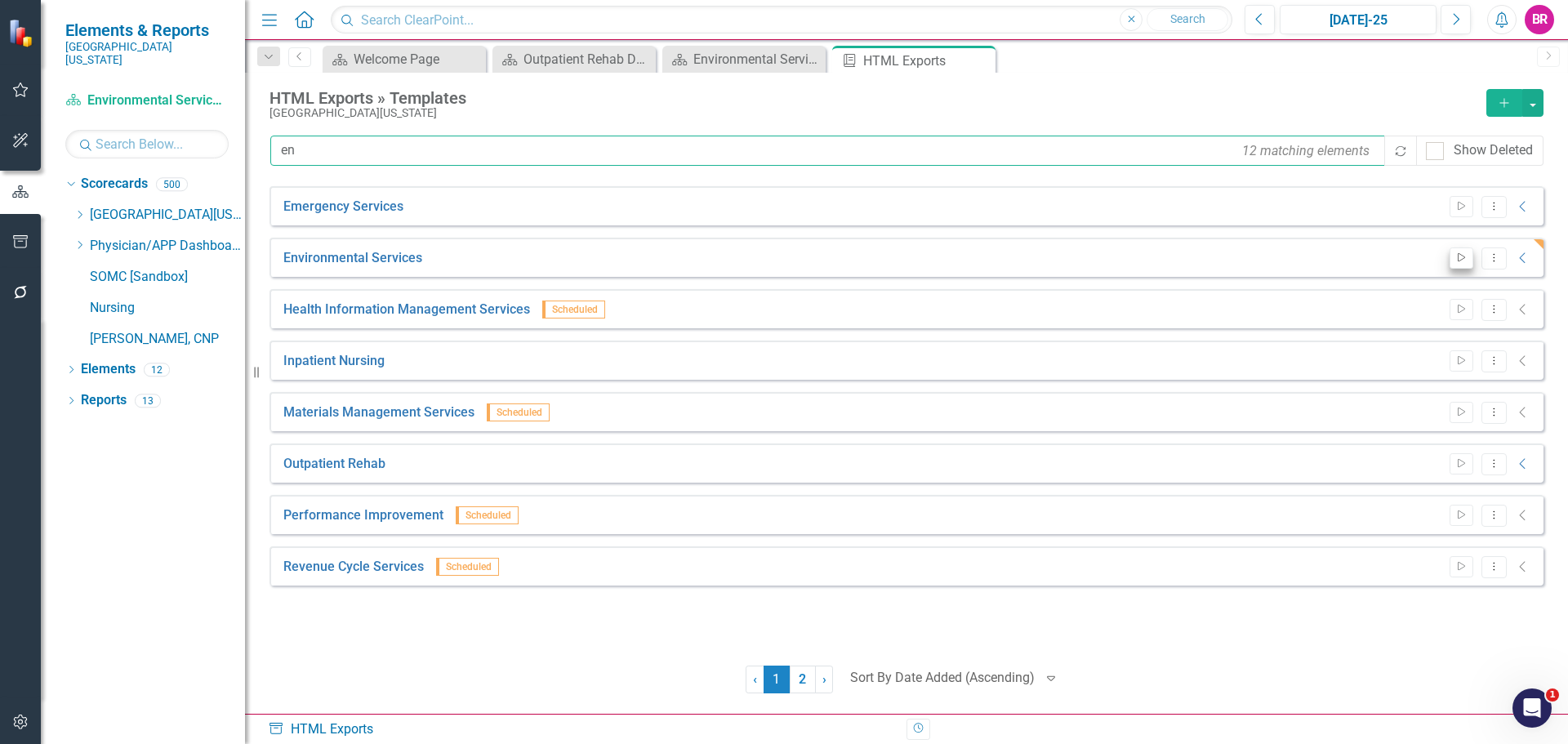
type input "en"
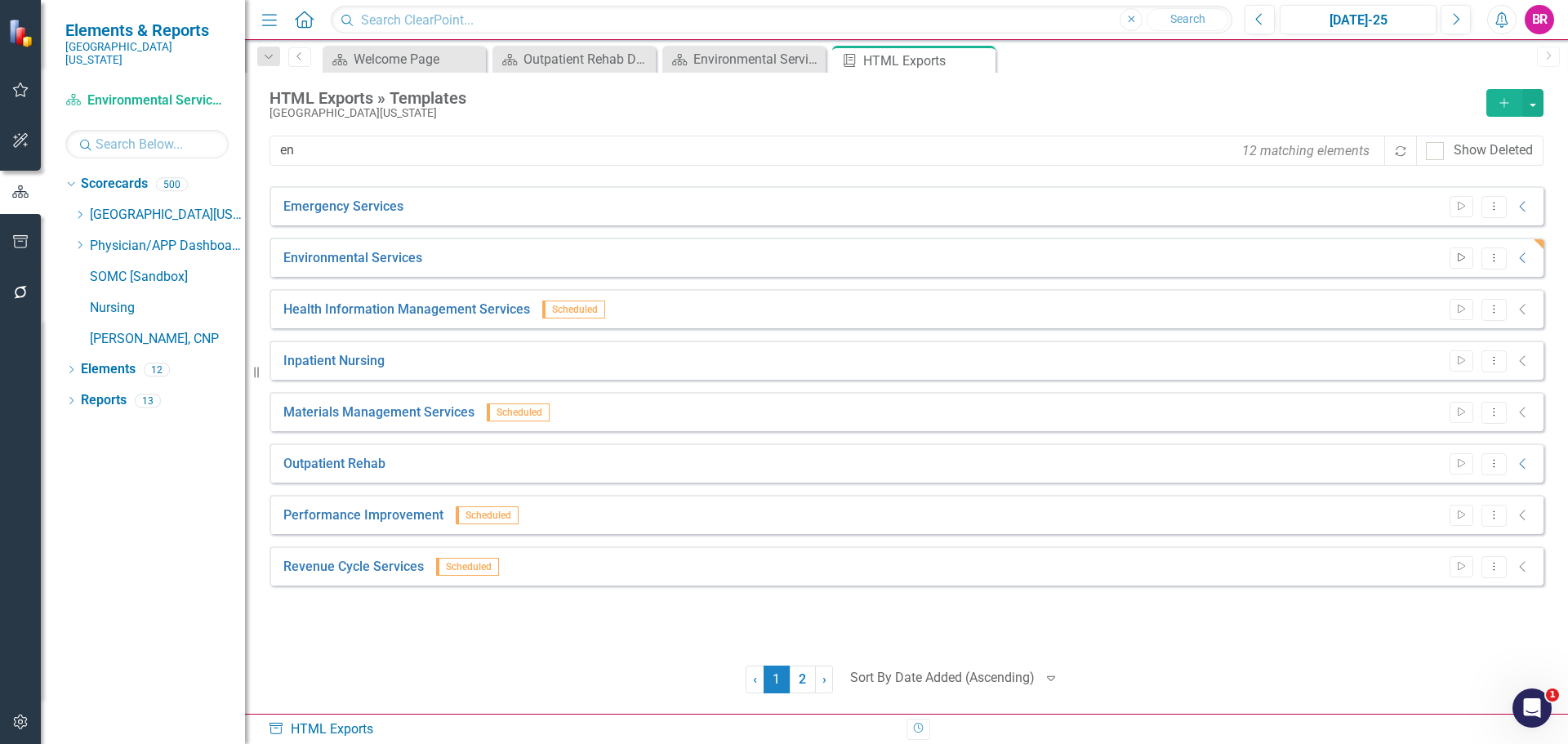
click at [1456, 259] on icon "Start" at bounding box center [1462, 258] width 13 height 10
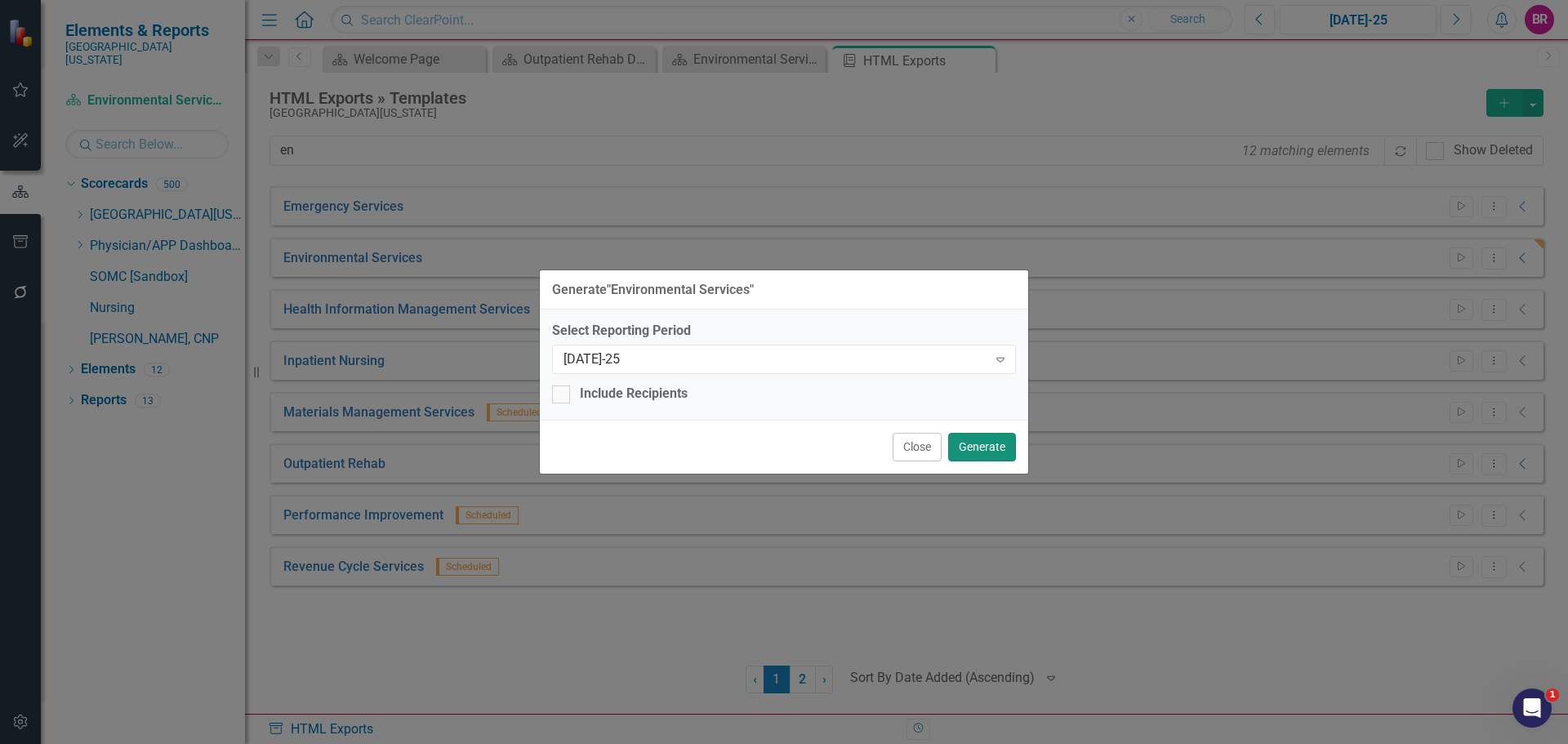
click at [980, 450] on button "Generate" at bounding box center [982, 447] width 68 height 28
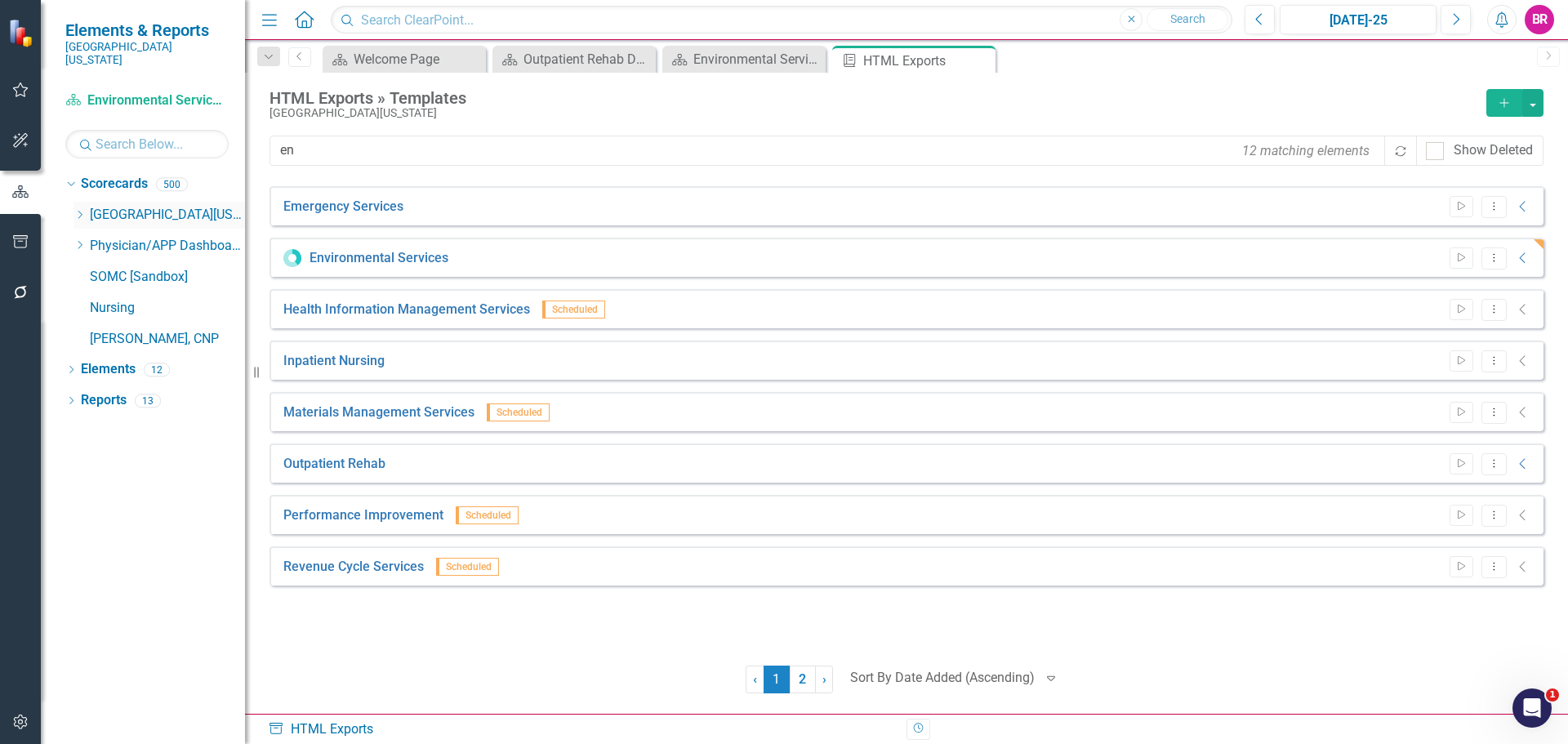
click at [83, 210] on icon "Dropdown" at bounding box center [79, 215] width 13 height 10
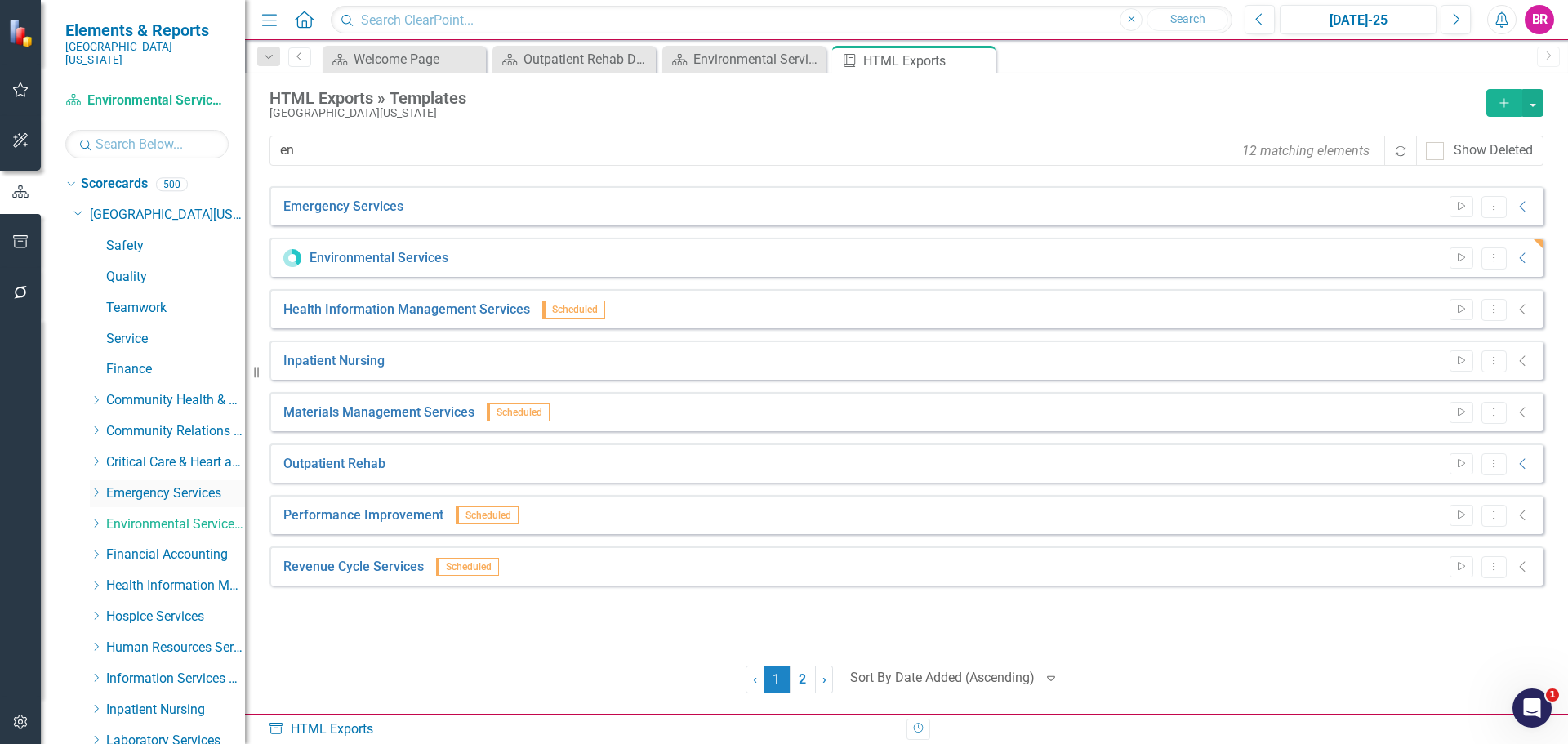
click at [91, 487] on icon "Dropdown" at bounding box center [96, 492] width 13 height 10
click at [175, 516] on link "Emergency Department" at bounding box center [184, 525] width 123 height 18
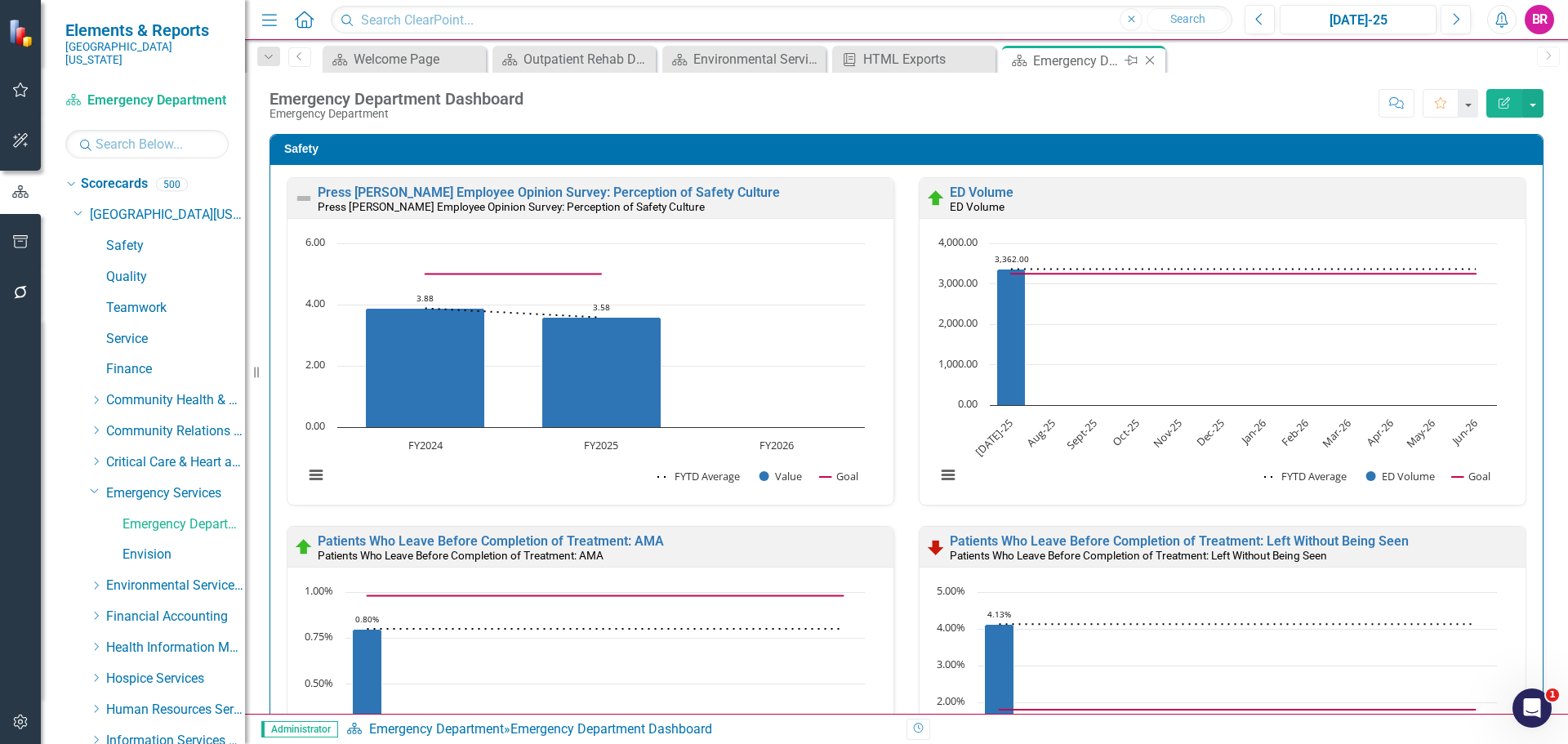
click at [1151, 62] on icon "Close" at bounding box center [1150, 61] width 17 height 13
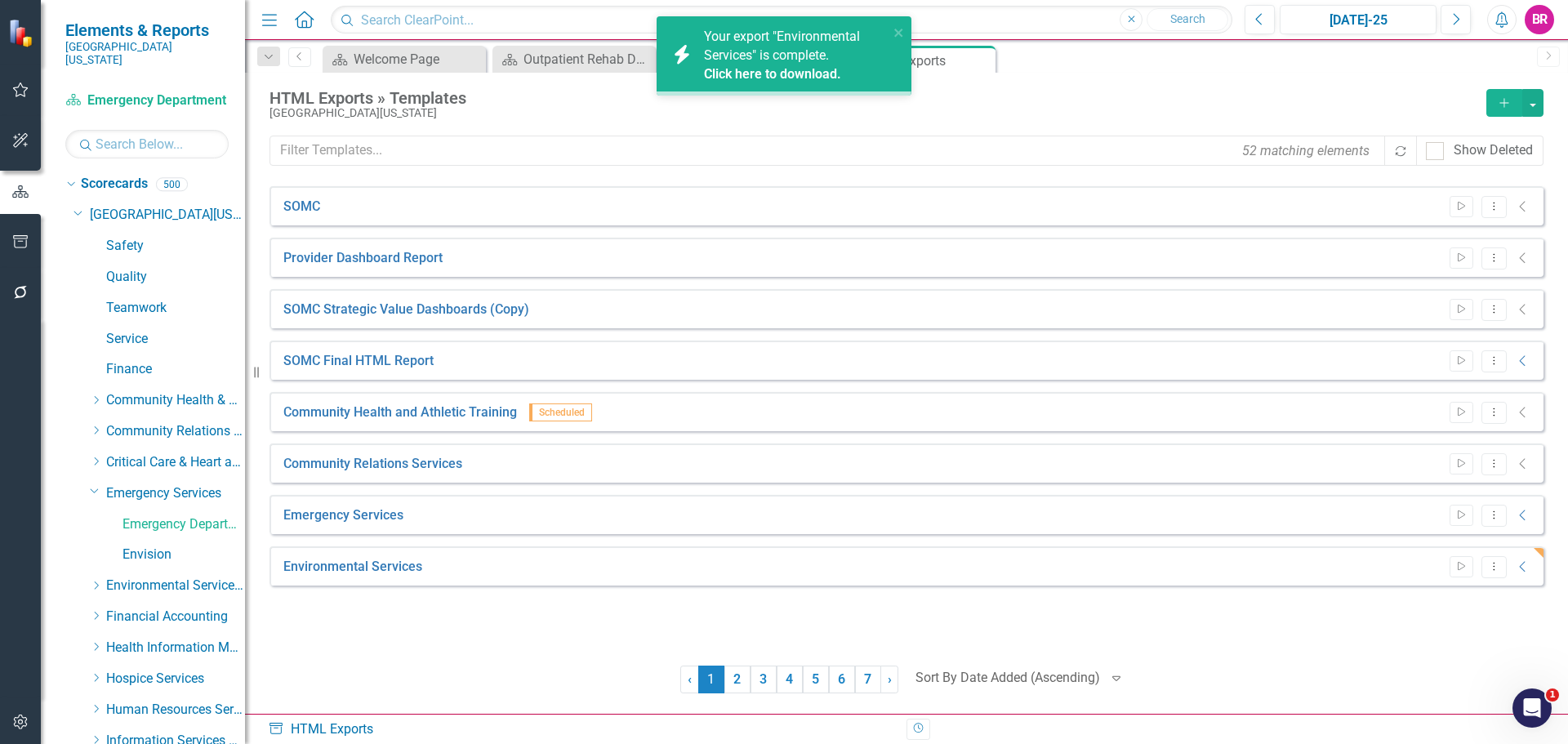
click at [1044, 74] on div "HTML Exports » Templates Southern Ohio Medical Center Add 52 matching elements …" at bounding box center [906, 393] width 1323 height 641
